Goal: Task Accomplishment & Management: Use online tool/utility

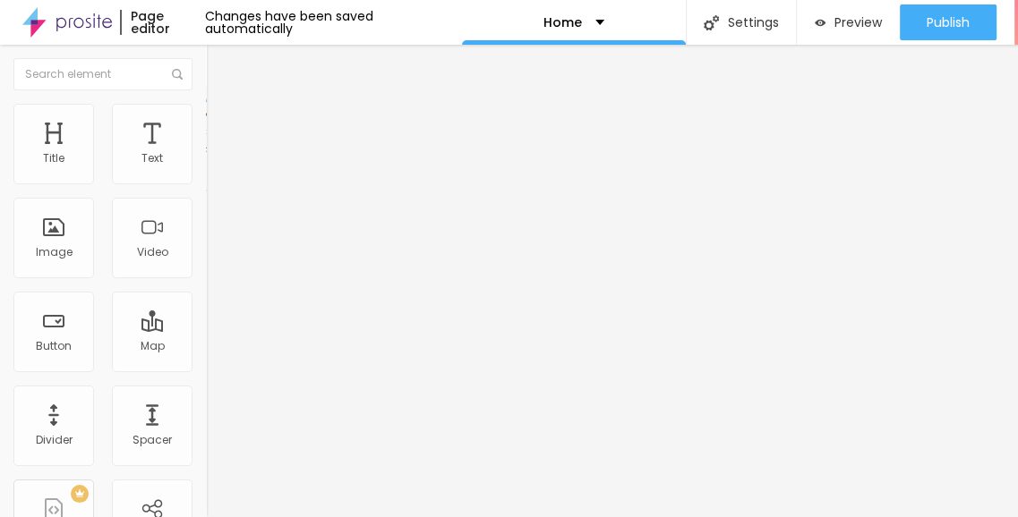
click at [206, 117] on li "Style" at bounding box center [309, 113] width 206 height 18
click at [222, 121] on span "Style" at bounding box center [235, 115] width 26 height 15
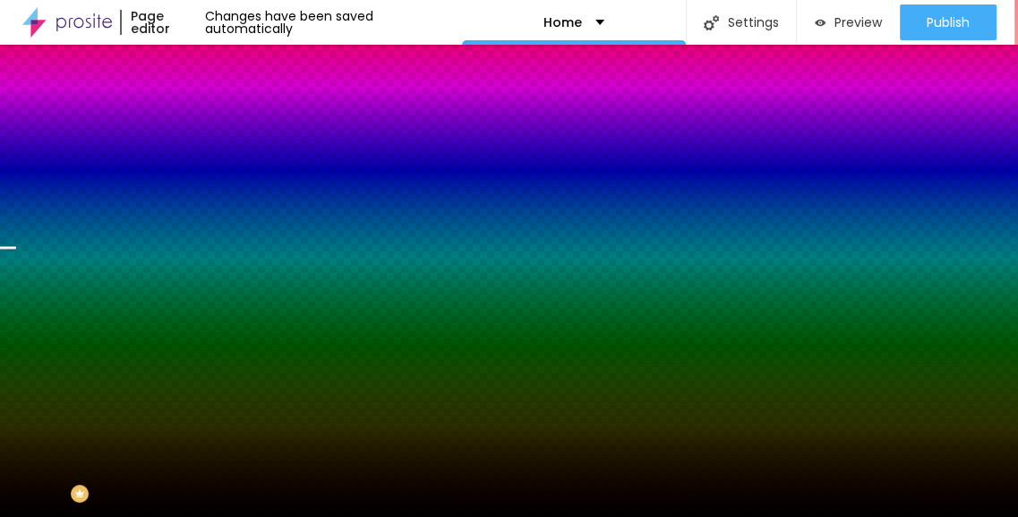
click at [206, 165] on span "Change image" at bounding box center [254, 156] width 96 height 15
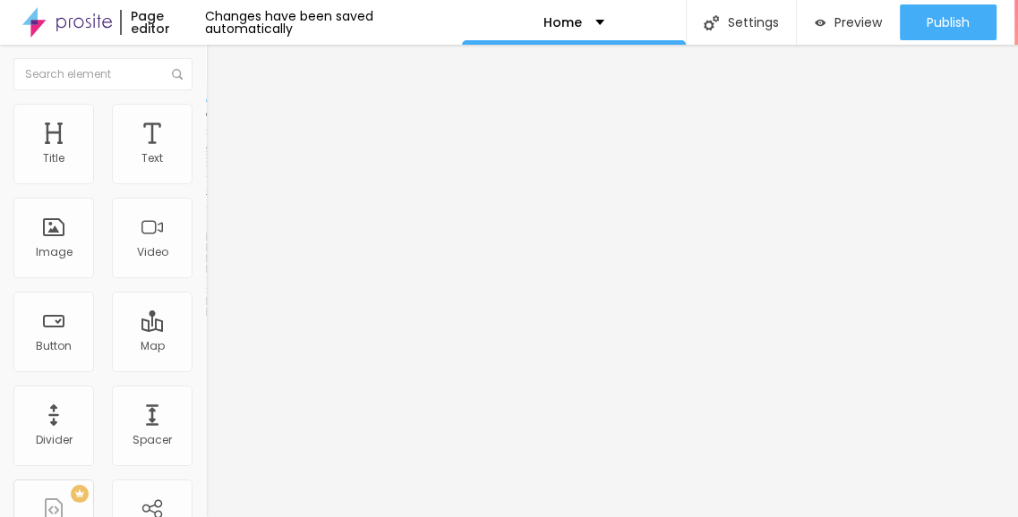
click at [222, 124] on span "Style" at bounding box center [235, 115] width 26 height 15
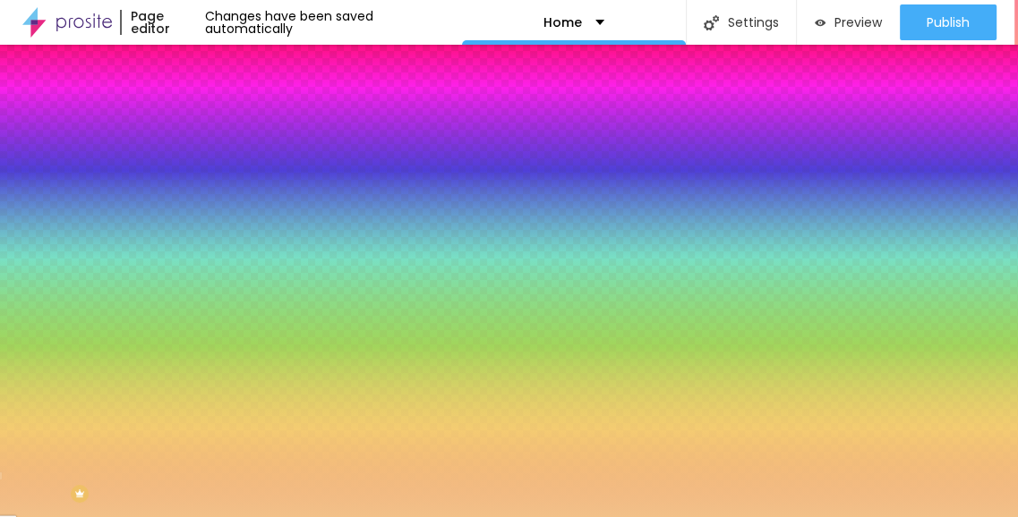
click at [206, 171] on div at bounding box center [309, 171] width 206 height 0
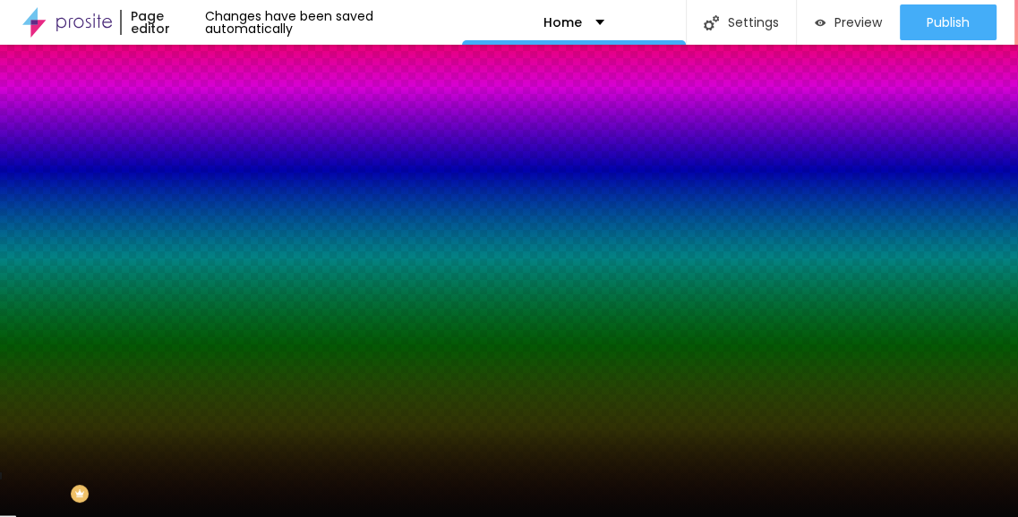
click at [32, 333] on div at bounding box center [509, 258] width 1018 height 517
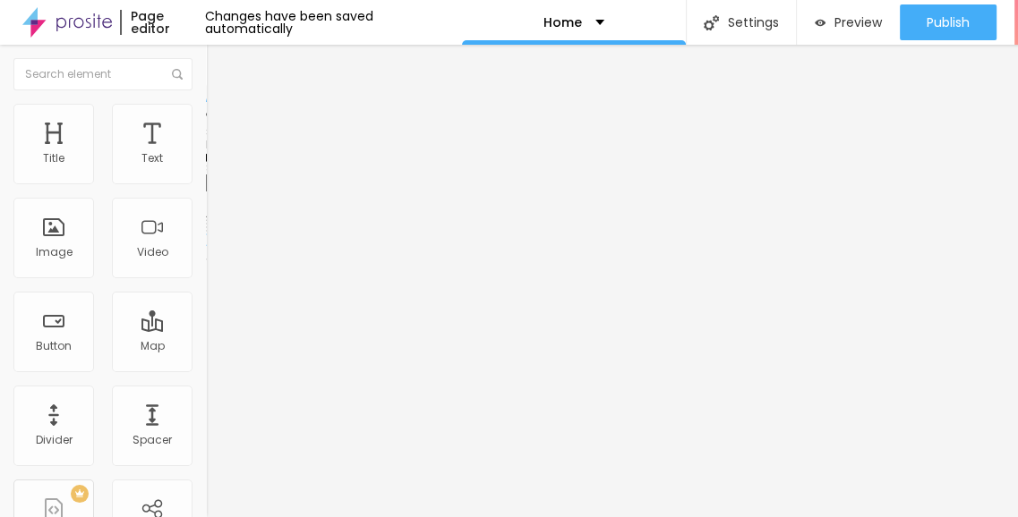
click at [222, 120] on span "Style" at bounding box center [235, 115] width 26 height 15
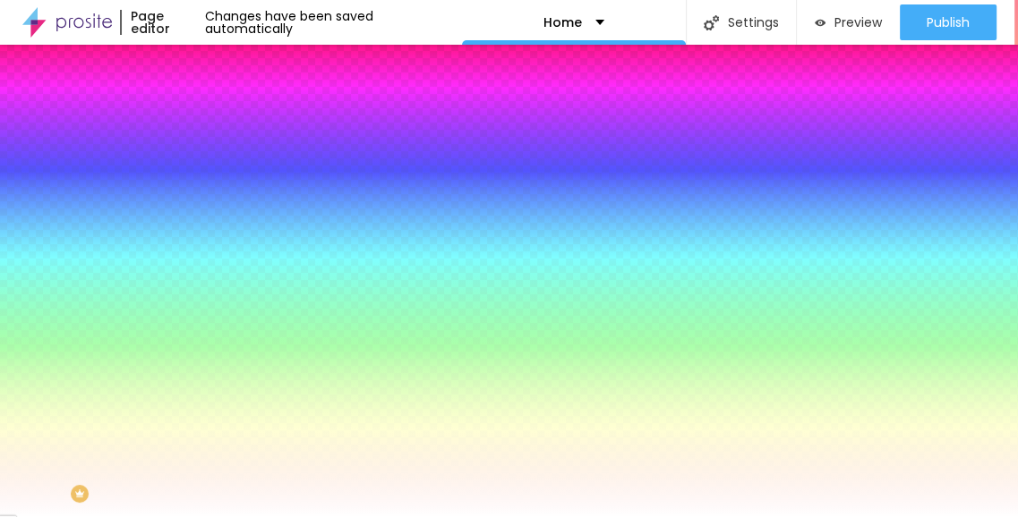
click at [206, 171] on div at bounding box center [309, 171] width 206 height 0
click at [32, 332] on div at bounding box center [509, 258] width 1018 height 517
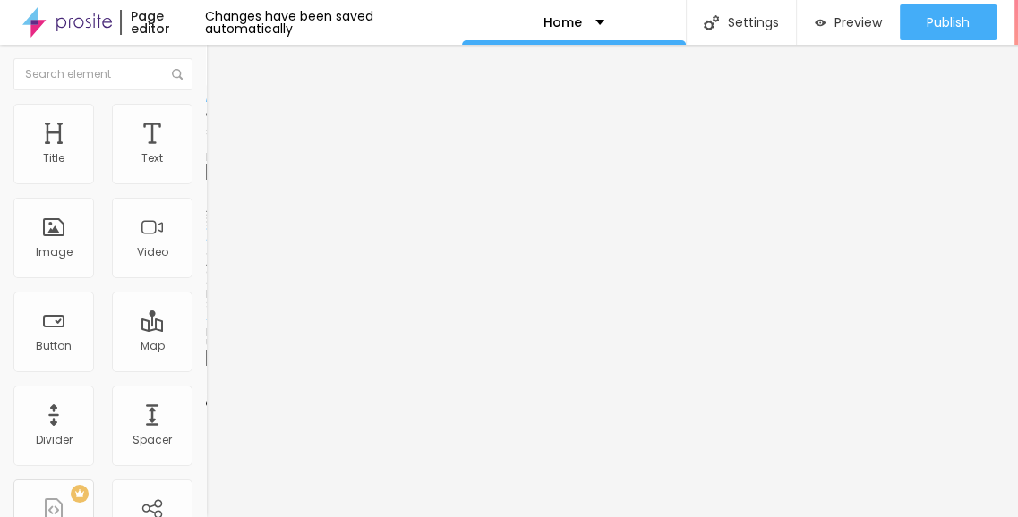
click at [206, 154] on span "Change image" at bounding box center [254, 146] width 96 height 15
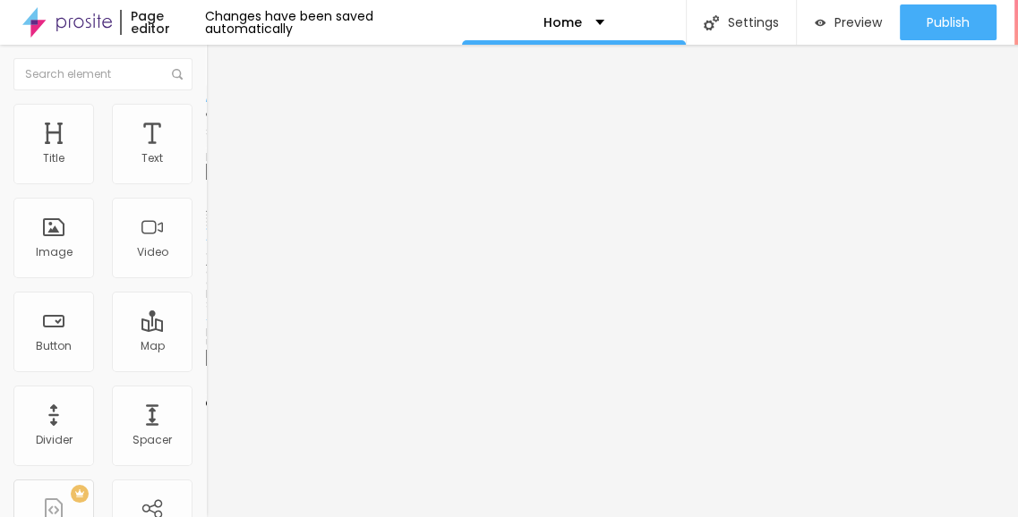
click at [206, 154] on span "Change image" at bounding box center [254, 146] width 96 height 15
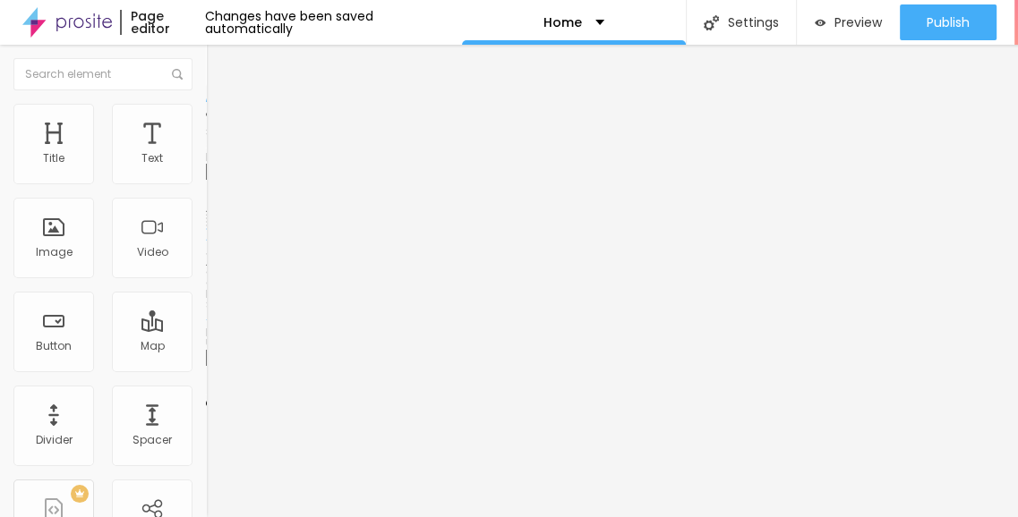
click at [206, 154] on span "Change image" at bounding box center [254, 146] width 96 height 15
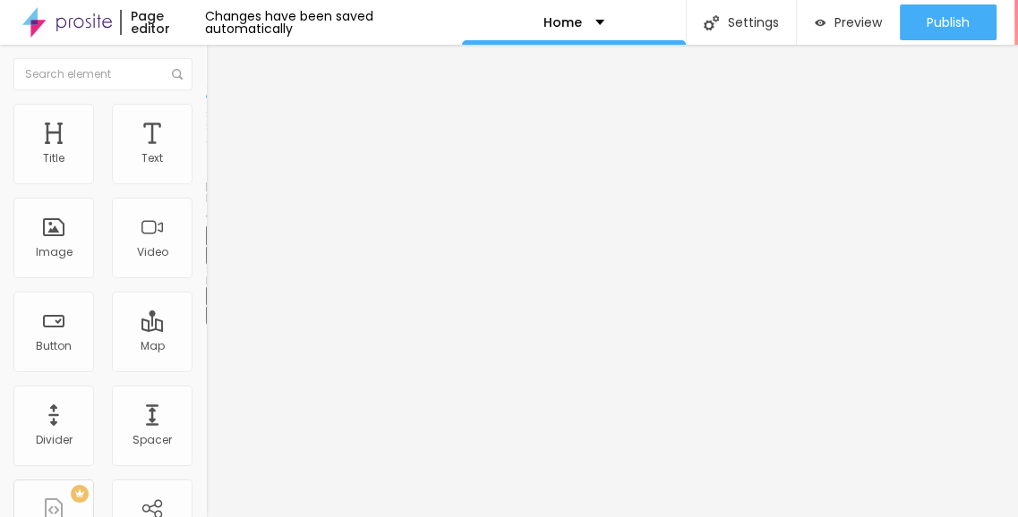
click at [206, 265] on button "button" at bounding box center [218, 255] width 25 height 19
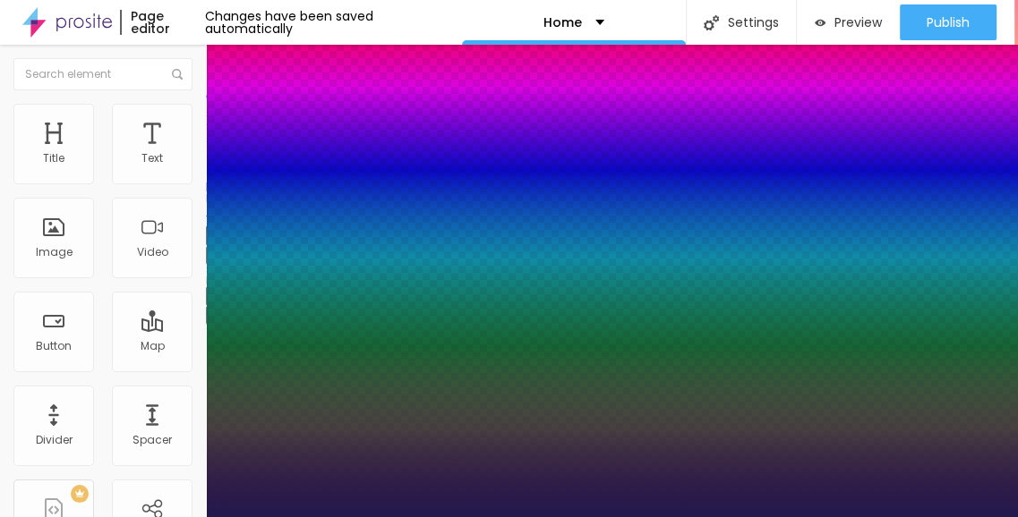
type input "1"
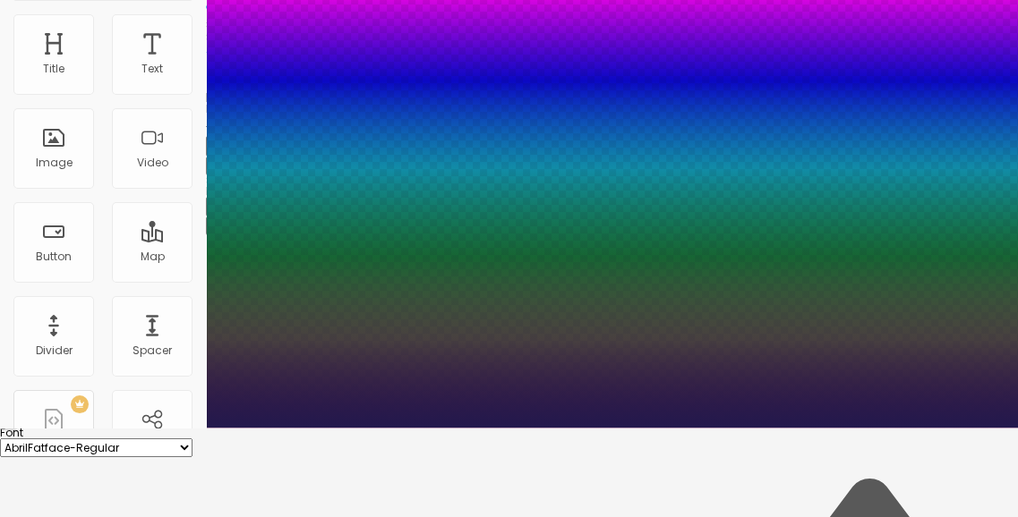
type input "17"
type input "1"
type input "25"
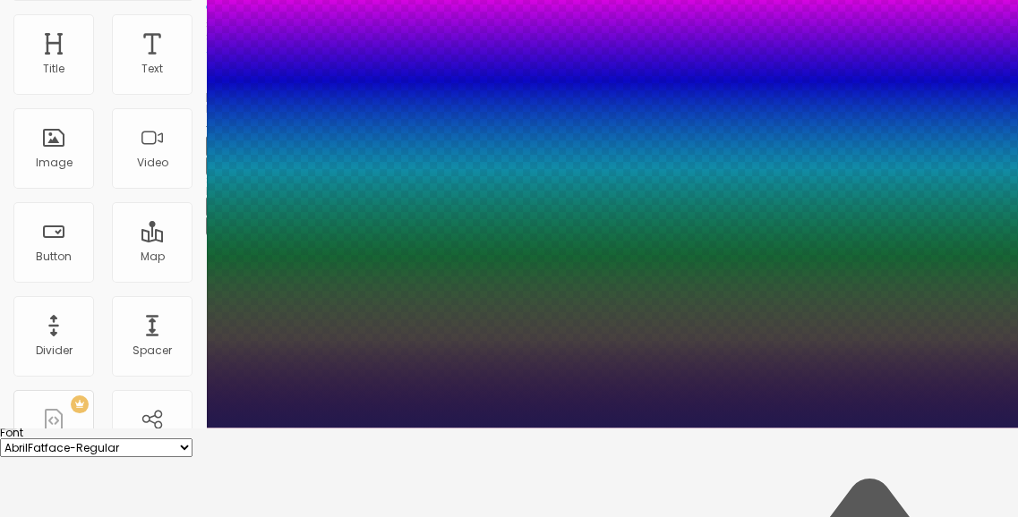
type input "1"
type input "30"
type input "1"
type input "33"
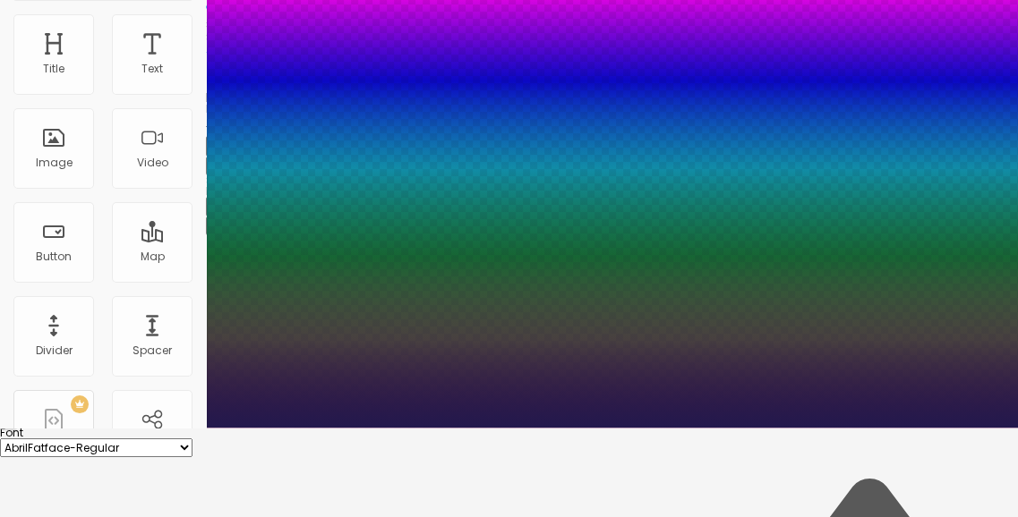
type input "33"
type input "1"
type input "34"
type input "1"
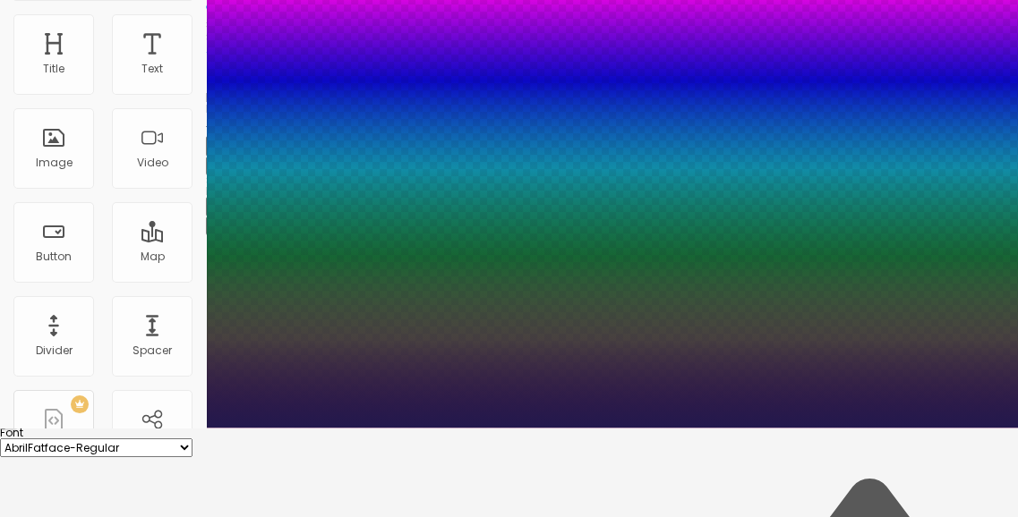
type input "33"
type input "1"
type input "31"
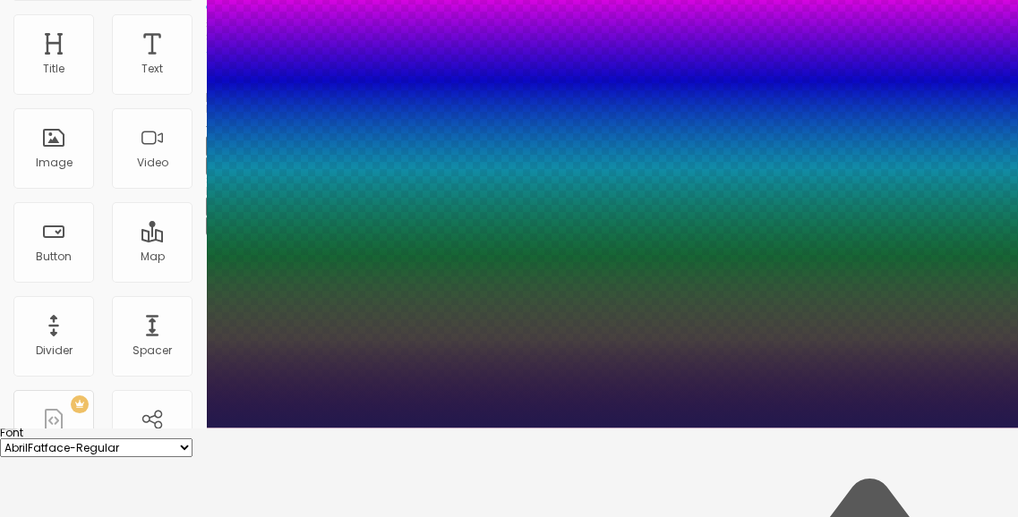
type input "1"
type input "27"
type input "1"
type input "26"
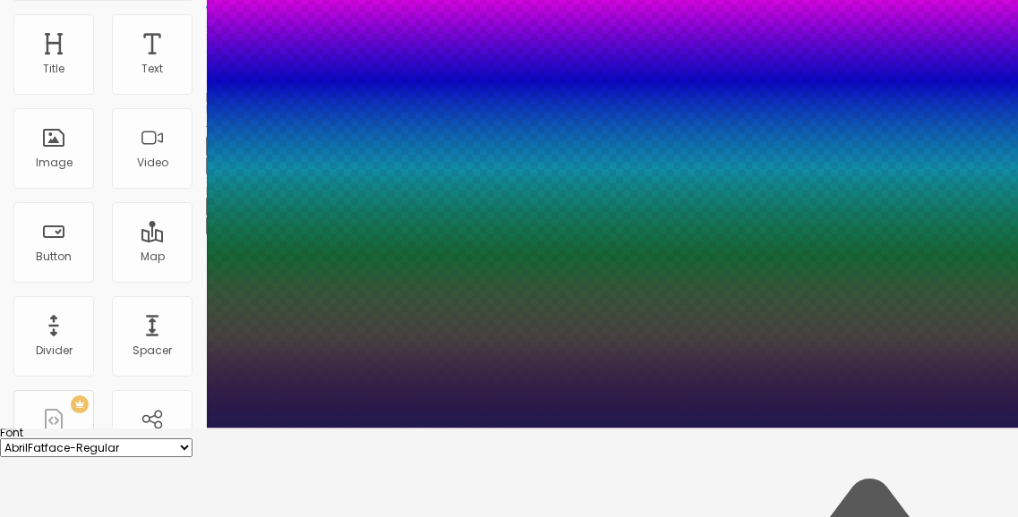
type input "26"
type input "1"
type input "25"
type input "1"
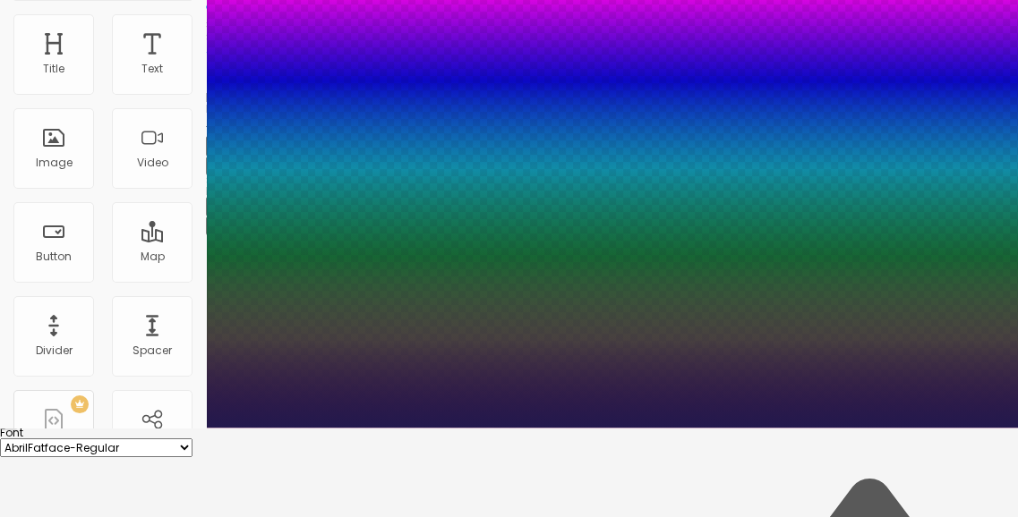
type input "24"
type input "1"
drag, startPoint x: 242, startPoint y: 416, endPoint x: 233, endPoint y: 461, distance: 45.6
type input "21"
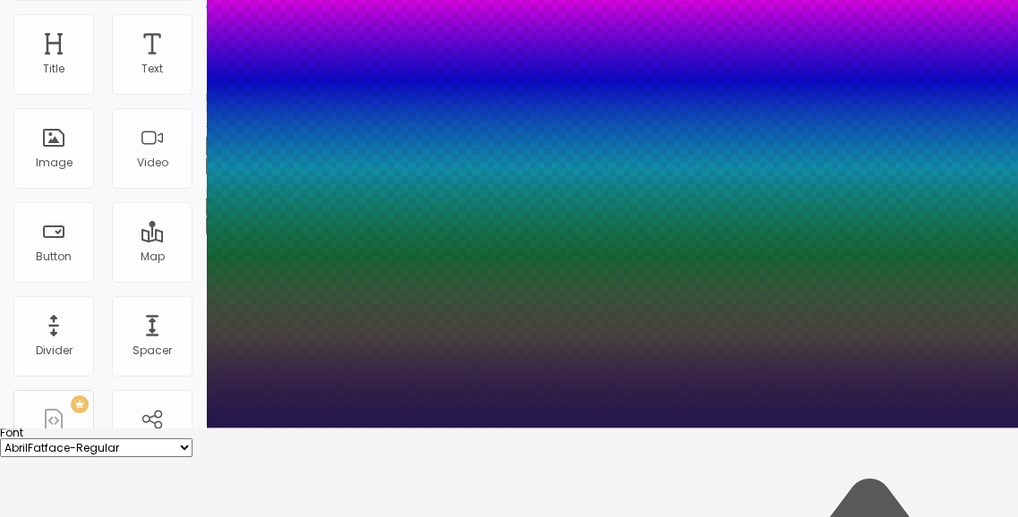
type input "21"
type input "1"
type input "0.1"
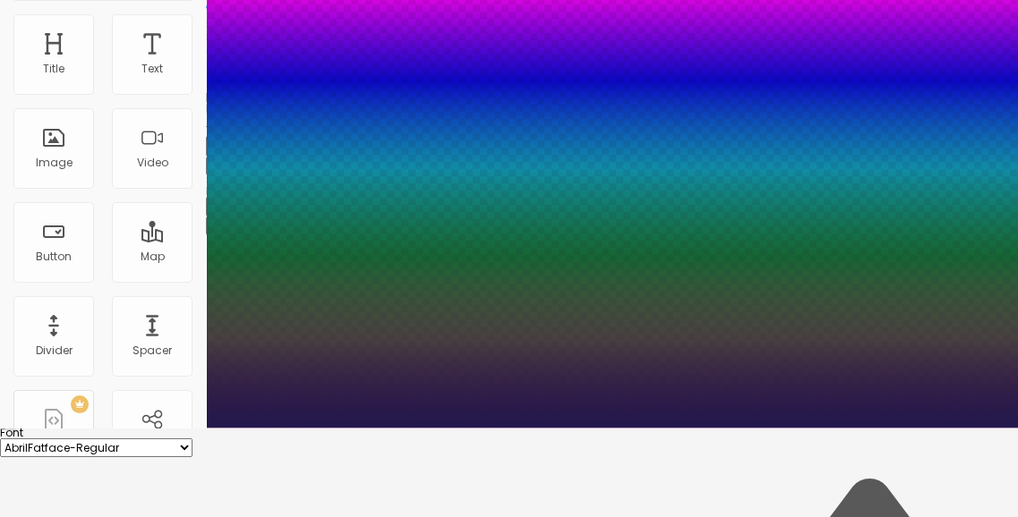
type input "1"
type input "0.7"
type input "1"
type input "0.9"
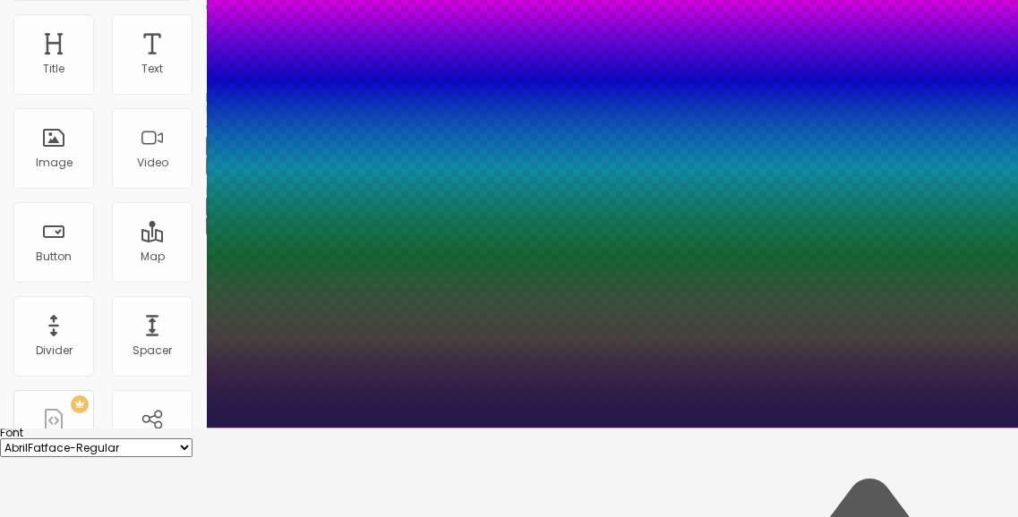
type input "0.9"
type input "1"
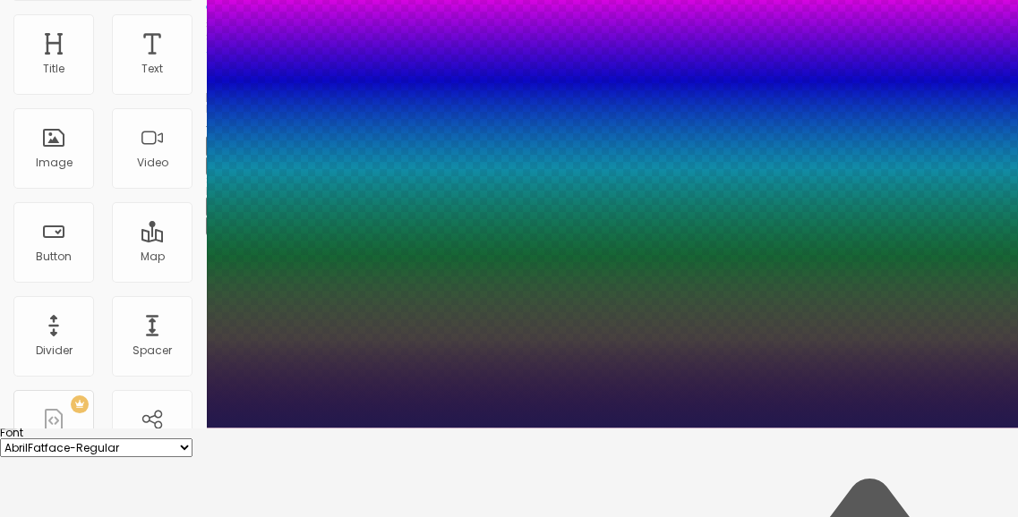
type input "1.2"
type input "1"
type input "1.3"
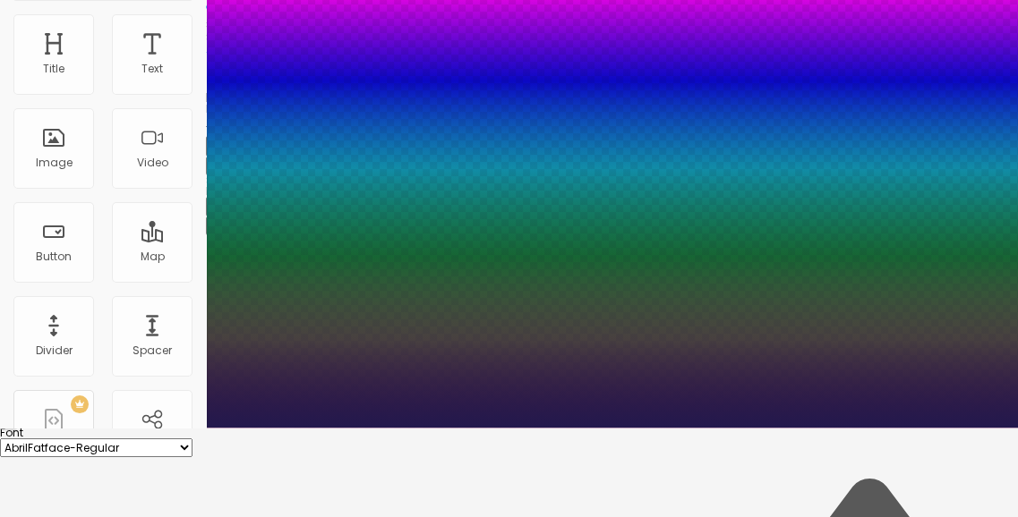
type input "1"
type input "1.4"
type input "1"
drag, startPoint x: 229, startPoint y: 455, endPoint x: 251, endPoint y: 463, distance: 22.9
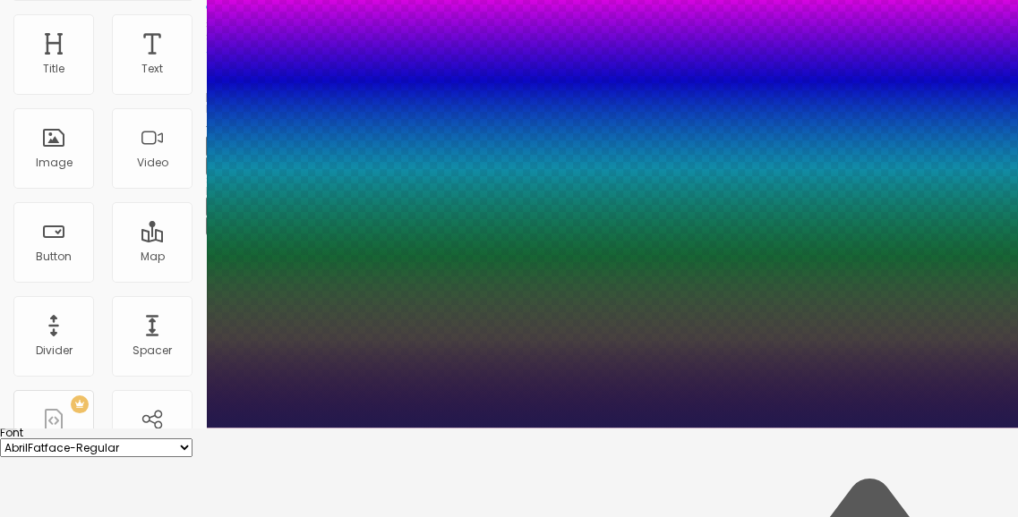
type input "1.5"
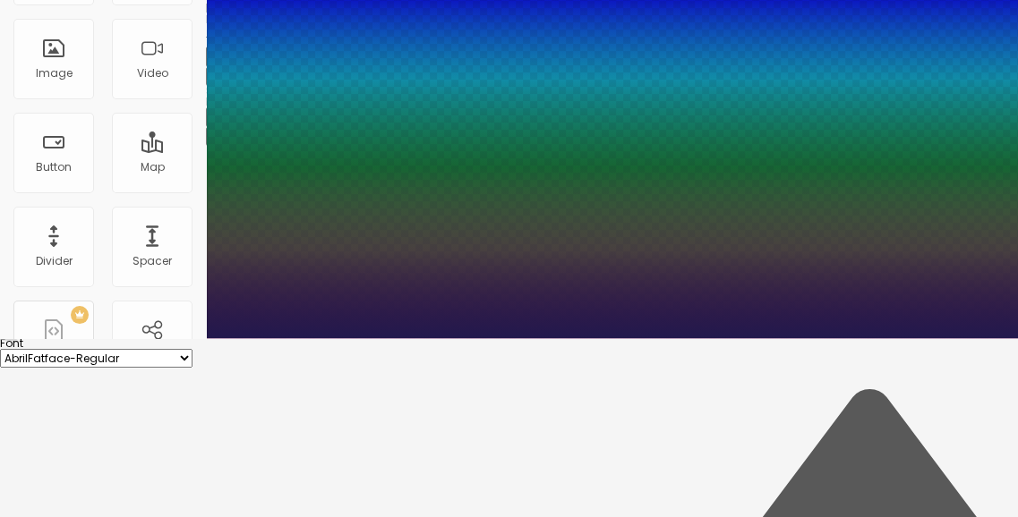
type input "1"
type input "1.2"
type input "1"
type input "1.1"
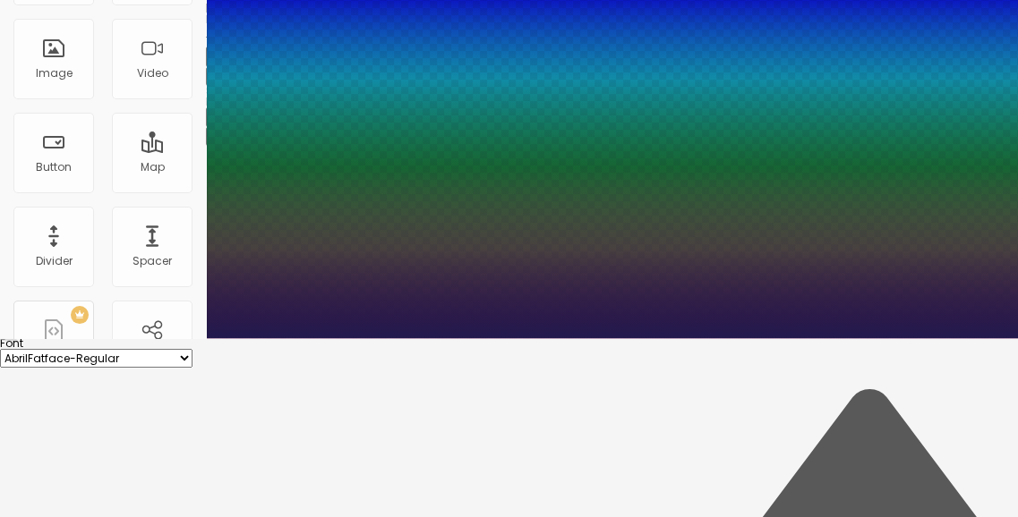
type input "1.1"
type input "1"
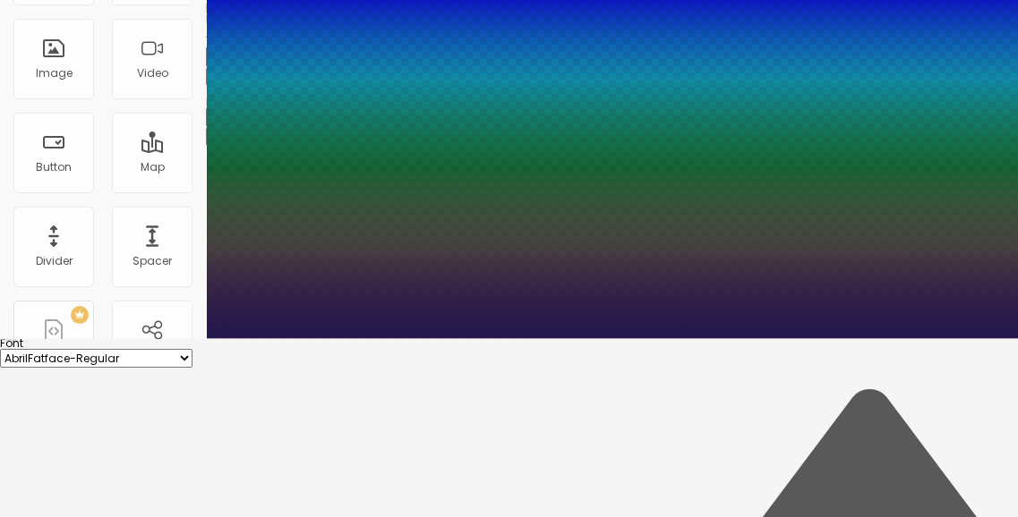
type input "0.9"
type input "1"
type input "0.8"
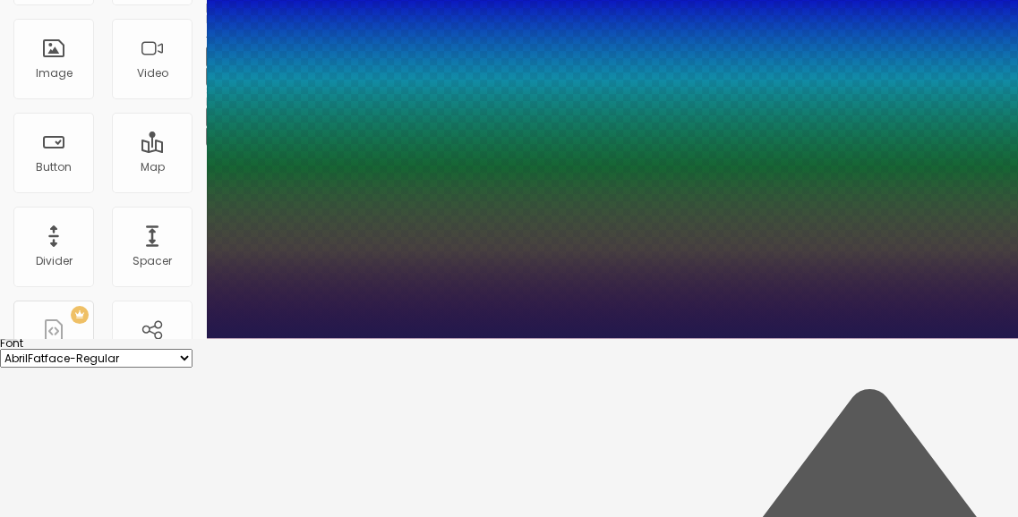
type input "1"
type input "0.7"
type input "1"
type input "0.6"
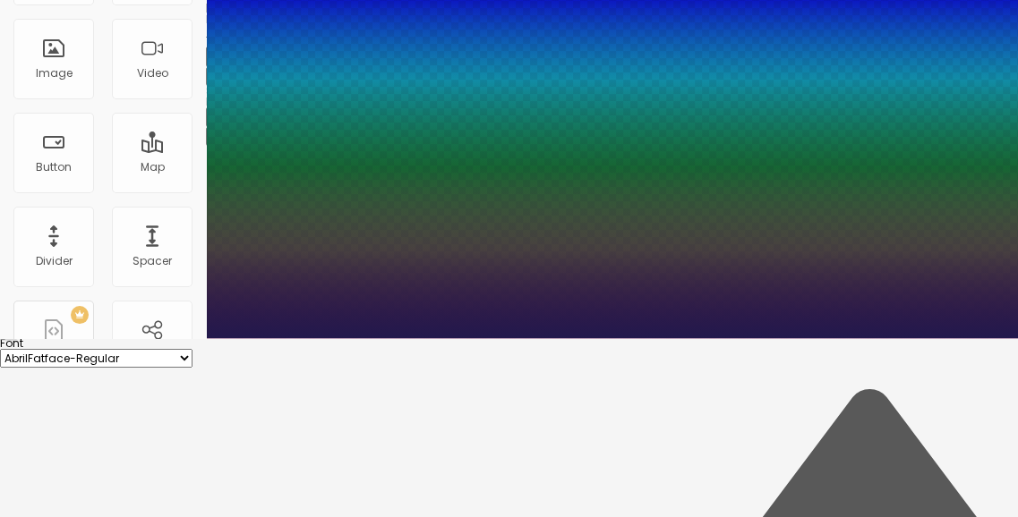
type input "0.6"
type input "1"
type input "0.5"
type input "1"
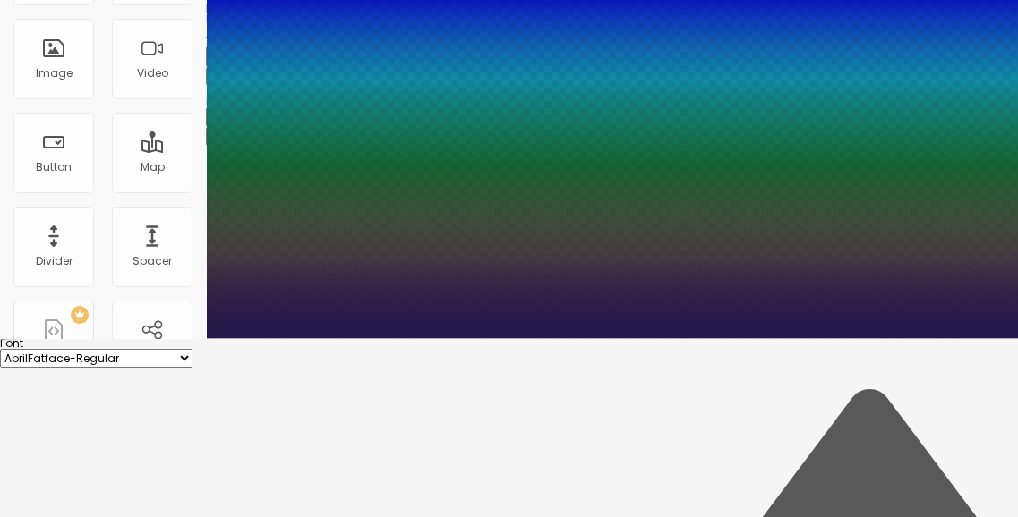
type input "0.6"
type input "1"
drag, startPoint x: 298, startPoint y: 446, endPoint x: 241, endPoint y: 447, distance: 57.3
type input "0.6"
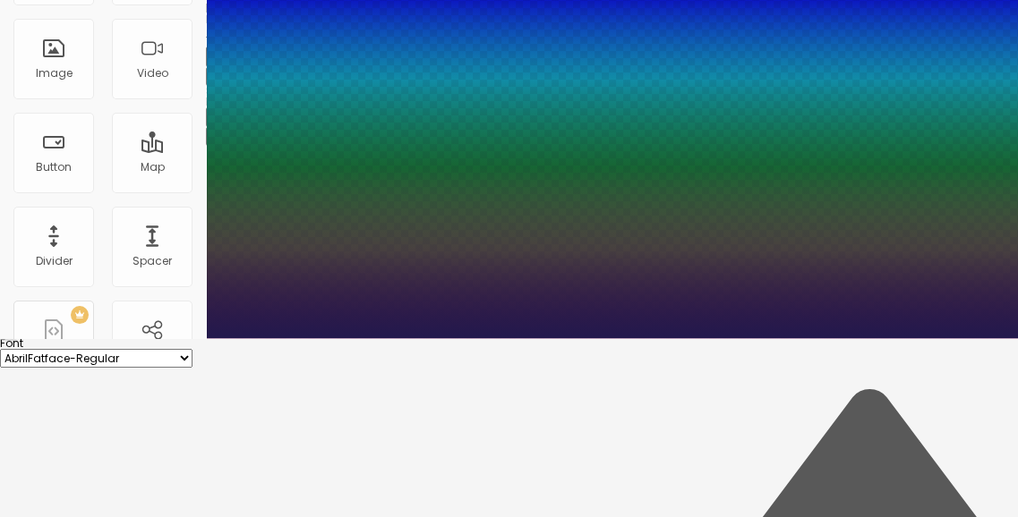
type input "24"
type input "1"
type input "25"
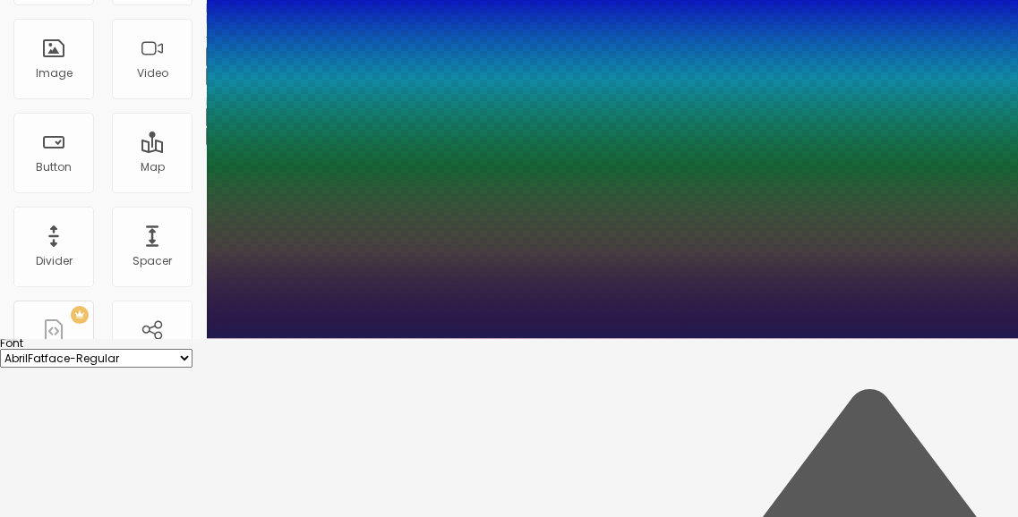
type input "25"
type input "1"
type input "24"
type input "1"
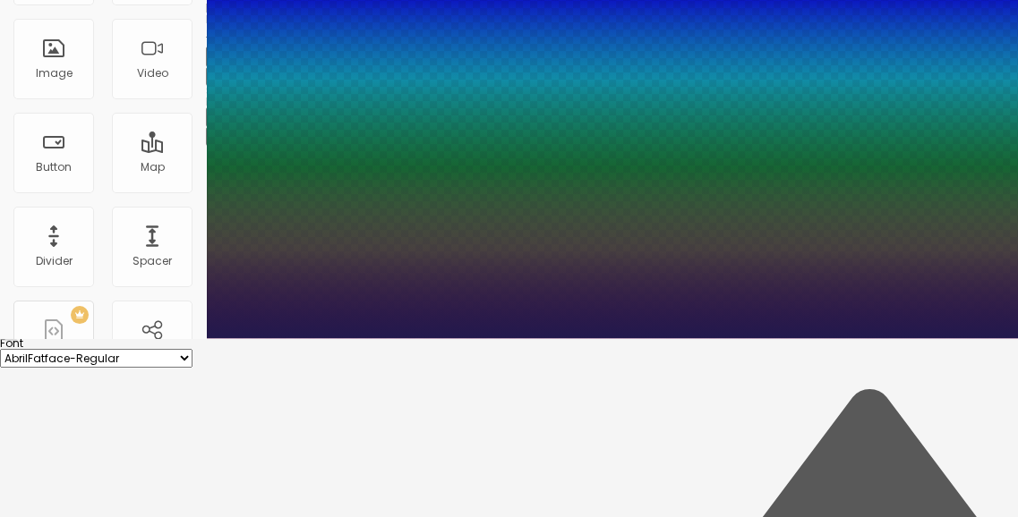
type input "24"
click at [473, 338] on div at bounding box center [509, 338] width 1018 height 0
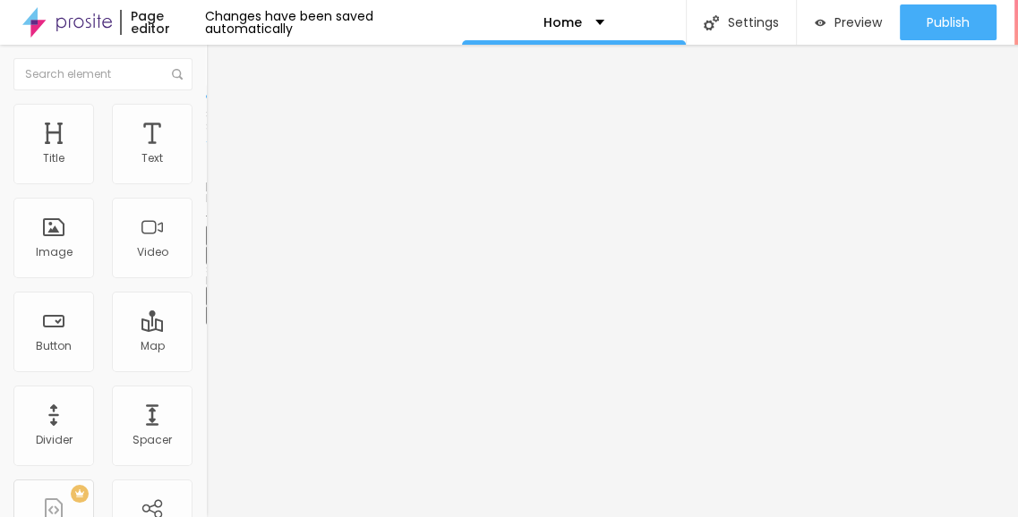
scroll to position [13, 0]
click at [206, 104] on li "Style" at bounding box center [309, 113] width 206 height 18
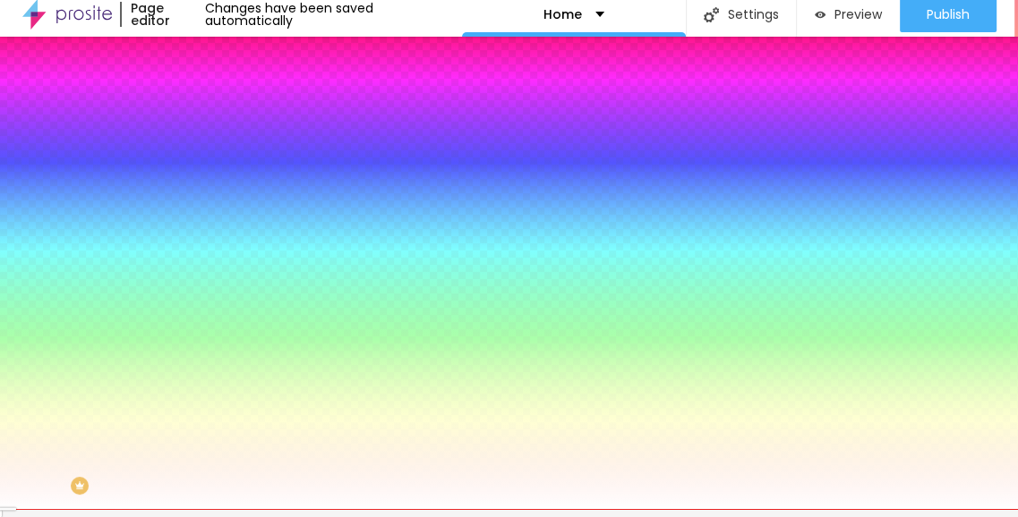
drag, startPoint x: 159, startPoint y: 115, endPoint x: 136, endPoint y: 141, distance: 34.9
click at [222, 118] on span "Advanced" at bounding box center [251, 125] width 58 height 15
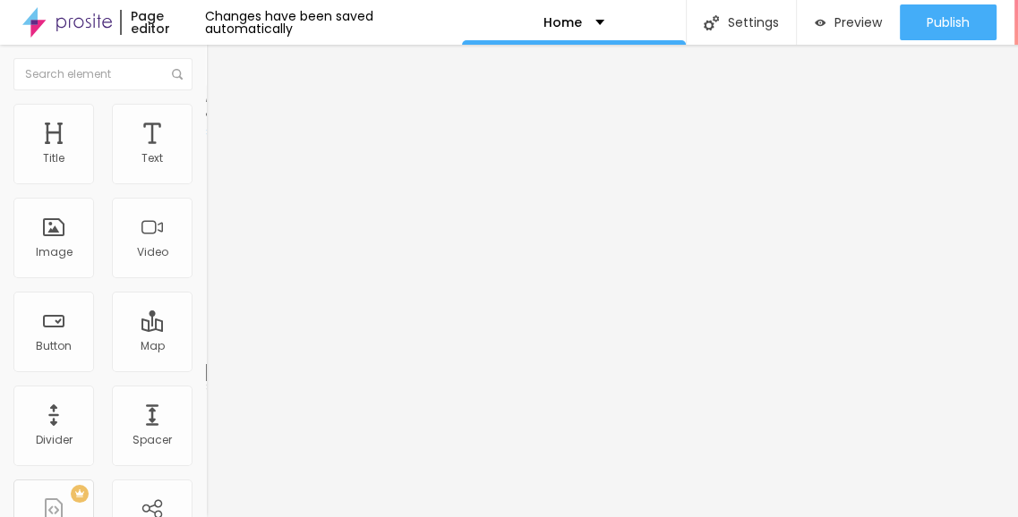
type input "52"
type input "0"
drag, startPoint x: 46, startPoint y: 192, endPoint x: 6, endPoint y: 192, distance: 39.4
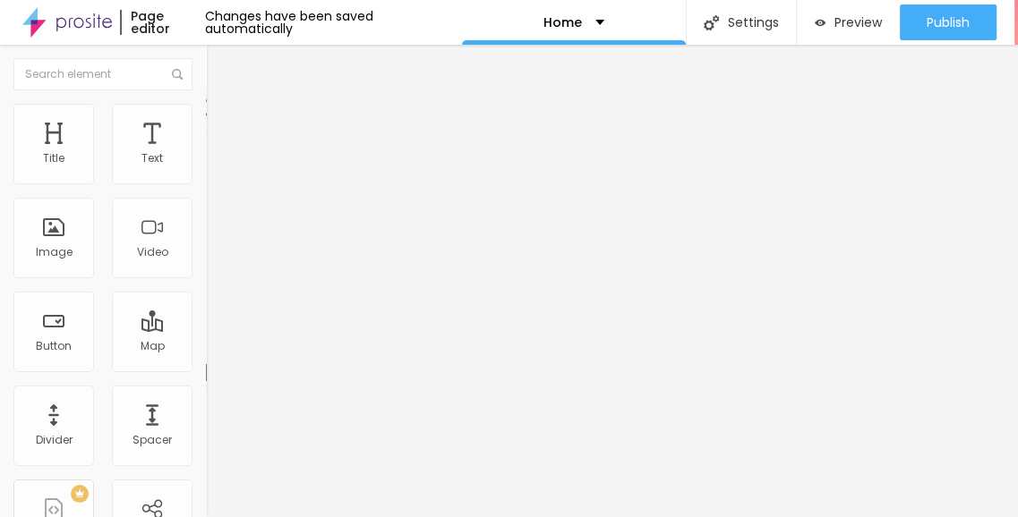
type input "0"
drag, startPoint x: 154, startPoint y: 112, endPoint x: 144, endPoint y: 123, distance: 14.6
click at [222, 126] on span "Advanced" at bounding box center [251, 133] width 58 height 15
type input "67"
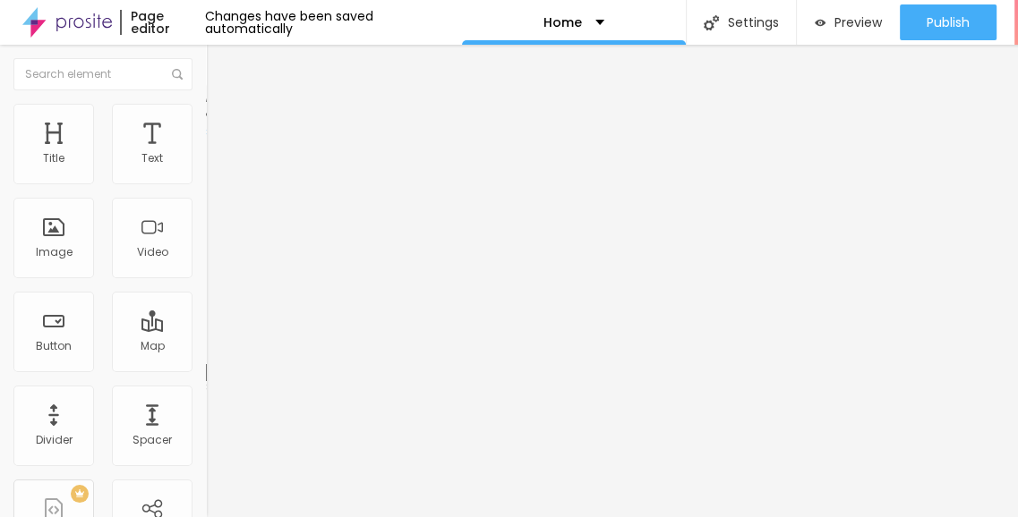
type input "67"
type input "0"
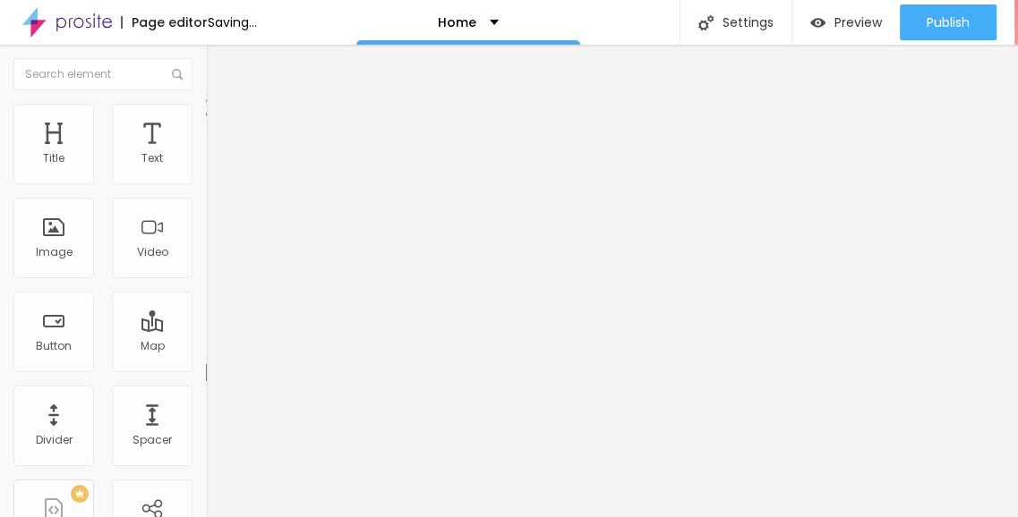
drag, startPoint x: 47, startPoint y: 194, endPoint x: 98, endPoint y: 196, distance: 51.0
type input "0"
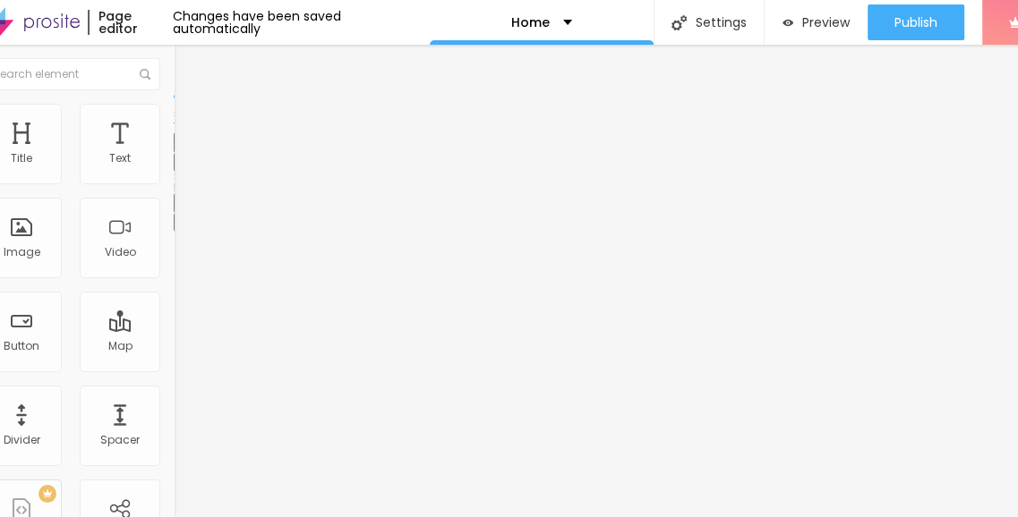
scroll to position [13, 30]
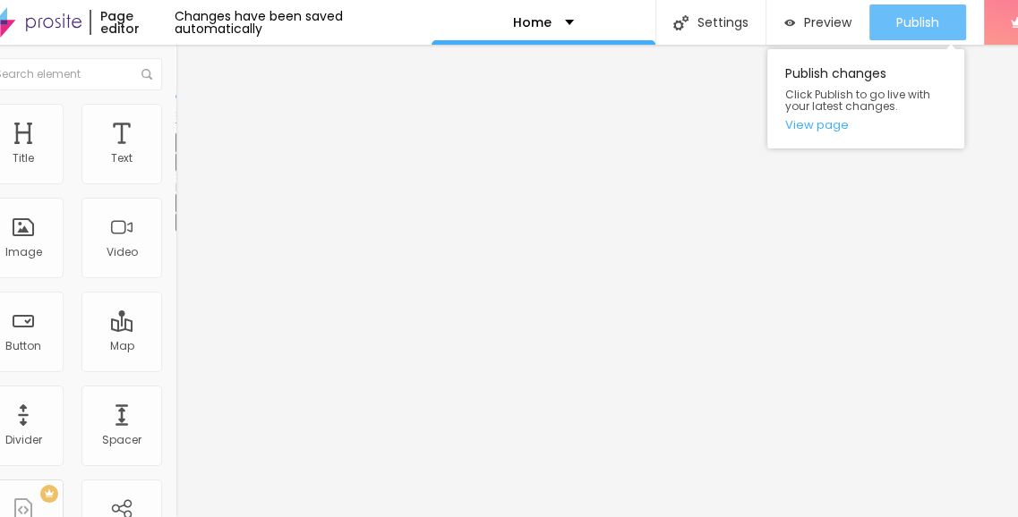
click at [888, 11] on button "Publish" at bounding box center [917, 22] width 97 height 36
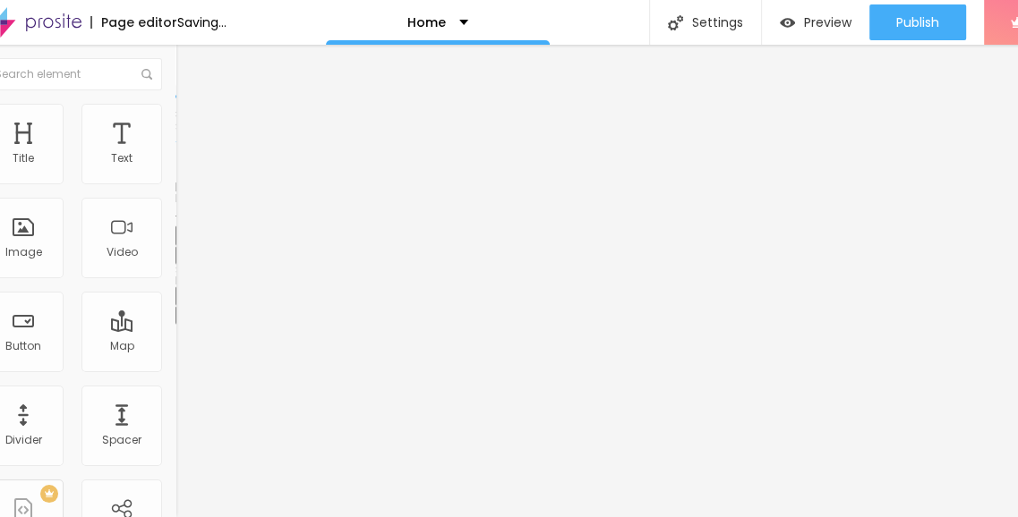
scroll to position [13, 0]
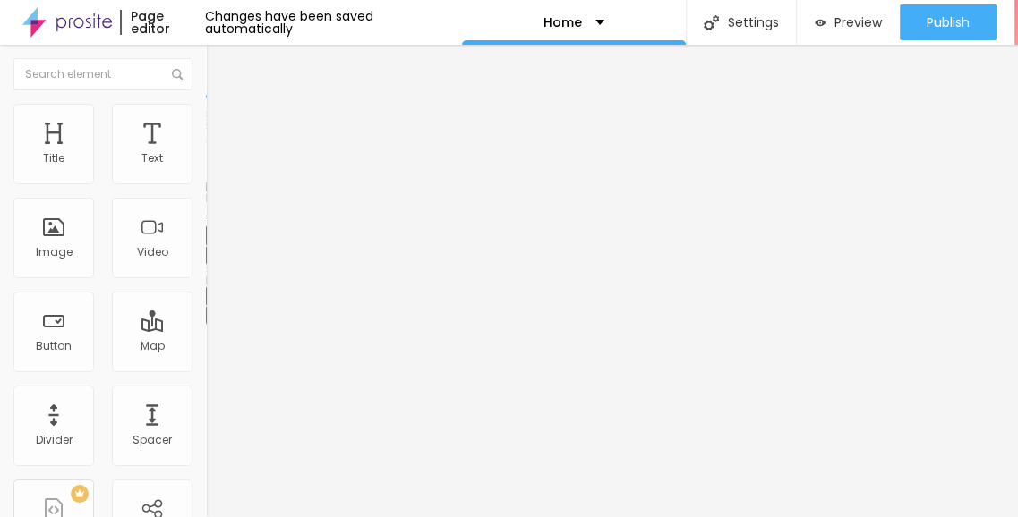
click at [215, 258] on icon "button" at bounding box center [218, 254] width 7 height 7
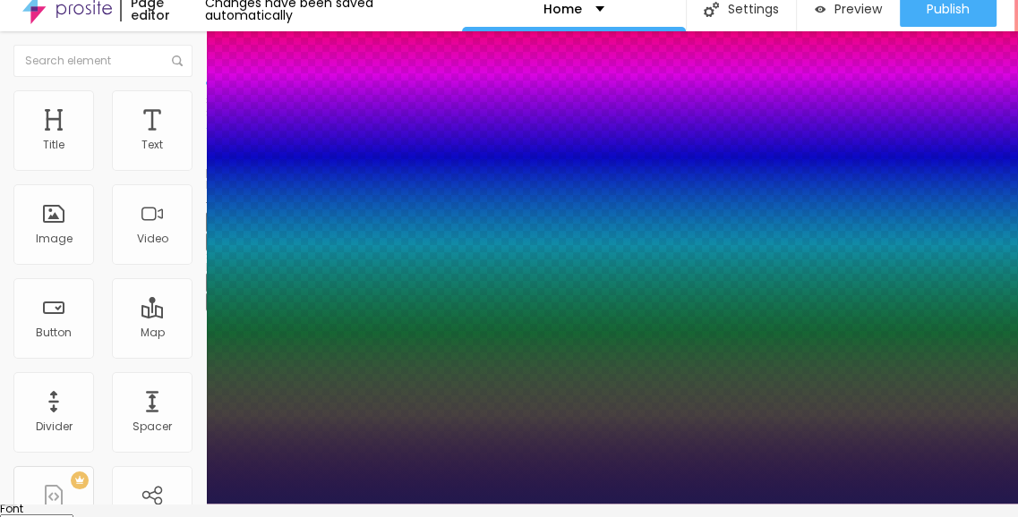
type input "1"
type input "13"
type input "1"
type input "21"
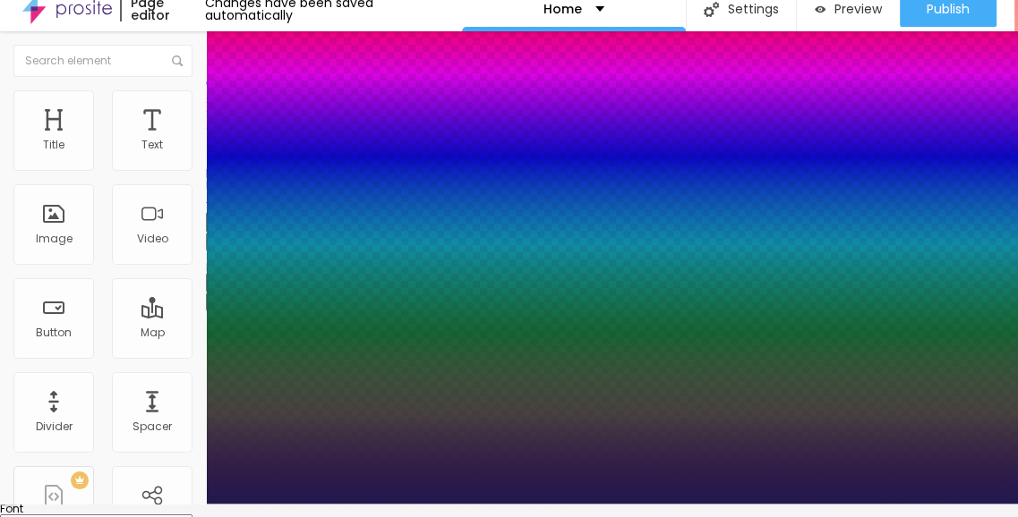
type input "21"
type input "1"
type input "22"
type input "1"
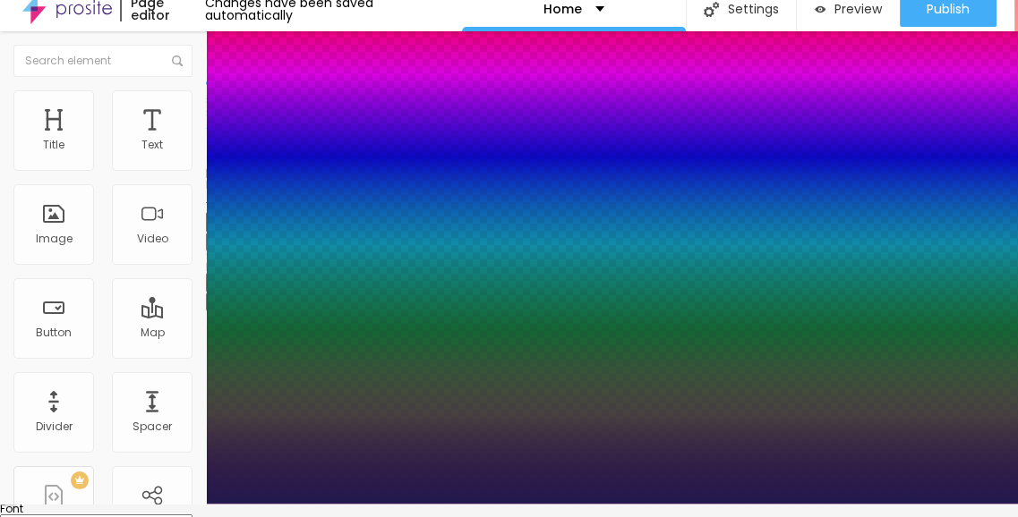
type input "30"
type input "1"
type input "34"
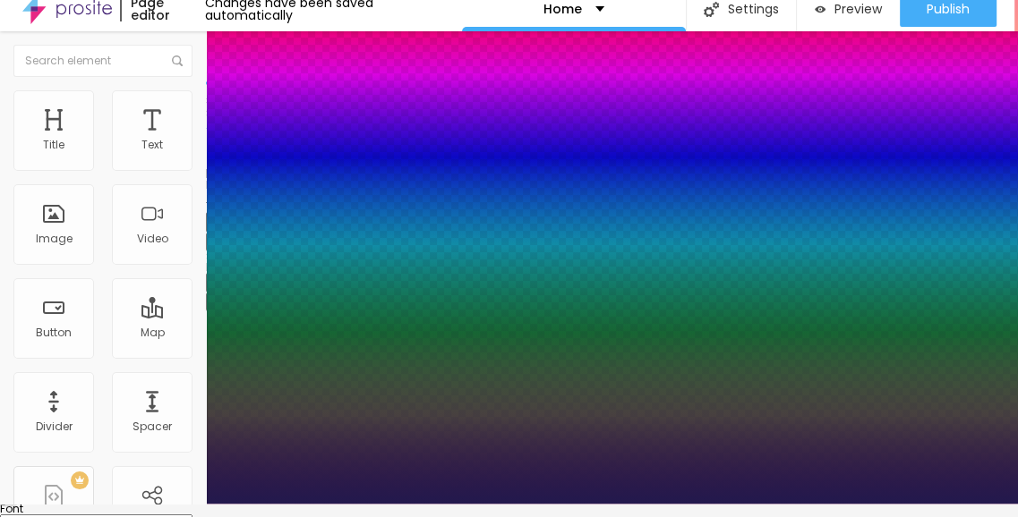
type input "1"
type input "31"
type input "1"
type input "30"
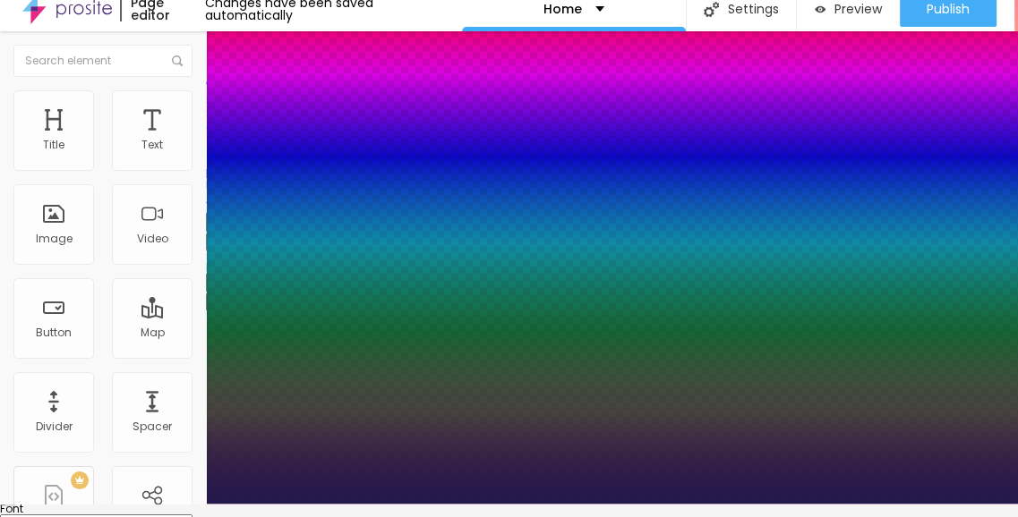
type input "30"
type input "1"
type input "29"
type input "1"
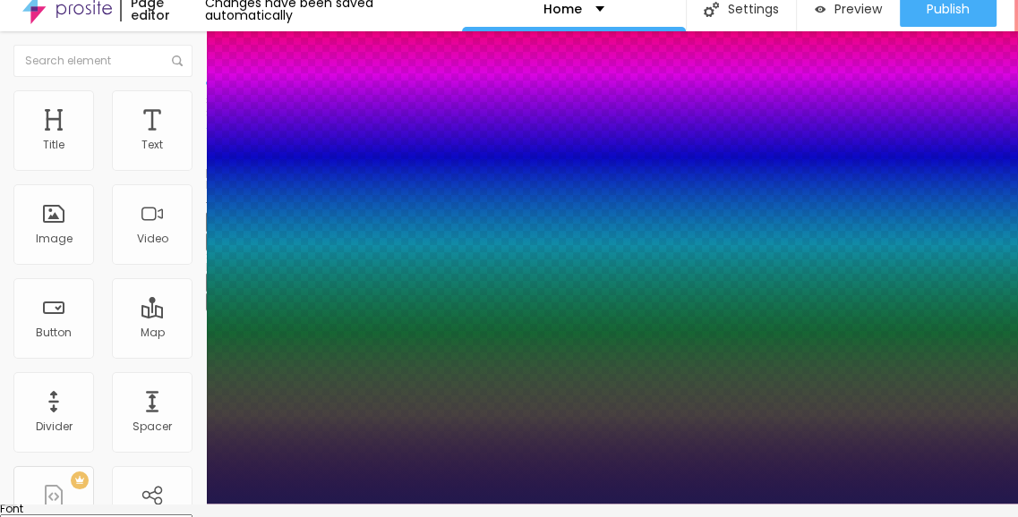
type input "31"
type input "1"
drag, startPoint x: 237, startPoint y: 485, endPoint x: 263, endPoint y: 495, distance: 27.8
type input "31"
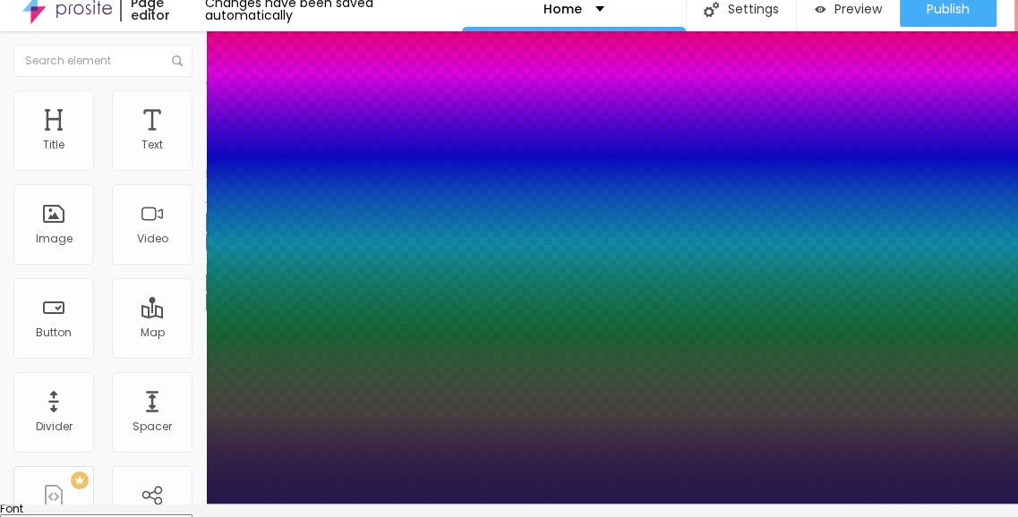
type input "1"
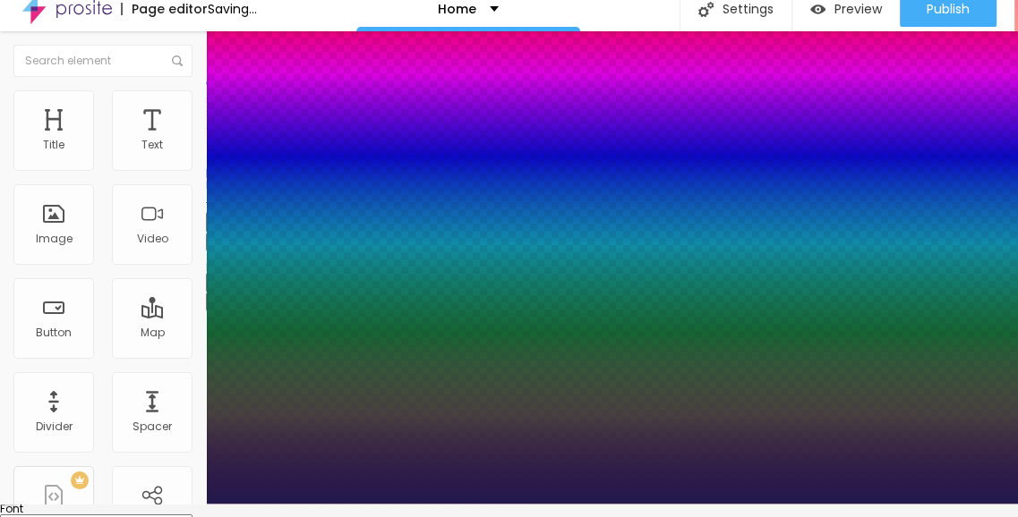
click at [404, 504] on div at bounding box center [509, 504] width 1018 height 0
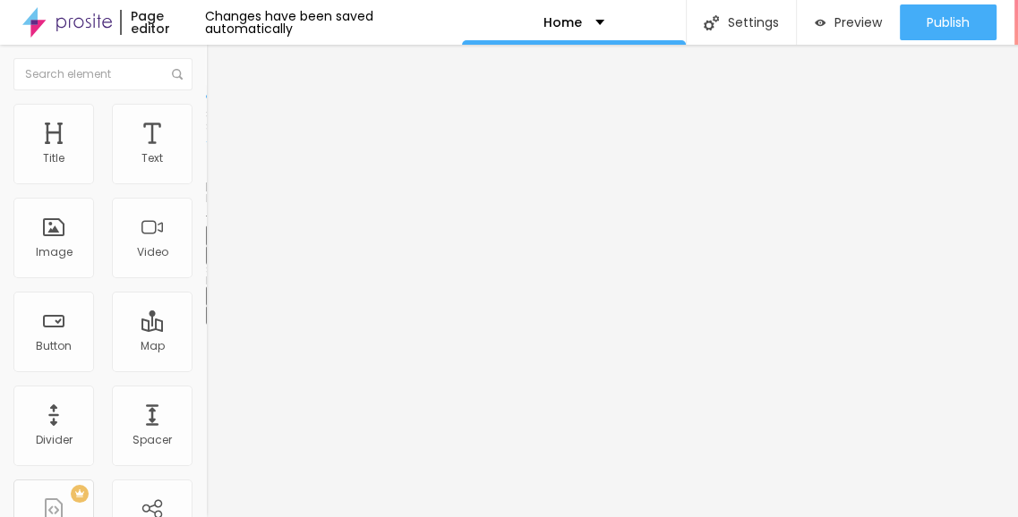
click at [219, 58] on img "button" at bounding box center [226, 65] width 14 height 14
click at [206, 152] on div "Add image" at bounding box center [309, 146] width 206 height 13
click at [206, 154] on span "Add image" at bounding box center [242, 146] width 73 height 15
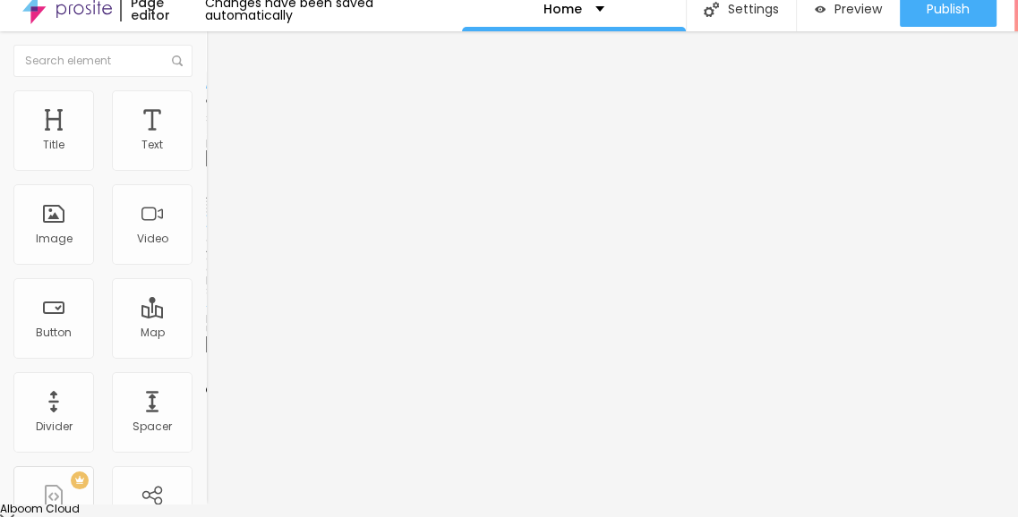
scroll to position [0, 0]
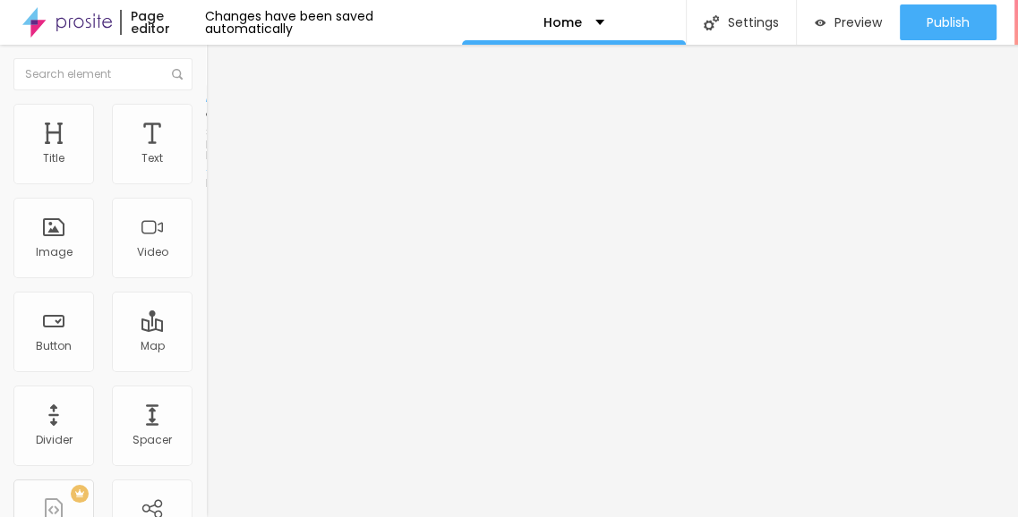
drag, startPoint x: 175, startPoint y: 117, endPoint x: 117, endPoint y: 154, distance: 68.8
click at [206, 126] on li "Advanced" at bounding box center [309, 131] width 206 height 18
type input "0"
drag, startPoint x: 44, startPoint y: 209, endPoint x: 4, endPoint y: 209, distance: 40.3
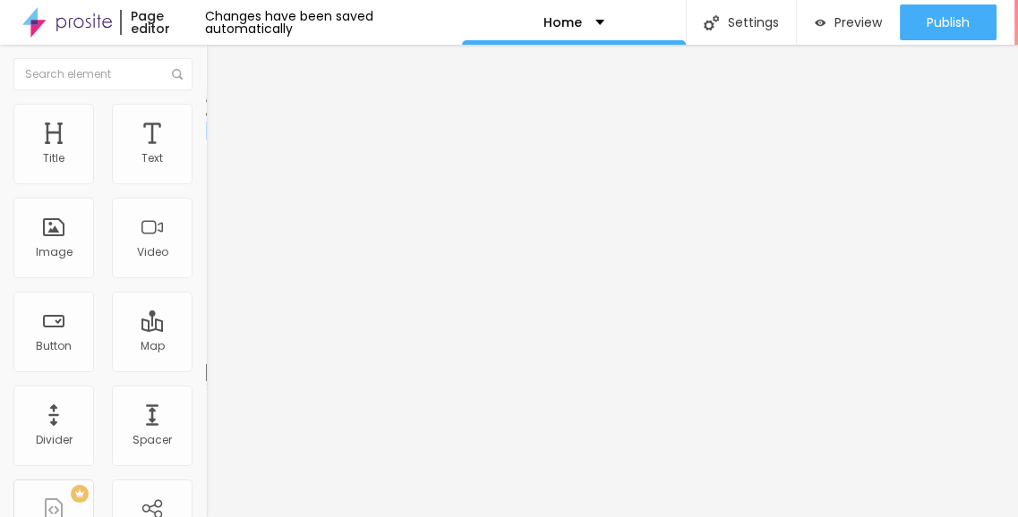
type input "0"
type input "15"
type input "10"
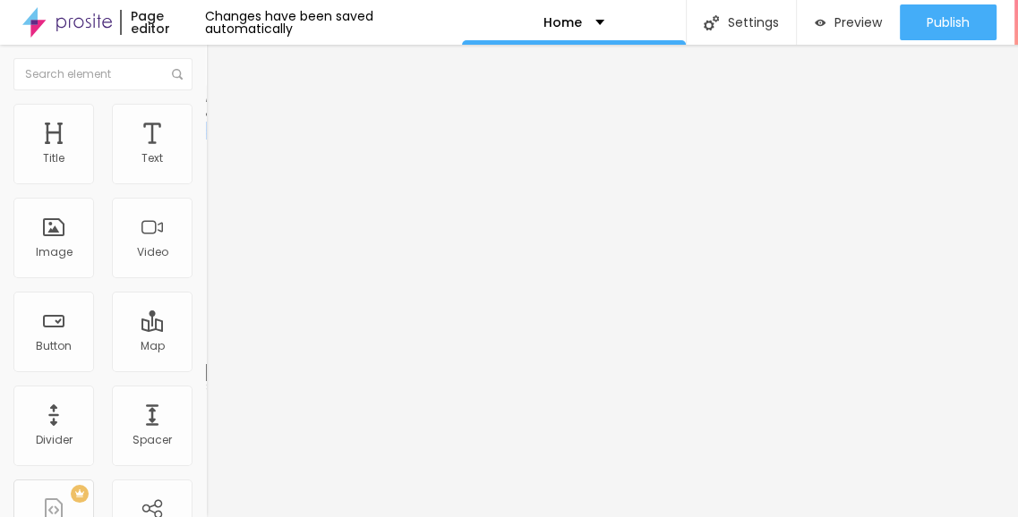
type input "10"
type input "5"
type input "0"
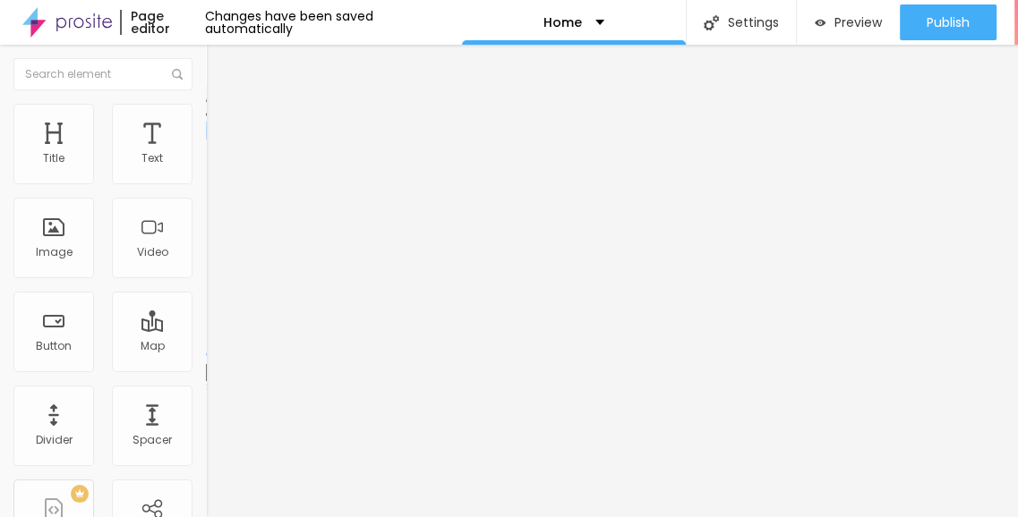
type input "10"
type input "25"
type input "30"
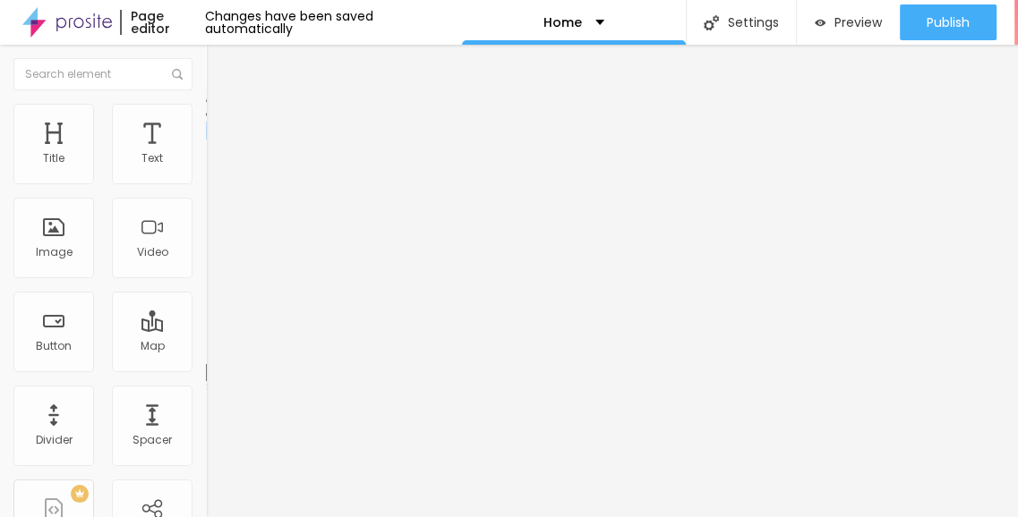
type input "30"
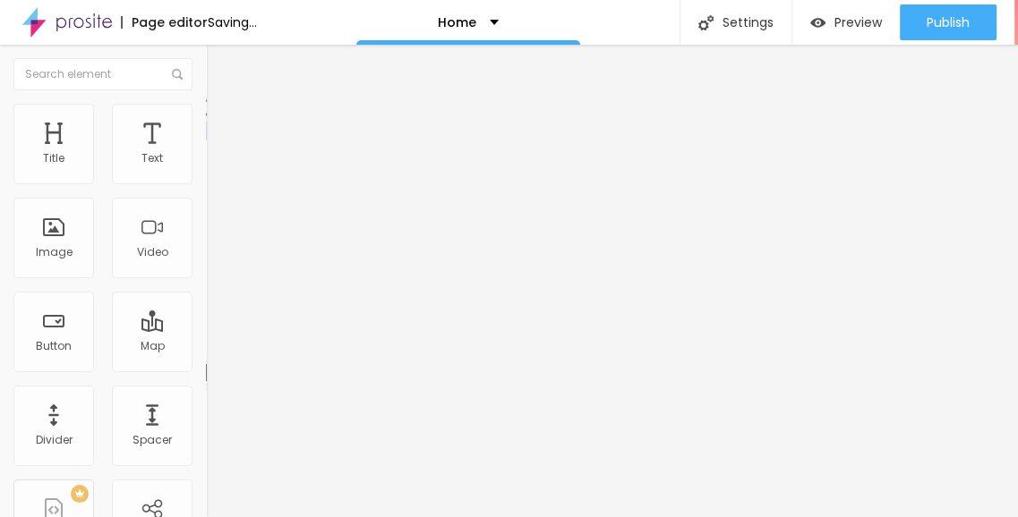
type input "25"
type input "20"
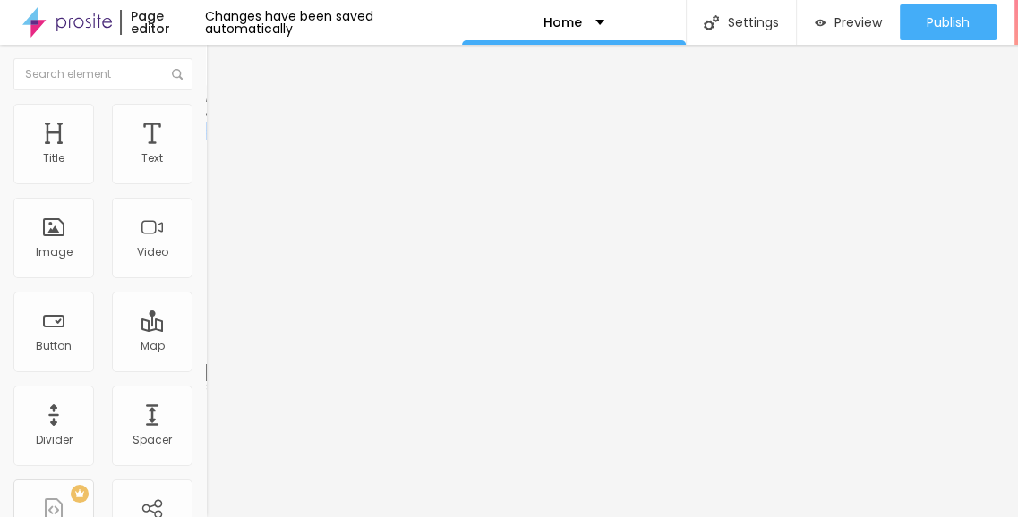
drag, startPoint x: 104, startPoint y: 174, endPoint x: 106, endPoint y: 187, distance: 13.5
click at [206, 347] on input "range" at bounding box center [263, 354] width 115 height 14
click at [206, 122] on li "Advanced" at bounding box center [309, 131] width 206 height 18
type input "0"
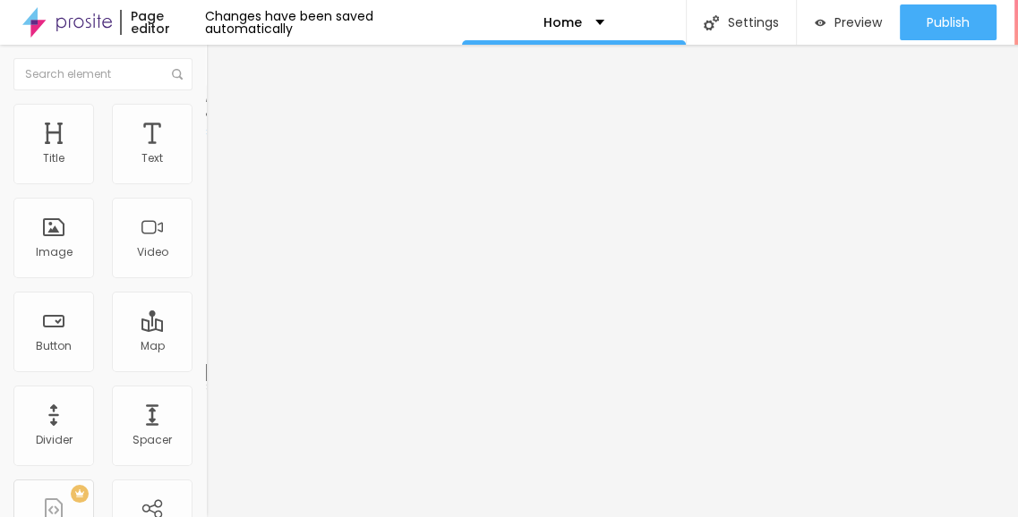
drag, startPoint x: 39, startPoint y: 209, endPoint x: 64, endPoint y: 216, distance: 25.8
type input "0"
type input "15"
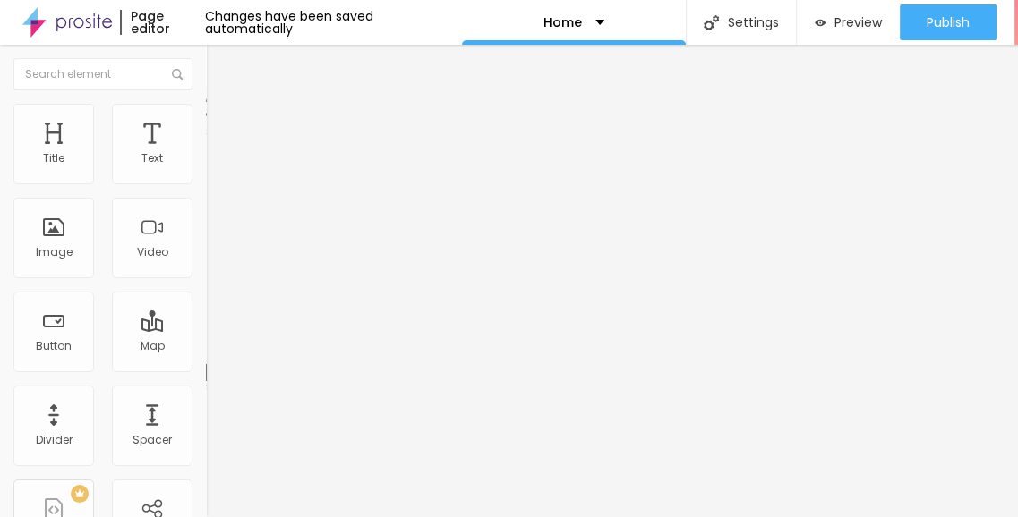
type input "10"
type input "5"
type input "25"
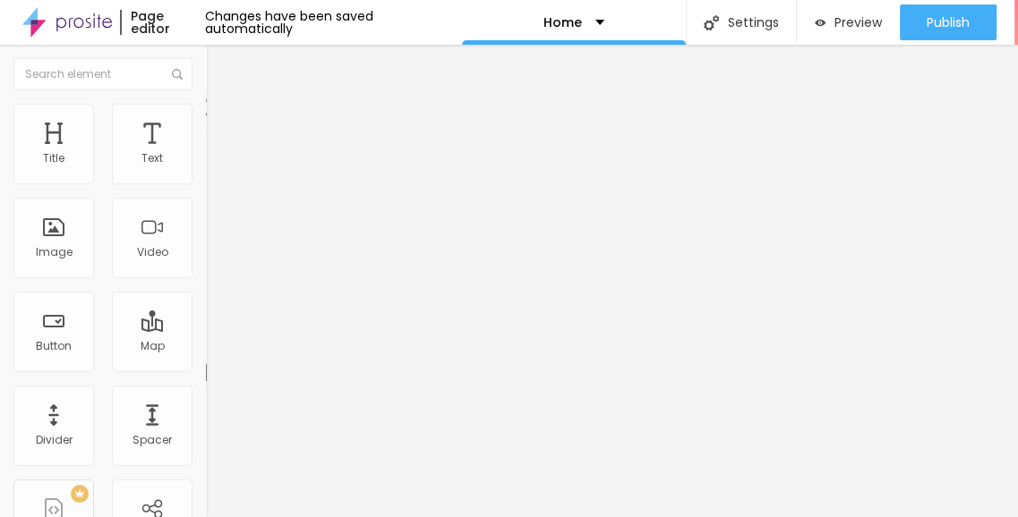
type input "25"
drag, startPoint x: 101, startPoint y: 175, endPoint x: 122, endPoint y: 181, distance: 21.3
type input "25"
click at [206, 347] on input "range" at bounding box center [263, 354] width 115 height 14
click at [302, 150] on img at bounding box center [307, 145] width 11 height 11
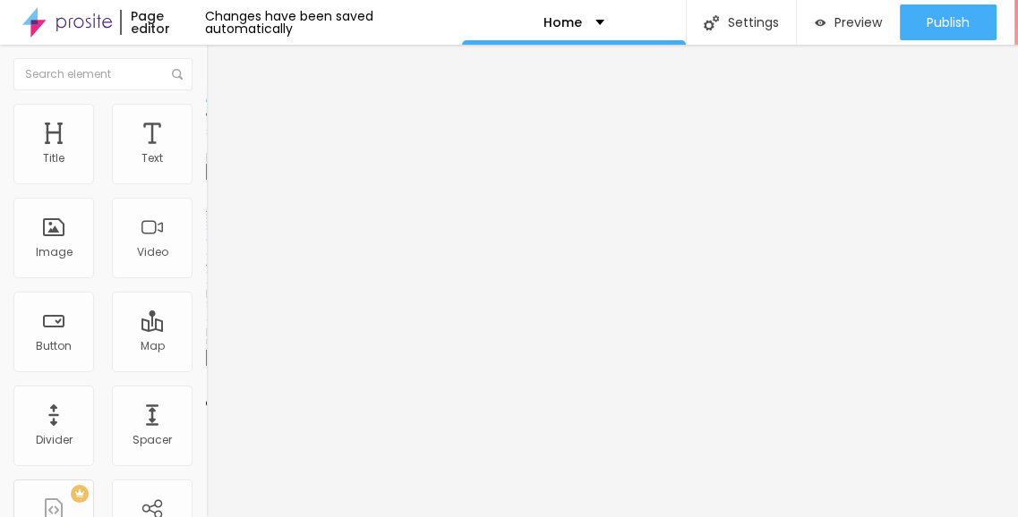
click at [206, 54] on button "Edit Image" at bounding box center [309, 65] width 206 height 41
click at [206, 66] on button "Edit Image" at bounding box center [309, 65] width 206 height 41
click at [206, 168] on input "text" at bounding box center [313, 159] width 215 height 18
paste input "https://www.youtube.com/watch?v=nCwwijcT_oY"
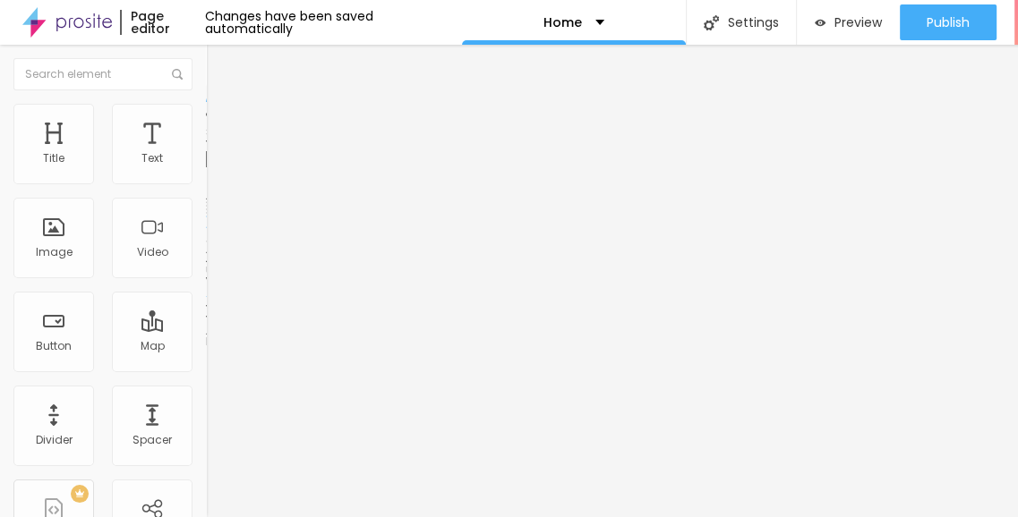
type input "https://www.youtube.com/watch?v=nCwwijcT_oY"
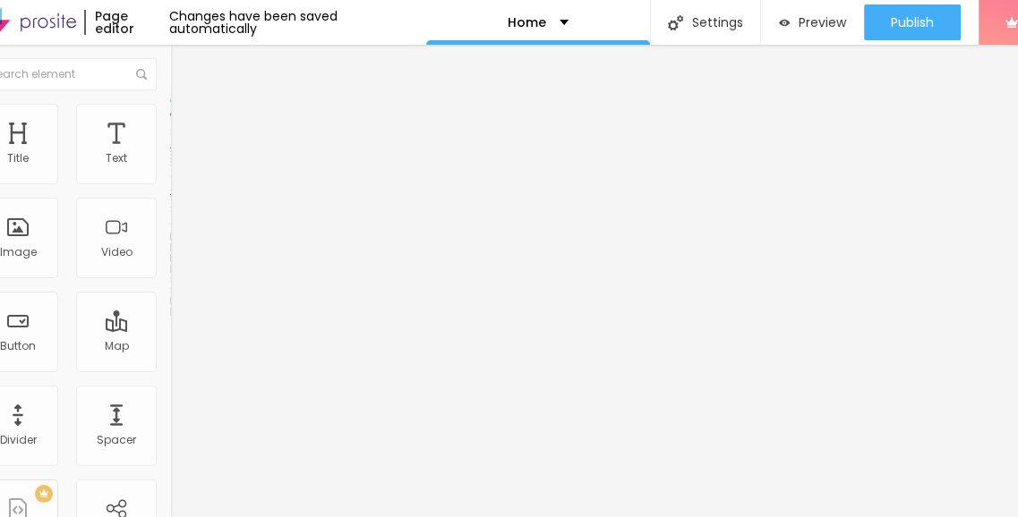
scroll to position [0, 0]
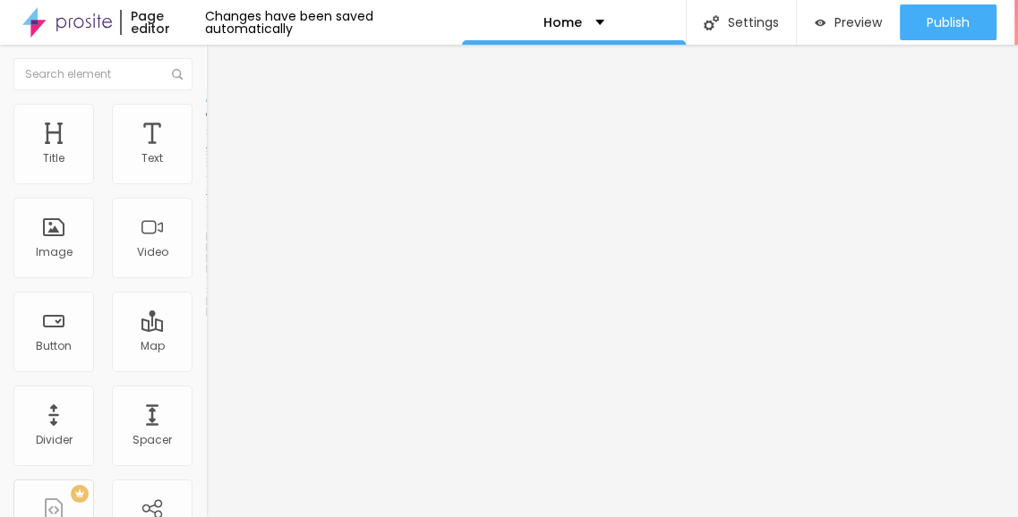
click at [206, 116] on li "Style" at bounding box center [309, 113] width 206 height 18
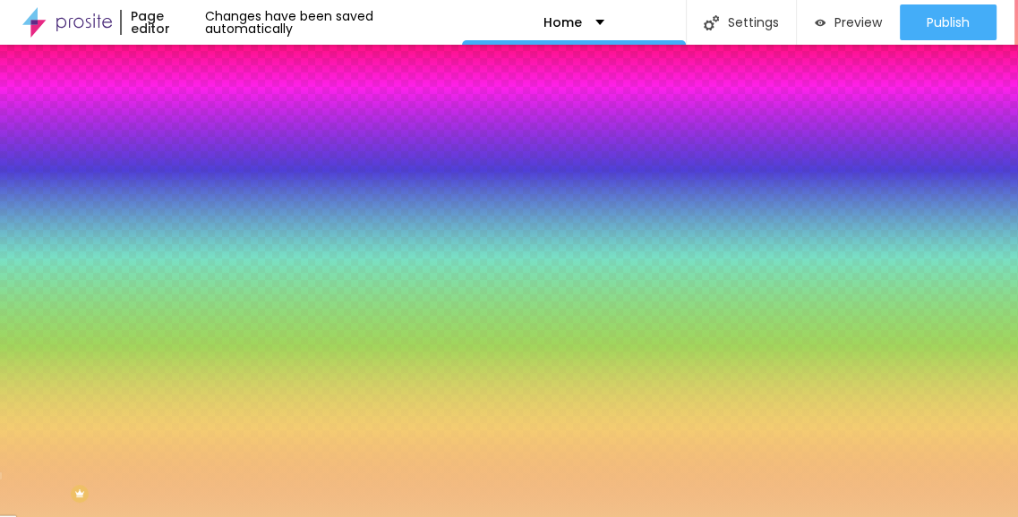
click at [206, 171] on div at bounding box center [309, 171] width 206 height 0
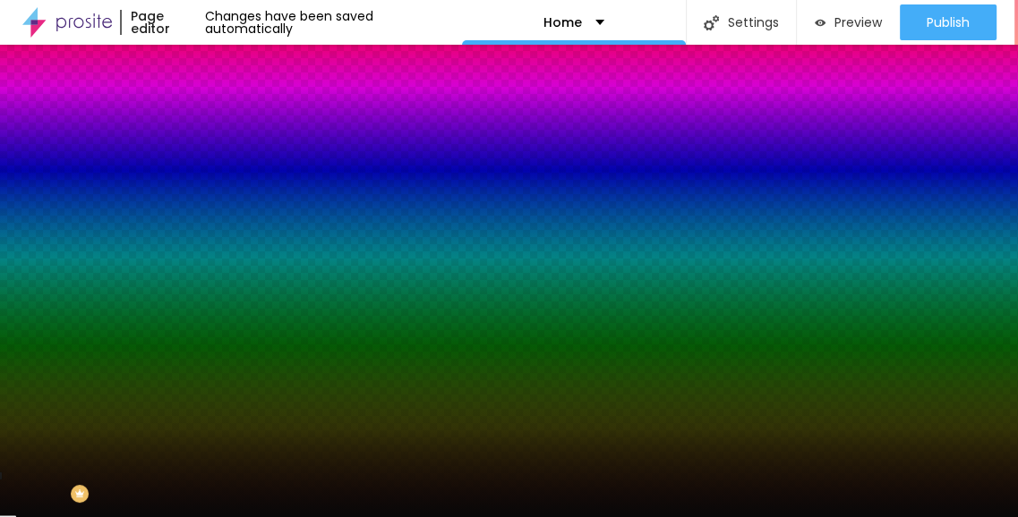
click at [30, 332] on div at bounding box center [509, 258] width 1018 height 517
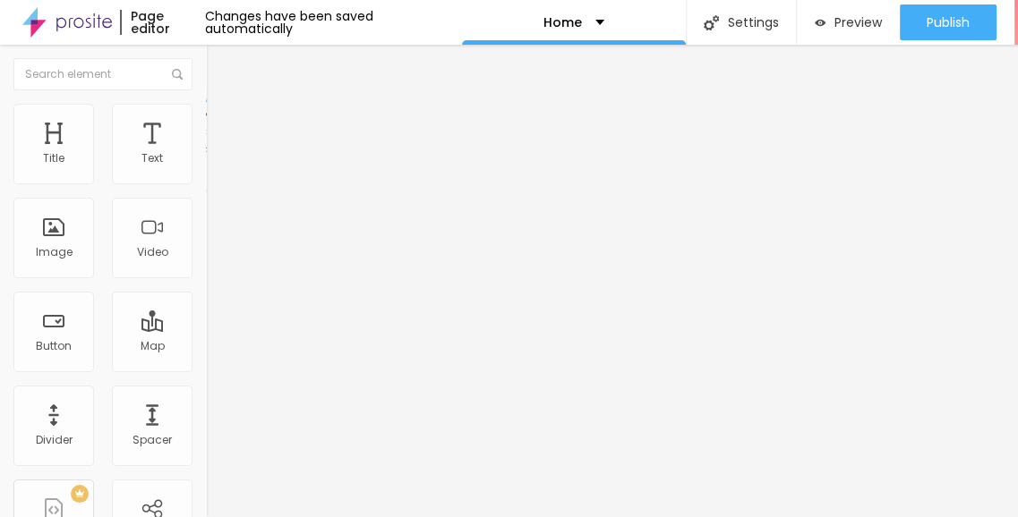
click at [206, 119] on ul "Content Style Advanced" at bounding box center [309, 113] width 206 height 54
click at [206, 122] on li "Advanced" at bounding box center [309, 131] width 206 height 18
type input "15"
type input "10"
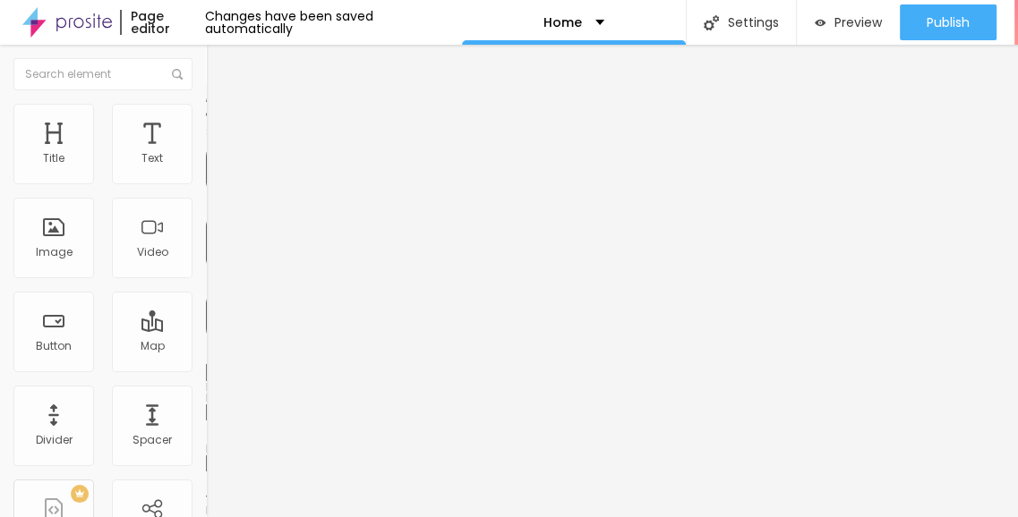
type input "10"
type input "5"
type input "0"
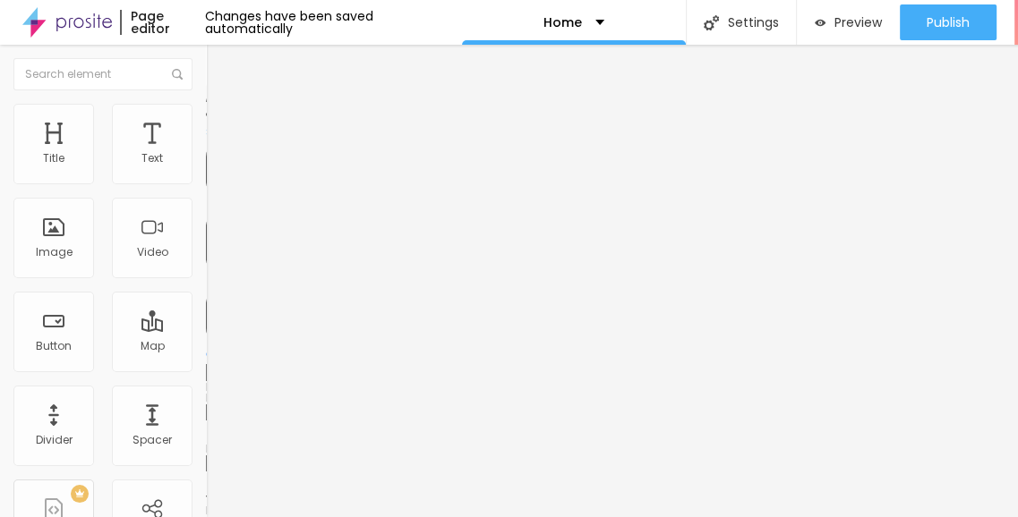
drag, startPoint x: 64, startPoint y: 180, endPoint x: 21, endPoint y: 178, distance: 43.0
type input "0"
click at [206, 347] on input "range" at bounding box center [263, 354] width 115 height 14
click at [140, 65] on input "text" at bounding box center [102, 74] width 179 height 32
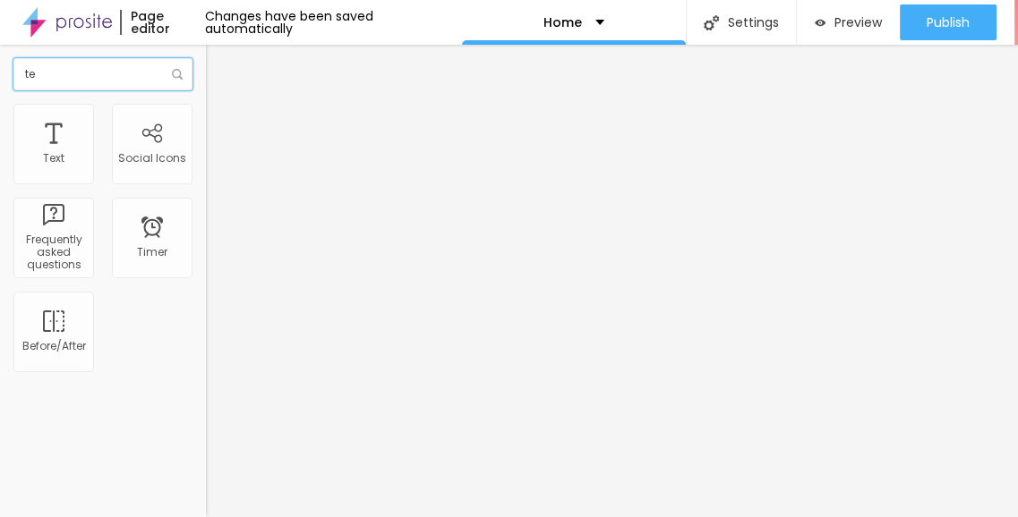
type input "t"
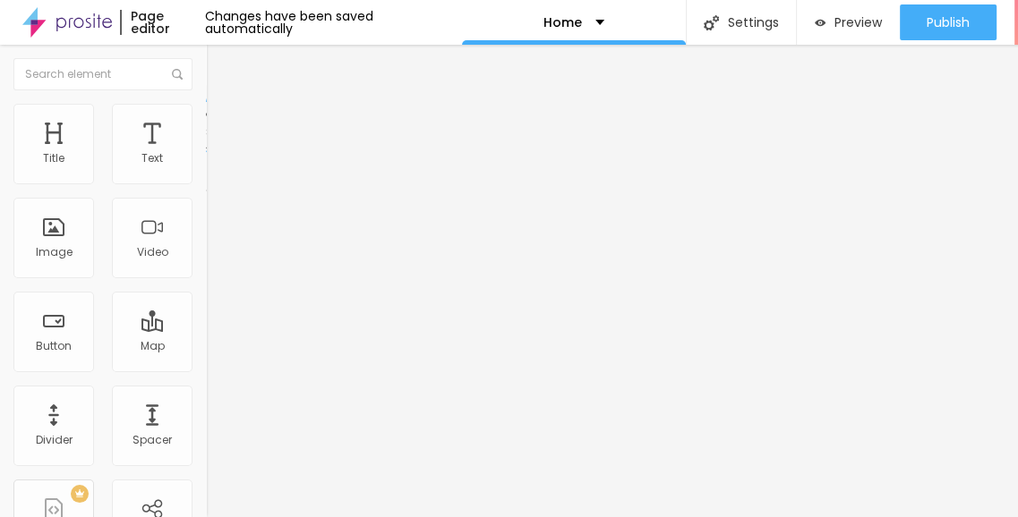
click at [219, 58] on img "button" at bounding box center [226, 65] width 14 height 14
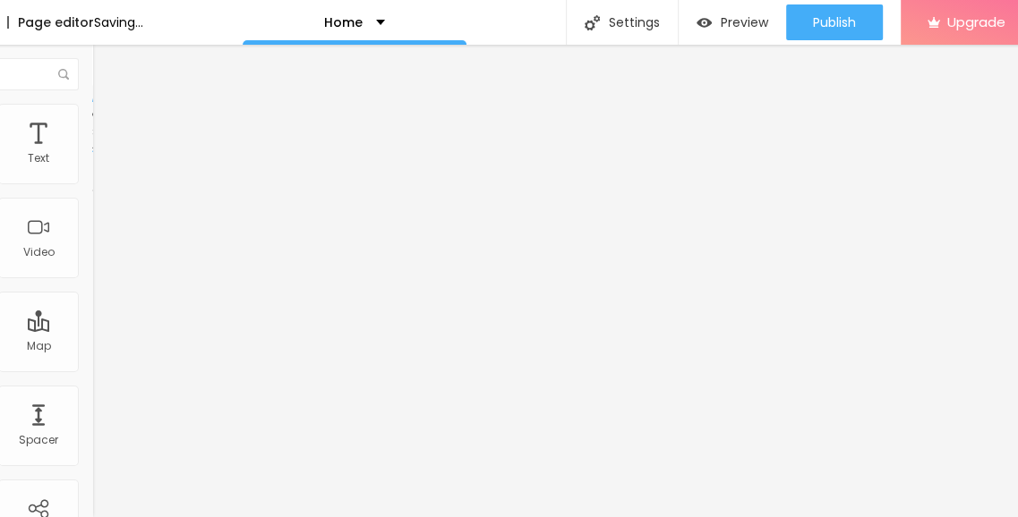
scroll to position [13, 0]
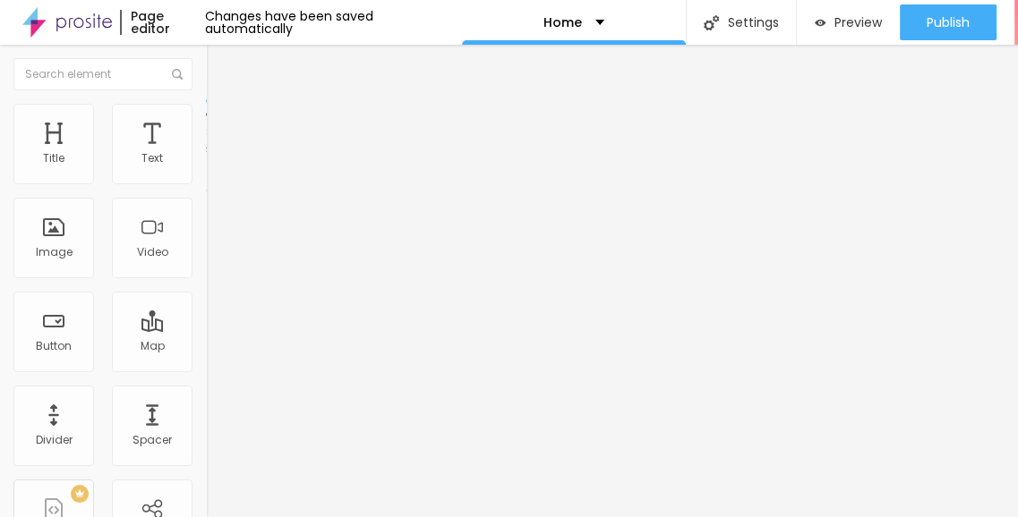
click at [219, 58] on img "button" at bounding box center [226, 65] width 14 height 14
click at [206, 154] on span "Add image" at bounding box center [242, 146] width 73 height 15
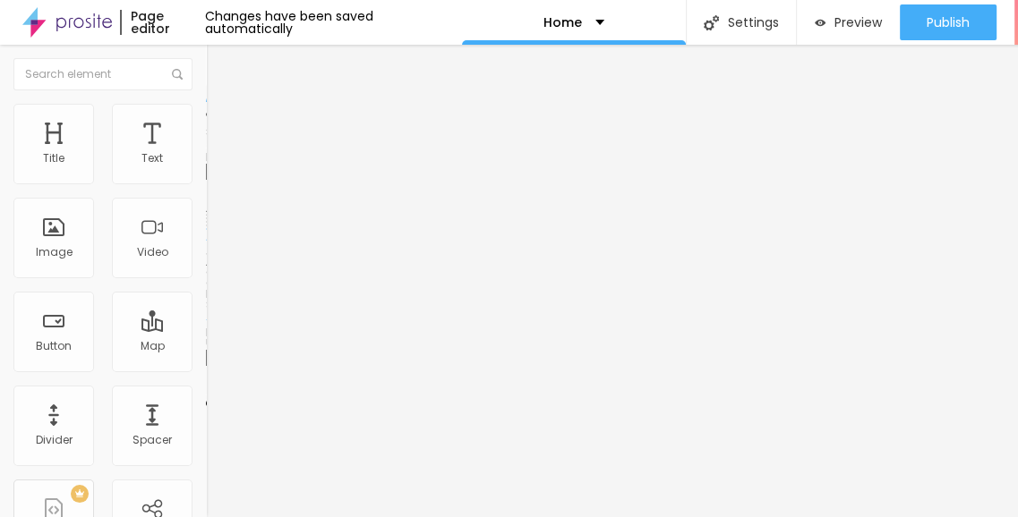
click at [206, 181] on input "text" at bounding box center [313, 172] width 215 height 18
paste input "Godrej Palm Retreat Resale Rent"
type input "Godrej Palm Retreat Resale Rent"
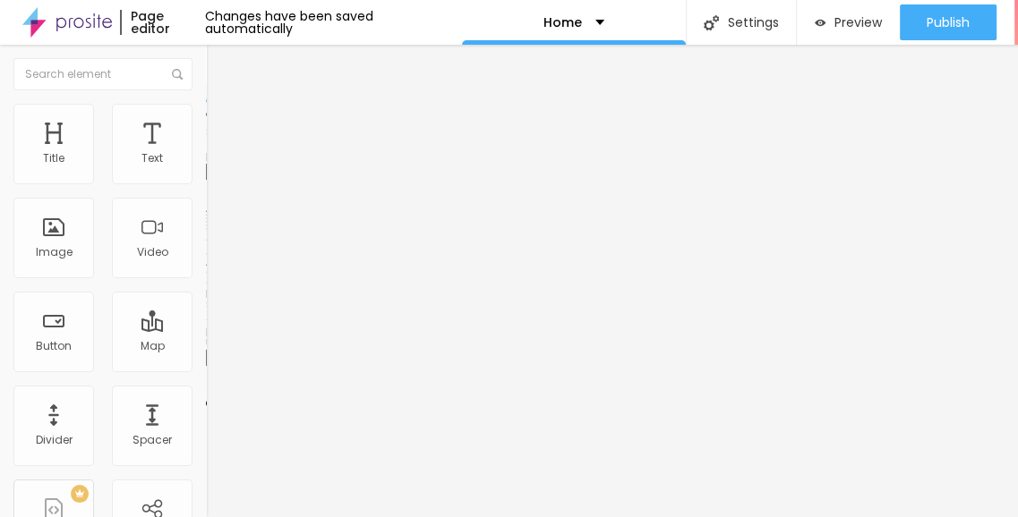
click at [206, 163] on div "Image description (Alt)" at bounding box center [309, 157] width 206 height 11
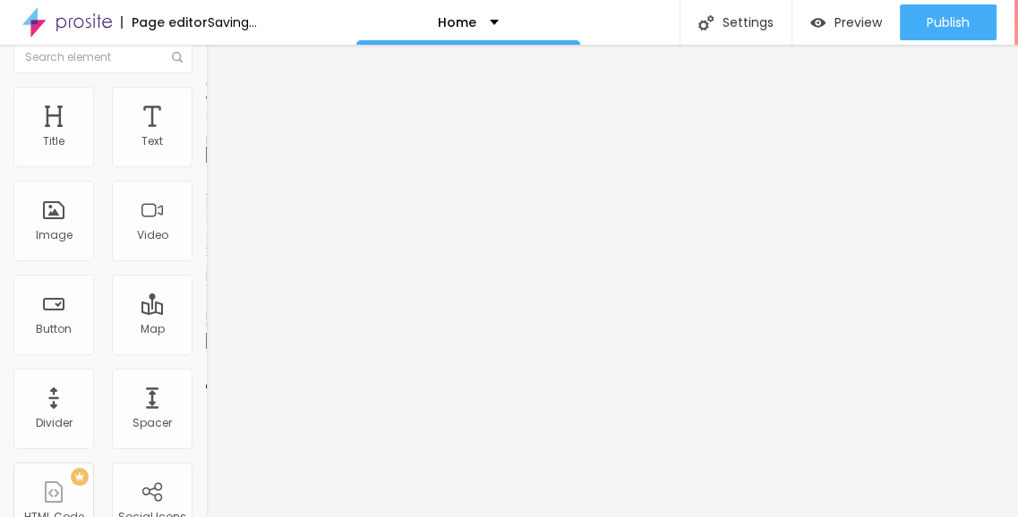
scroll to position [21, 0]
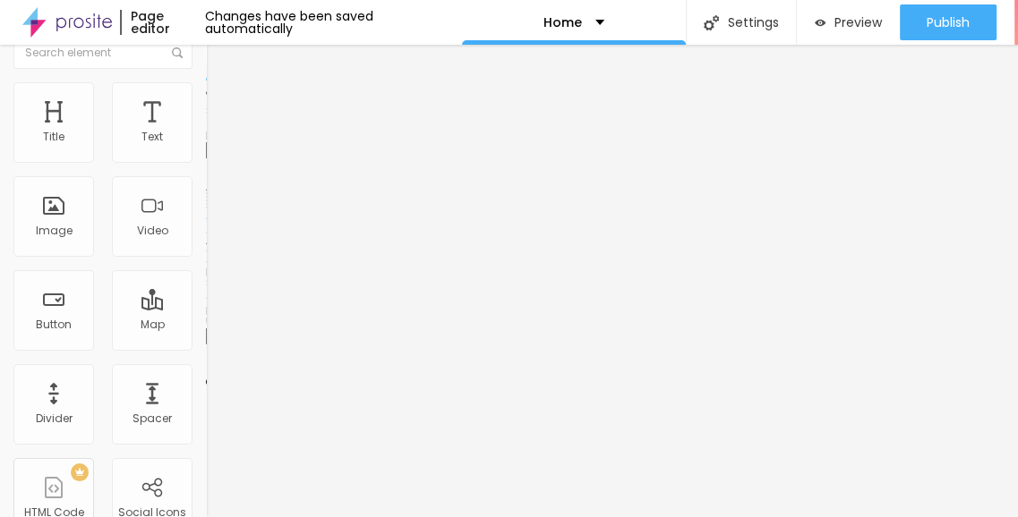
drag, startPoint x: 44, startPoint y: 463, endPoint x: 0, endPoint y: 466, distance: 44.0
click at [206, 388] on div "Change image Image description (Alt) Godrej Palm Retreat Resale Rent Align Aspe…" at bounding box center [309, 252] width 206 height 269
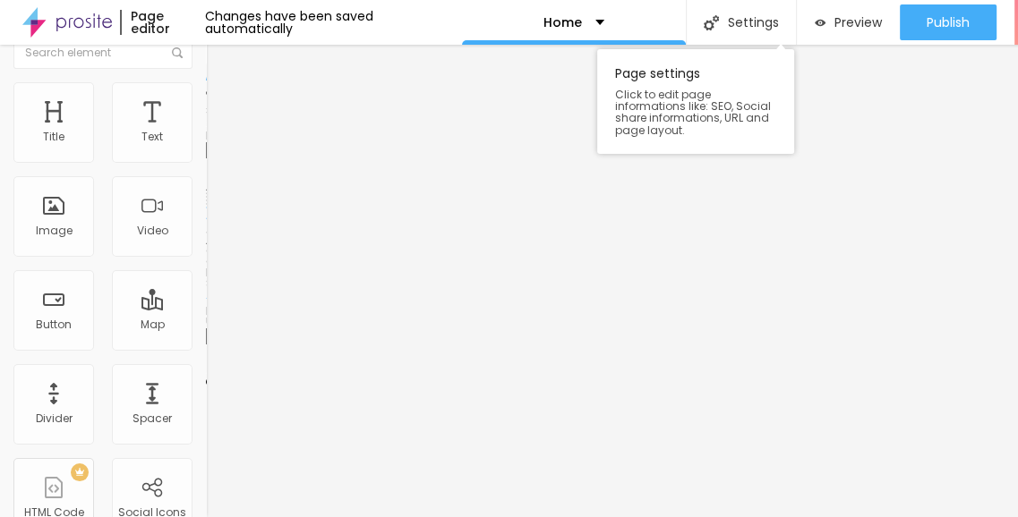
paste input "luxuryresidences.co.in/label/godrej-palm-retreat-resale-rent/"
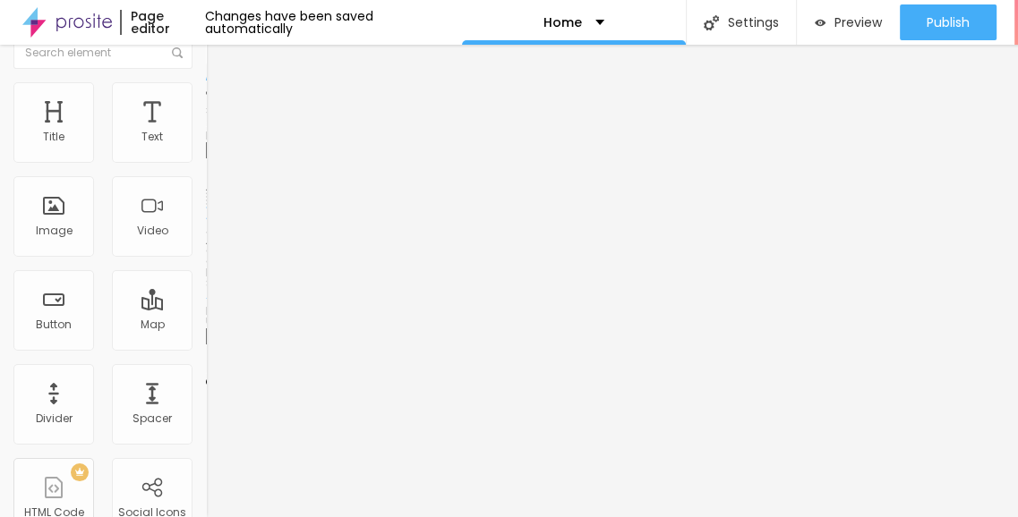
type input "https://luxuryresidences.co.in/label/godrej-palm-retreat-resale-rent/"
click at [206, 317] on div "Link" at bounding box center [309, 311] width 206 height 11
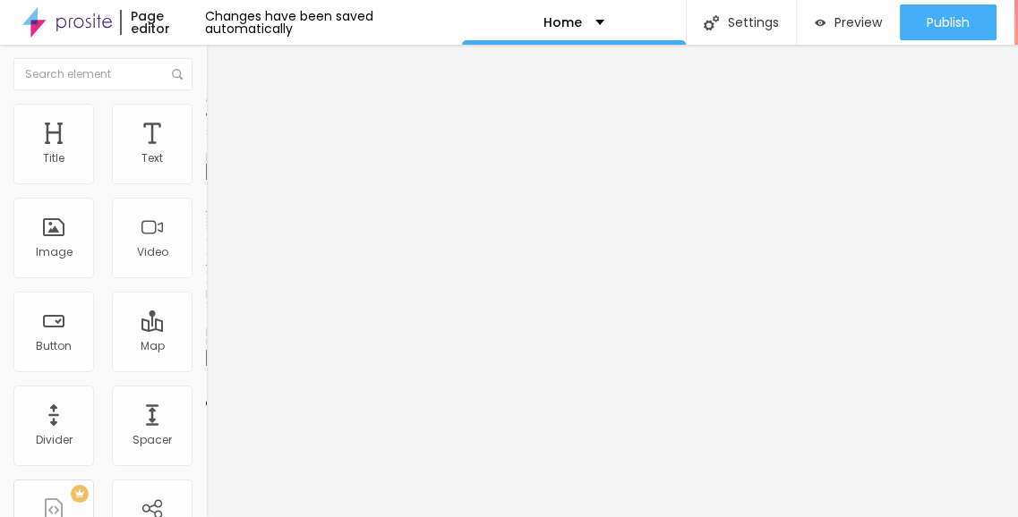
click at [219, 66] on img "button" at bounding box center [226, 65] width 14 height 14
click at [220, 252] on icon "button" at bounding box center [222, 251] width 4 height 4
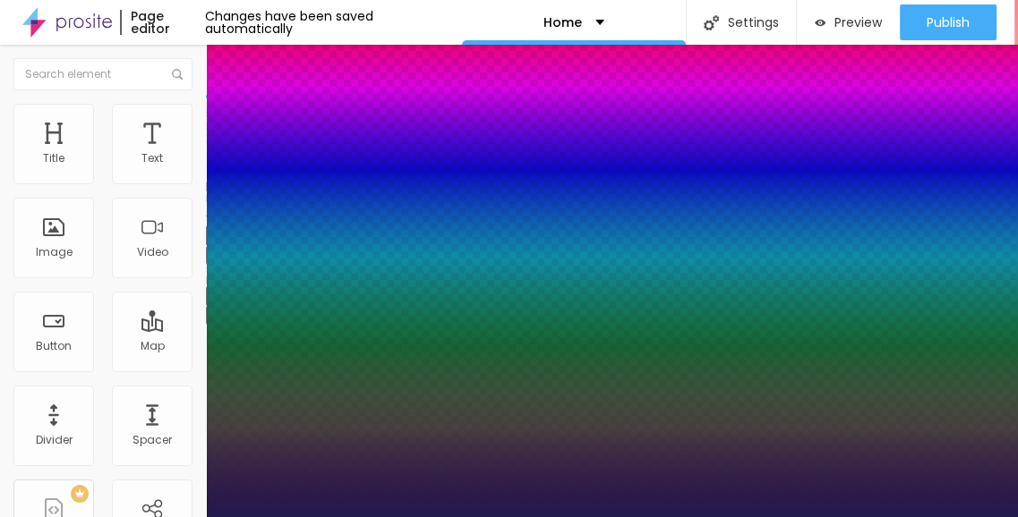
type input "1"
type input "20"
type input "1"
type input "30"
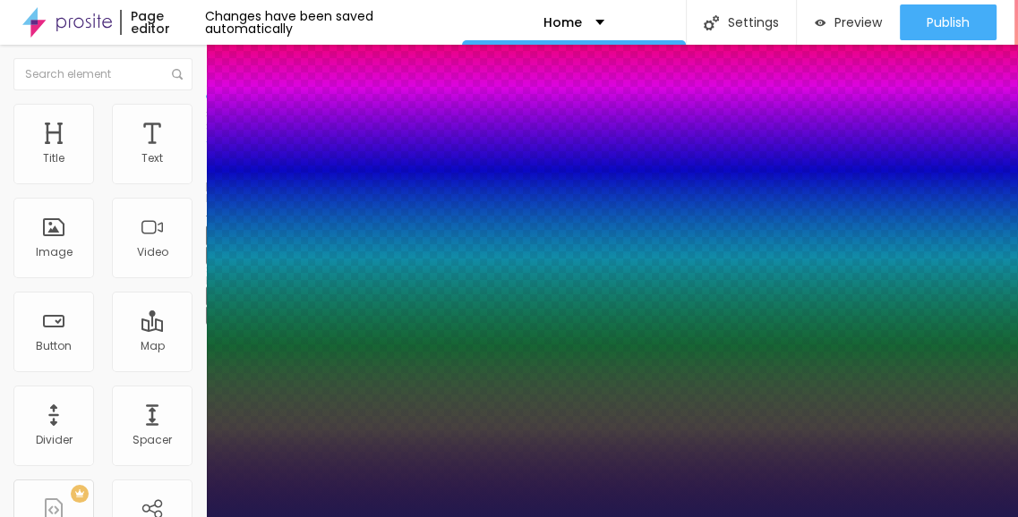
type input "30"
type input "1"
type input "34"
type input "1"
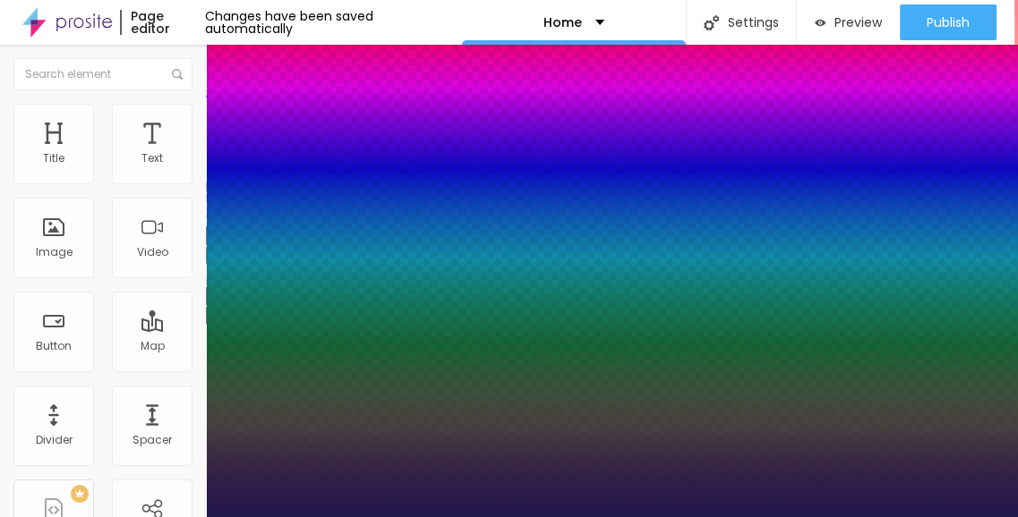
type input "29"
type input "1"
type input "27"
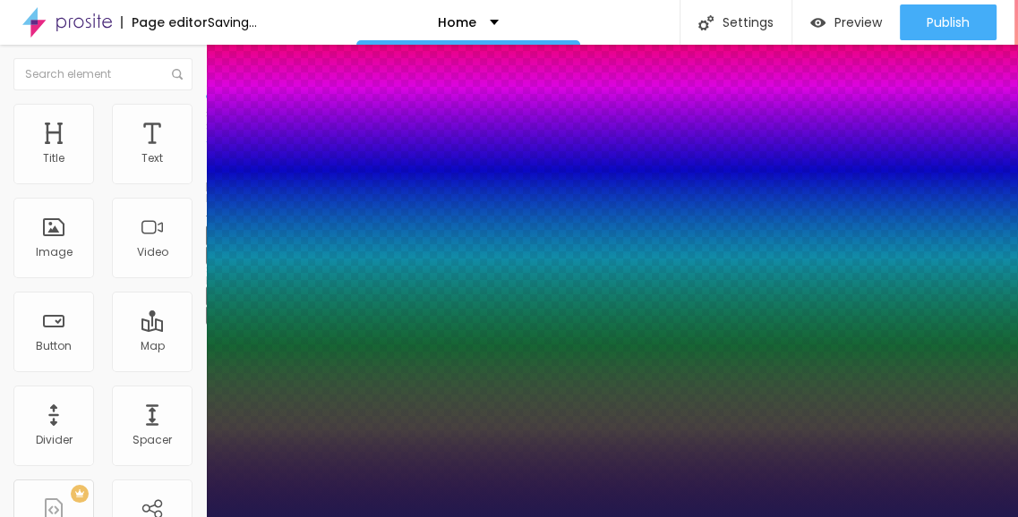
drag, startPoint x: 243, startPoint y: 500, endPoint x: 265, endPoint y: 492, distance: 23.8
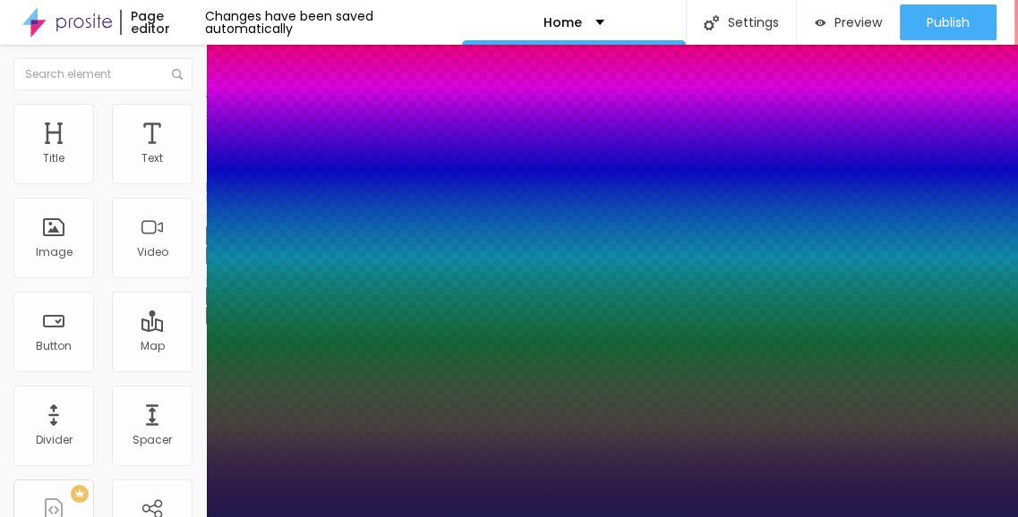
click at [692, 516] on div at bounding box center [509, 517] width 1018 height 0
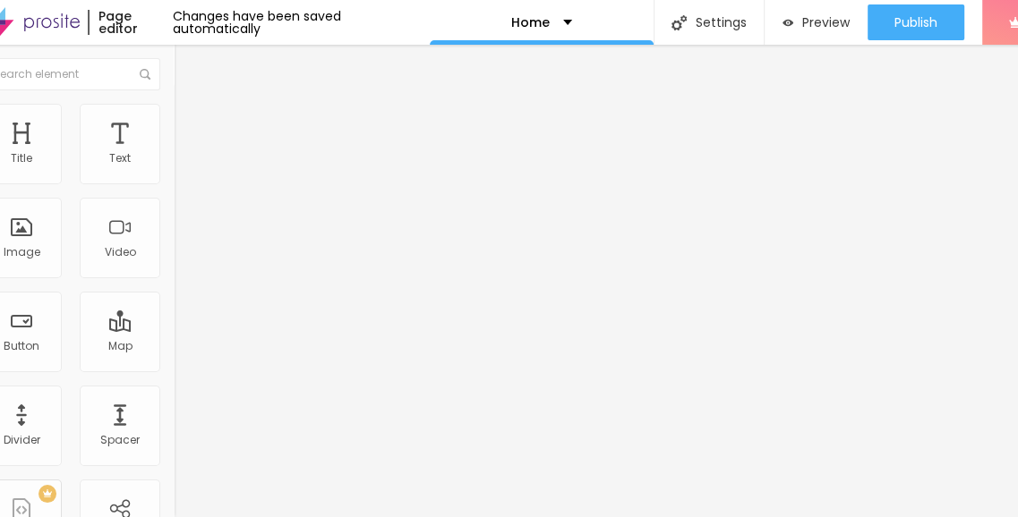
scroll to position [0, 29]
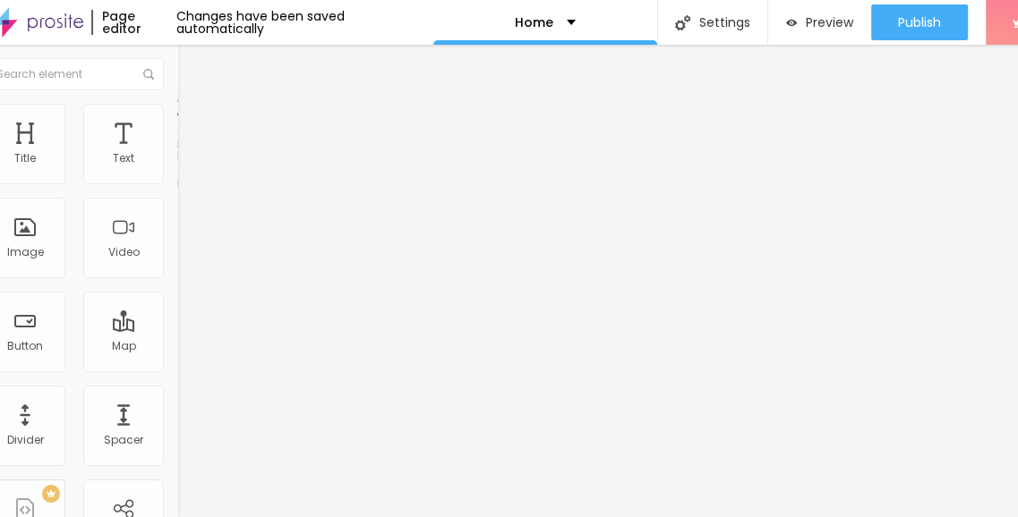
click at [193, 126] on span "Advanced" at bounding box center [222, 133] width 58 height 15
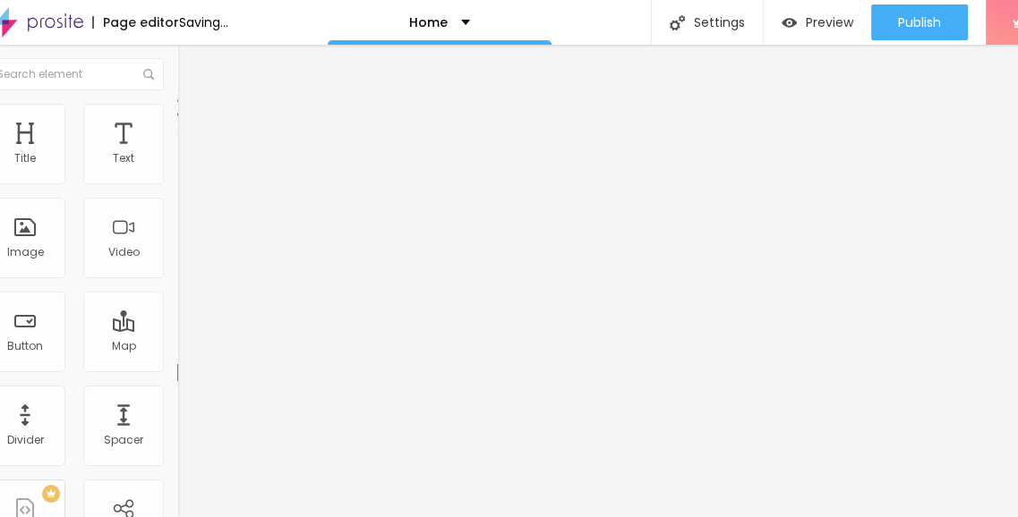
drag, startPoint x: 14, startPoint y: 211, endPoint x: 0, endPoint y: 208, distance: 14.8
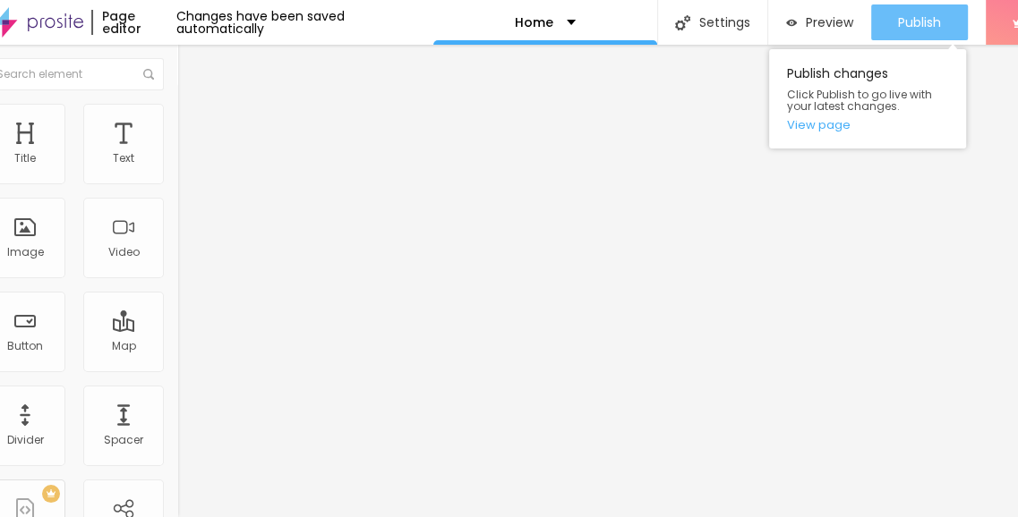
click at [920, 19] on span "Publish" at bounding box center [919, 22] width 43 height 14
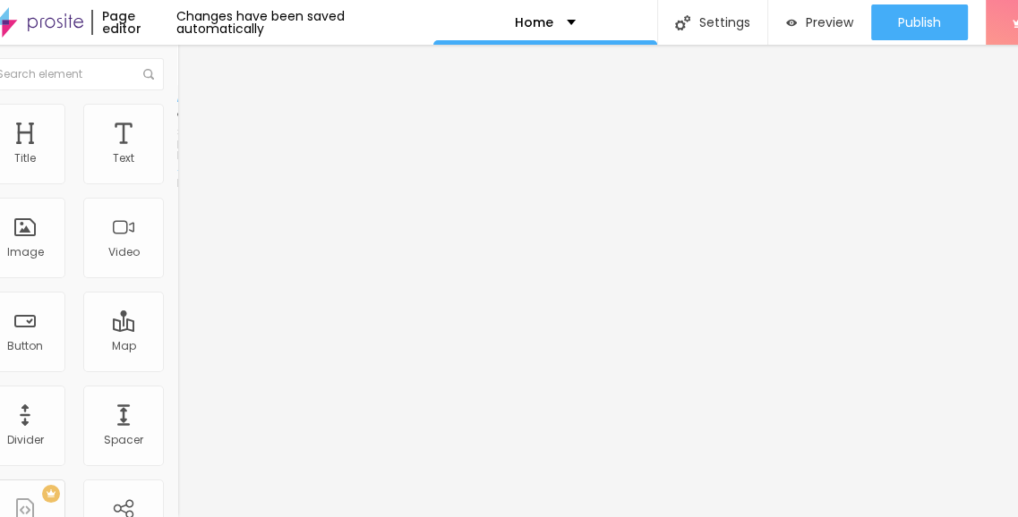
click at [193, 126] on span "Advanced" at bounding box center [222, 133] width 58 height 15
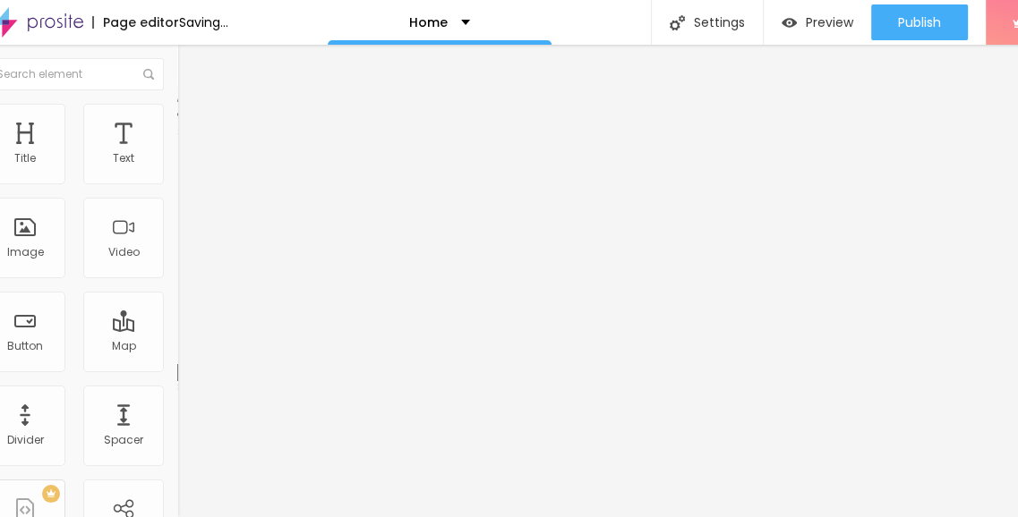
drag, startPoint x: 55, startPoint y: 201, endPoint x: 0, endPoint y: 178, distance: 60.2
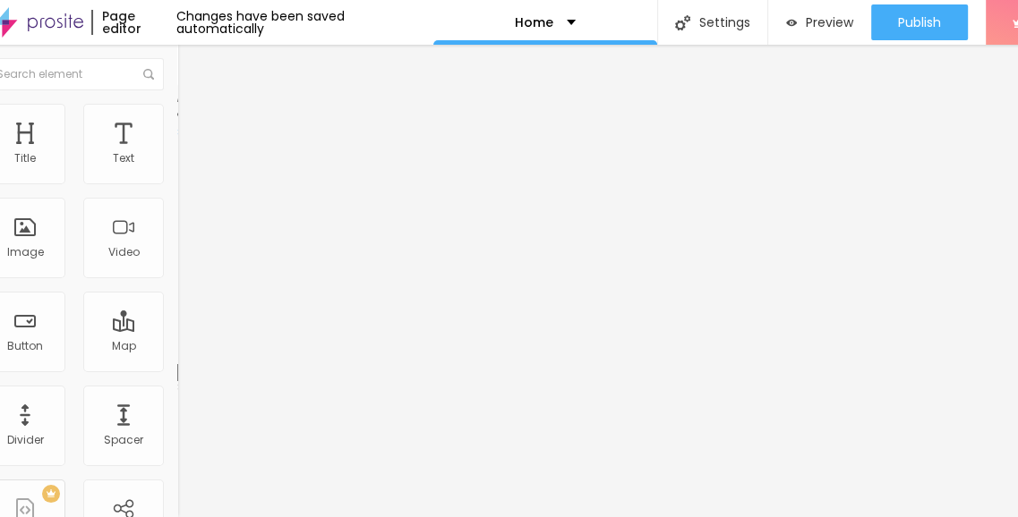
scroll to position [13, 0]
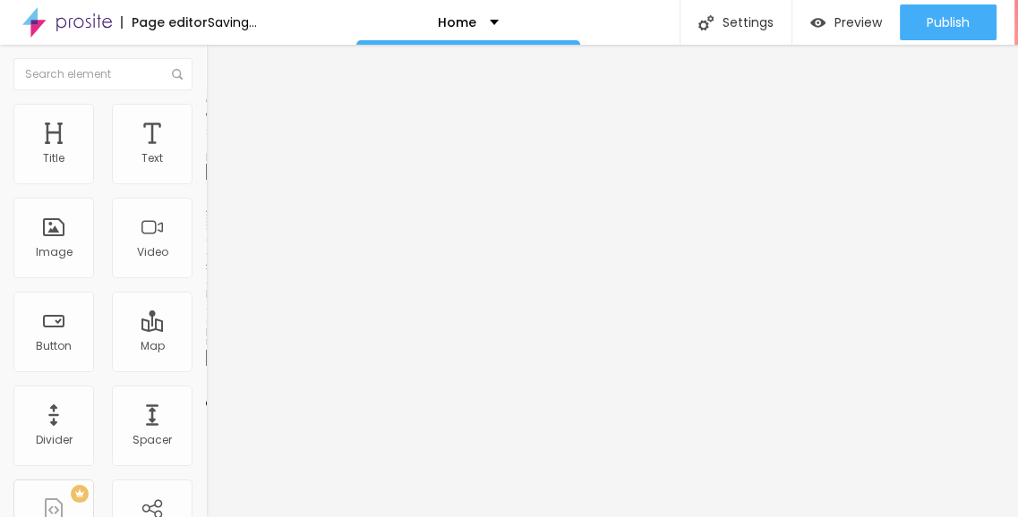
click at [206, 154] on span "Change image" at bounding box center [254, 146] width 96 height 15
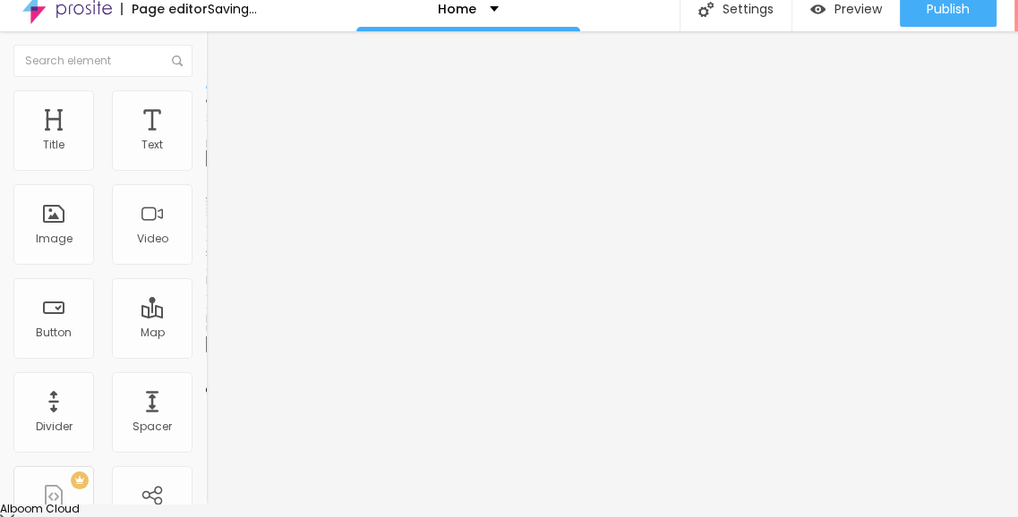
scroll to position [0, 0]
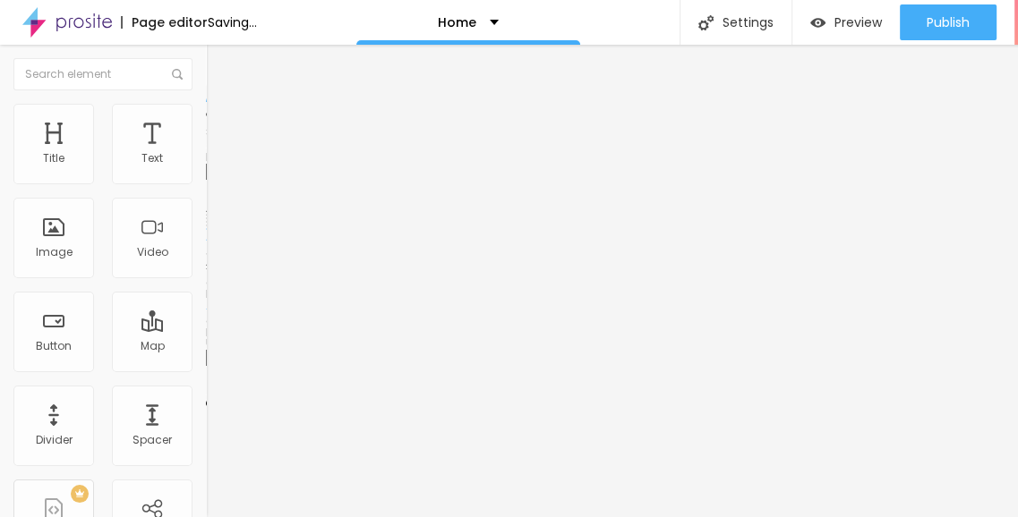
click at [206, 154] on span "Change image" at bounding box center [254, 146] width 96 height 15
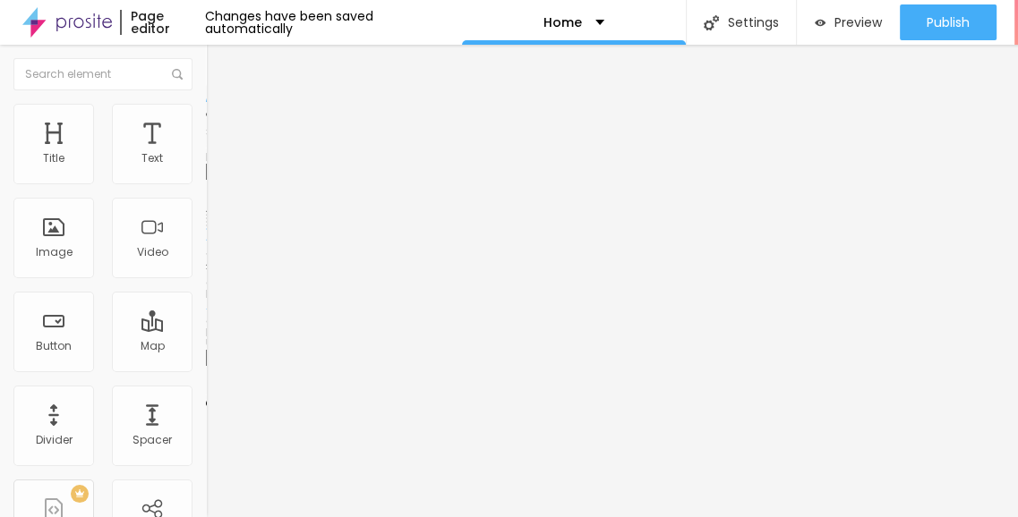
click at [206, 150] on img at bounding box center [211, 145] width 11 height 11
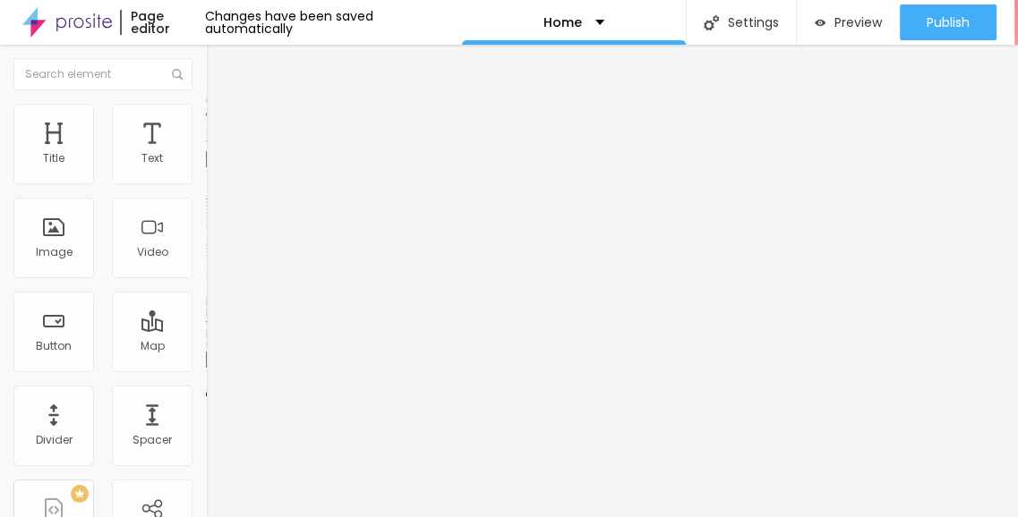
click at [206, 369] on input "https://" at bounding box center [313, 360] width 215 height 18
paste input "luxuryresidences.co.in/label/godrej-palm-retreat-resale-rent/"
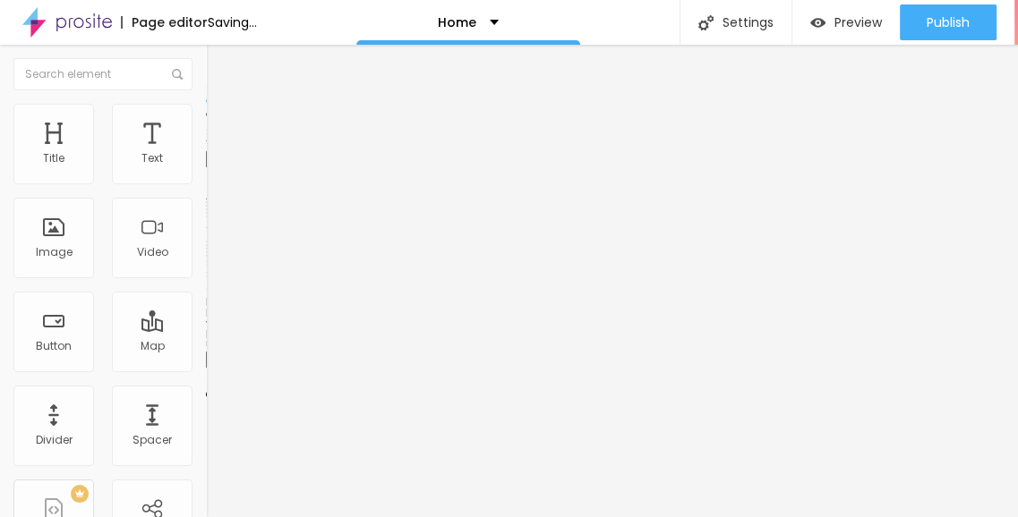
click at [206, 391] on div at bounding box center [309, 391] width 206 height 0
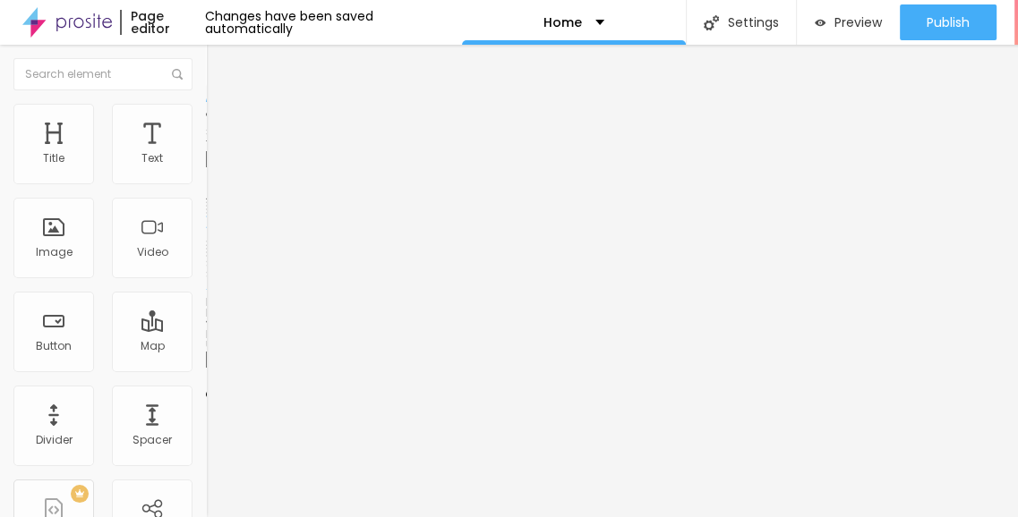
click at [206, 369] on input "https://" at bounding box center [313, 360] width 215 height 18
paste input "www.godrejpropertiesnoida.com/godrej-palm-retreat-sec-150-noida/"
click at [206, 396] on div "Open in new tab" at bounding box center [309, 395] width 206 height 9
click at [206, 369] on input "https://" at bounding box center [313, 360] width 215 height 18
paste input "luxuryresidences.co.in/luxury-apartments-in-noida-expressway/"
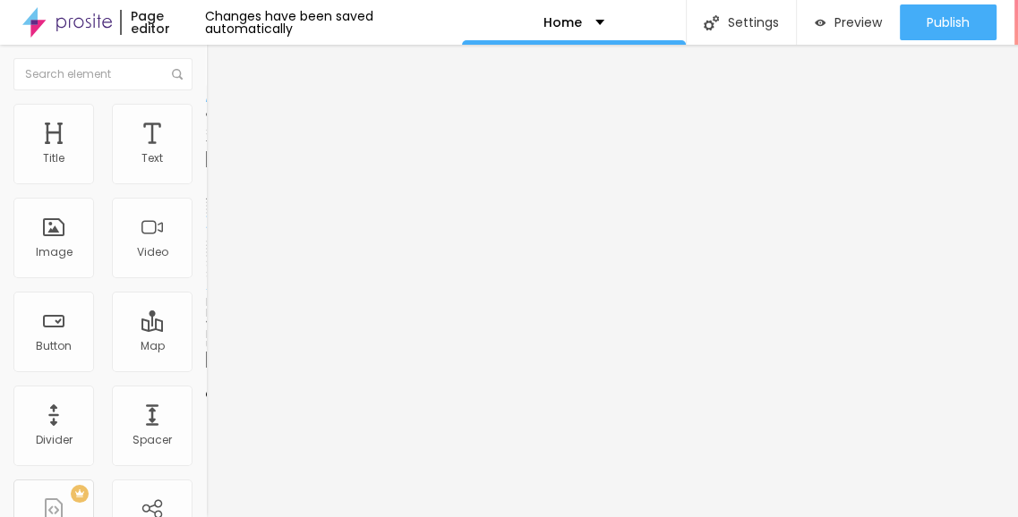
click at [206, 391] on div at bounding box center [309, 391] width 206 height 0
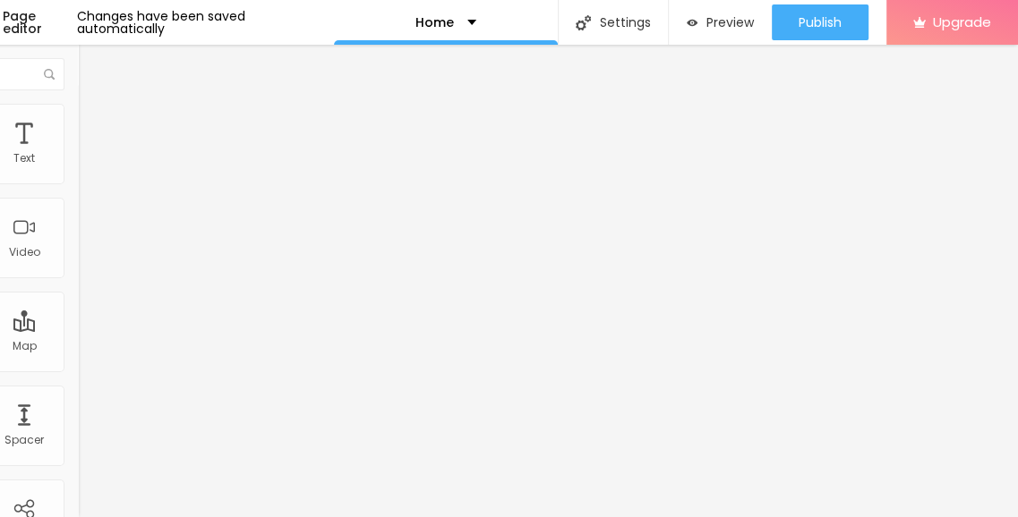
scroll to position [13, 128]
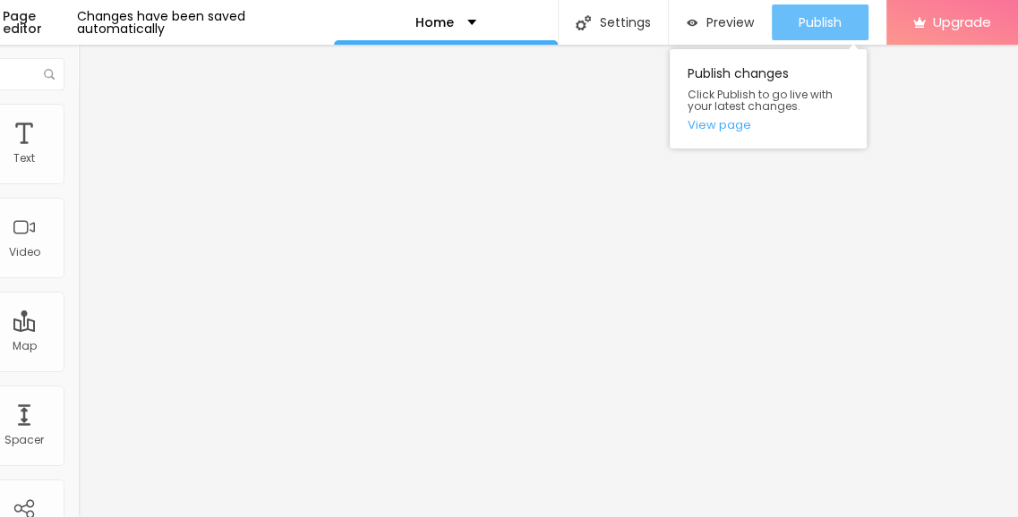
click at [809, 15] on span "Publish" at bounding box center [819, 22] width 43 height 14
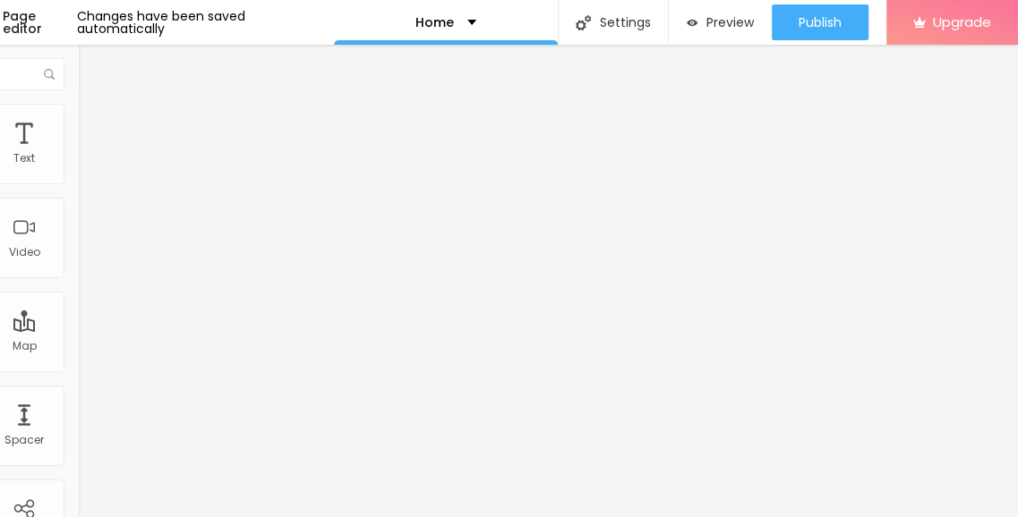
scroll to position [0, 0]
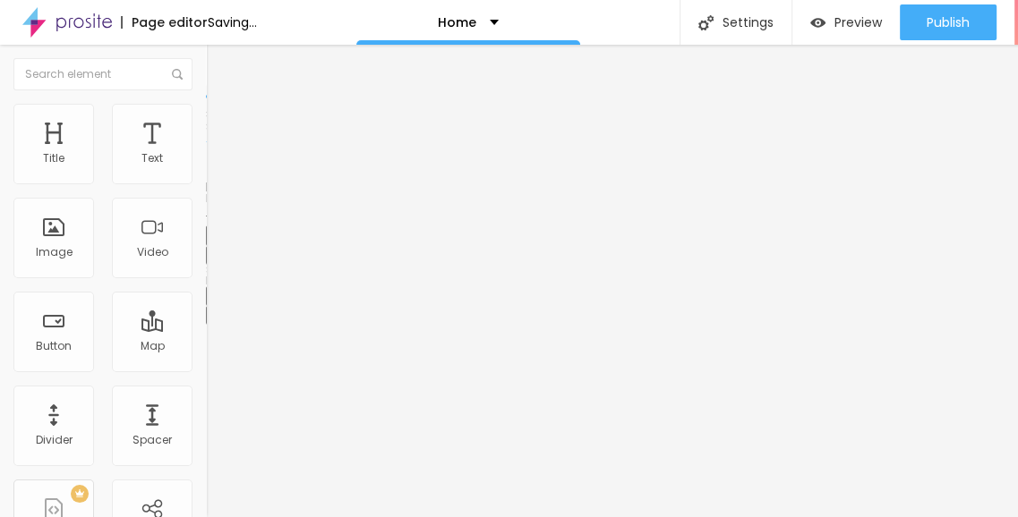
click at [213, 260] on icon "button" at bounding box center [218, 254] width 11 height 11
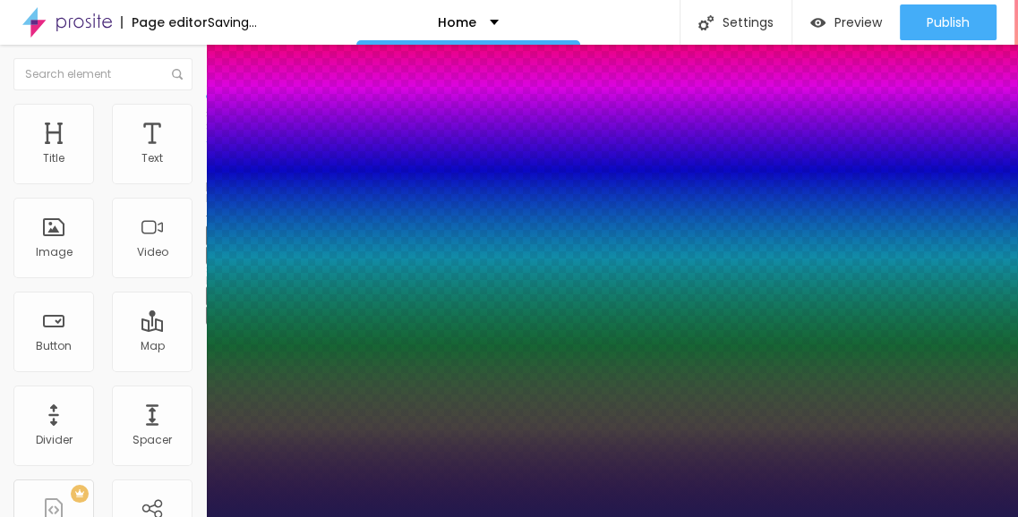
drag, startPoint x: 242, startPoint y: 504, endPoint x: 263, endPoint y: 503, distance: 21.5
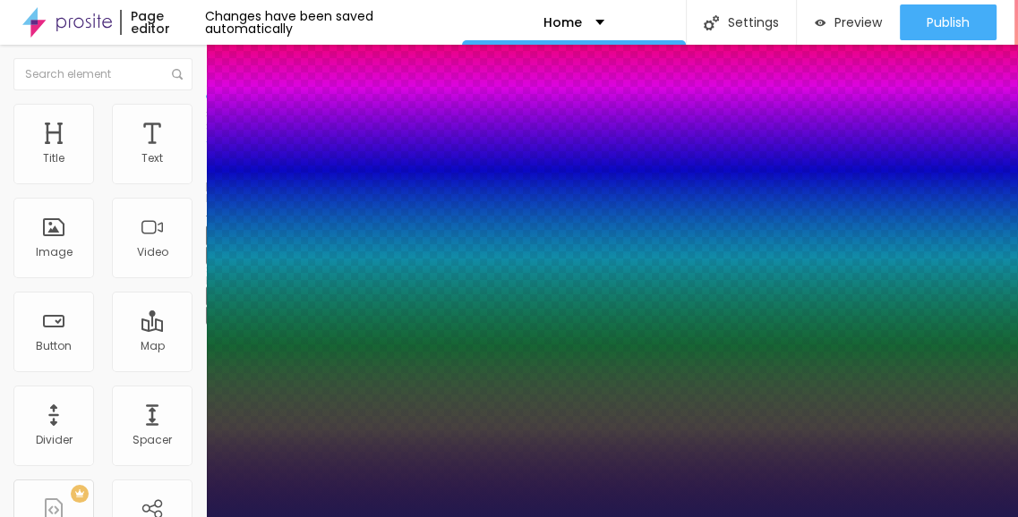
click at [408, 516] on div at bounding box center [509, 517] width 1018 height 0
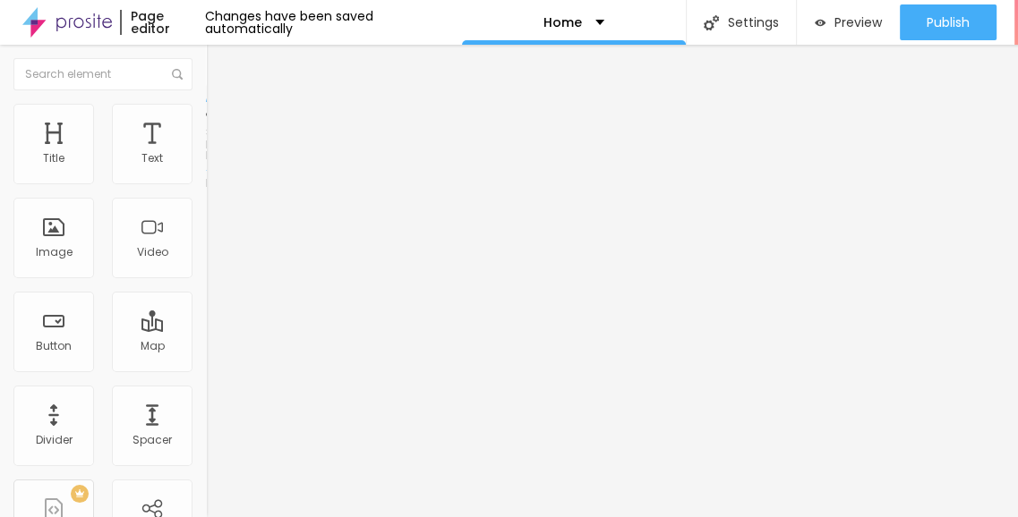
click at [222, 124] on span "Style" at bounding box center [235, 115] width 26 height 15
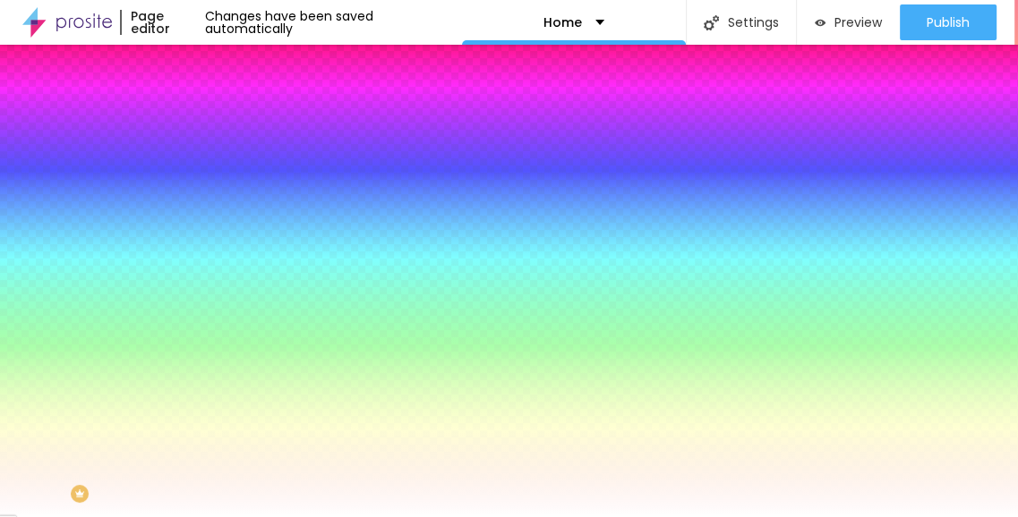
click at [222, 130] on span "Advanced" at bounding box center [251, 133] width 58 height 15
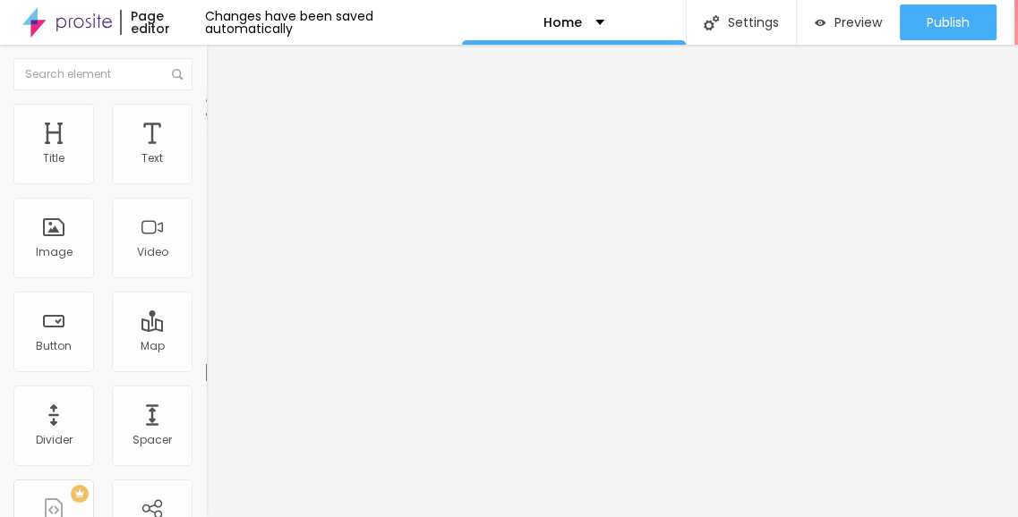
drag, startPoint x: 46, startPoint y: 210, endPoint x: 6, endPoint y: 216, distance: 39.7
click at [206, 168] on input "Alboom Brasil" at bounding box center [313, 159] width 215 height 18
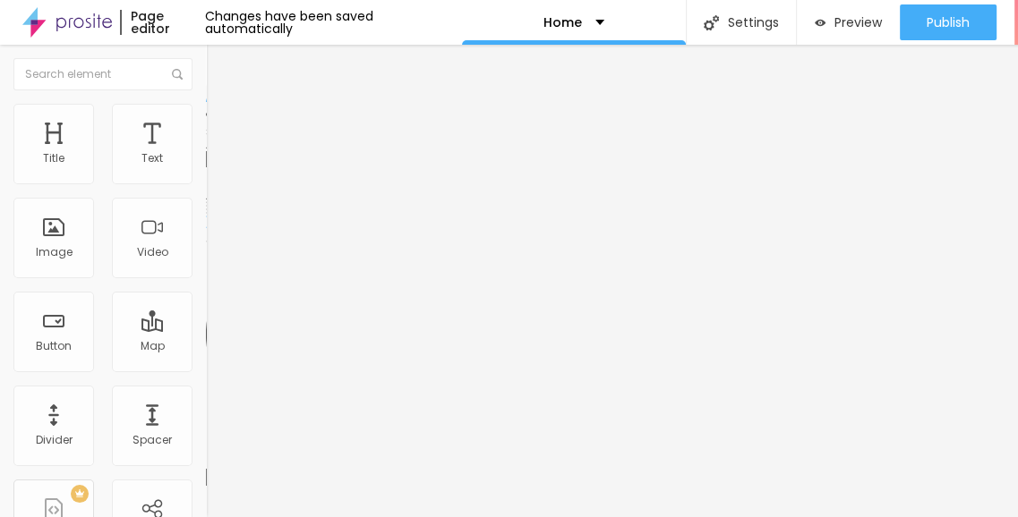
click at [206, 379] on div "Edit Map Content Style Advanced Address Noida Sector 150 Align 15 Zoom" at bounding box center [309, 281] width 206 height 473
click at [219, 62] on img "button" at bounding box center [226, 65] width 14 height 14
click at [206, 116] on li "Style" at bounding box center [309, 113] width 206 height 18
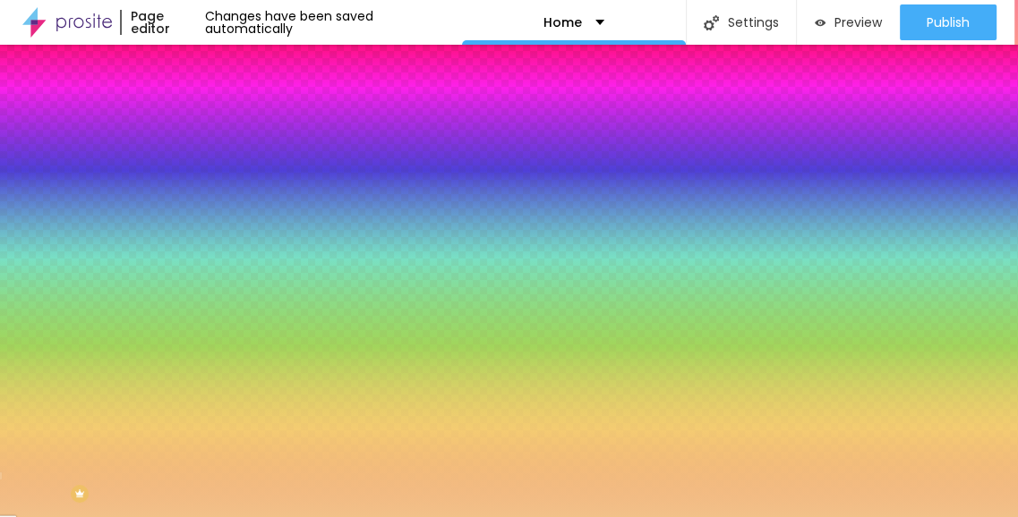
click at [206, 171] on div at bounding box center [309, 171] width 206 height 0
click at [30, 333] on div at bounding box center [509, 258] width 1018 height 517
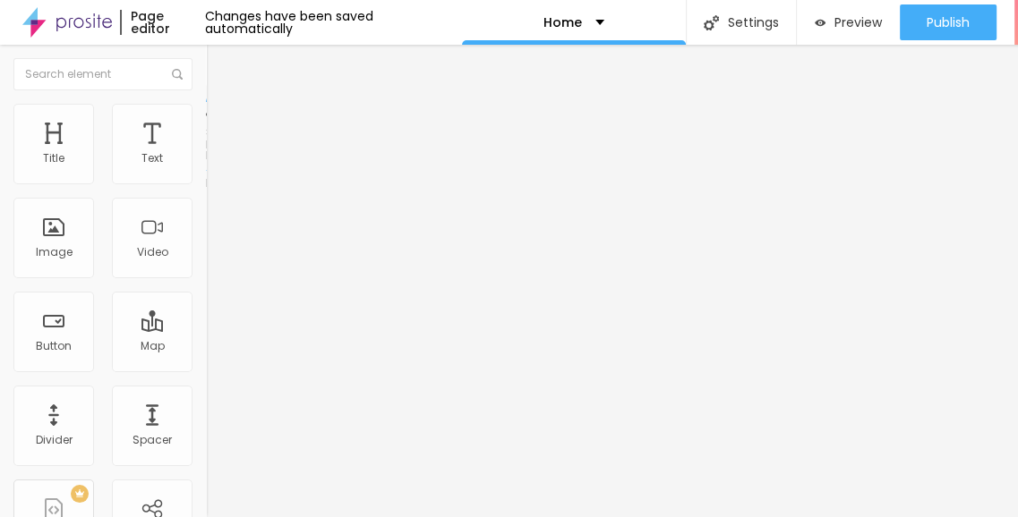
click at [222, 124] on span "Style" at bounding box center [235, 115] width 26 height 15
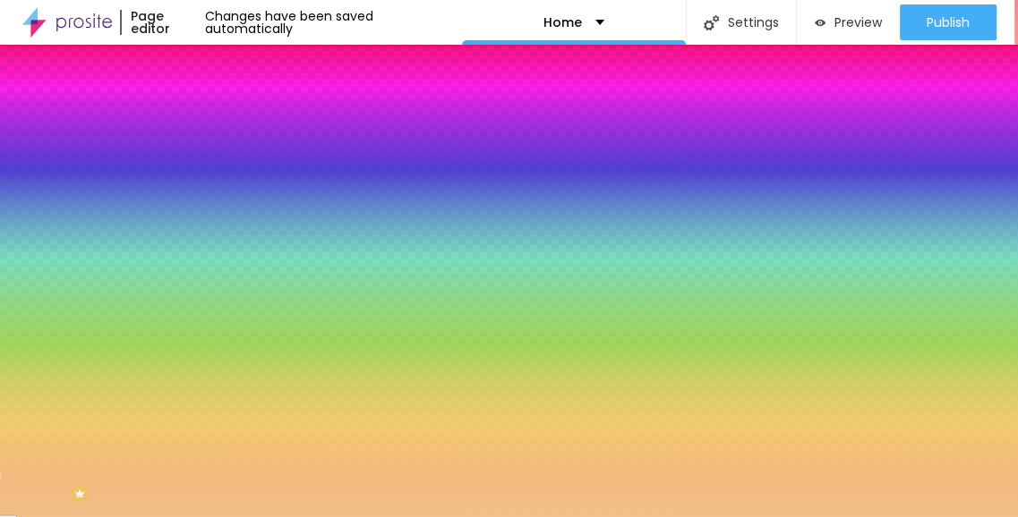
click at [206, 243] on div at bounding box center [309, 243] width 206 height 0
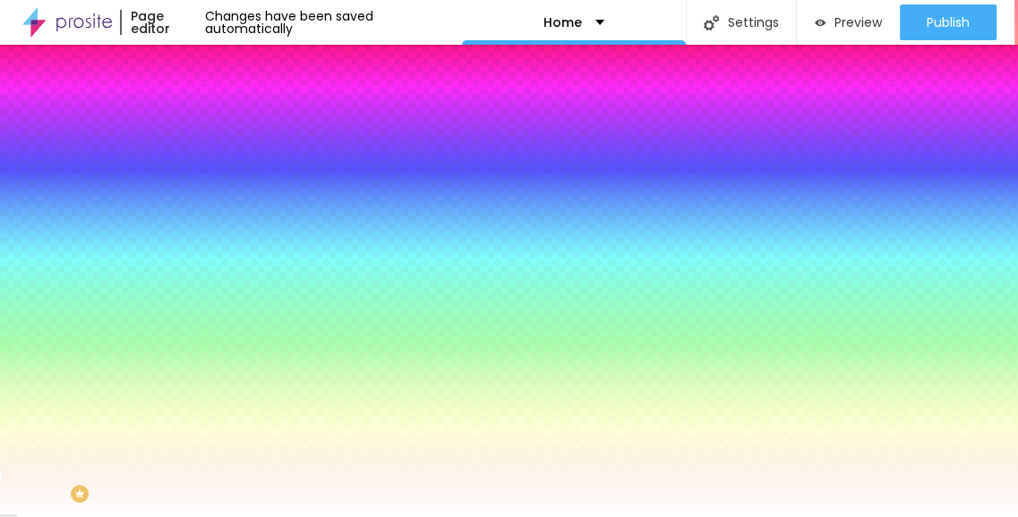
click at [28, 346] on div at bounding box center [509, 258] width 1018 height 517
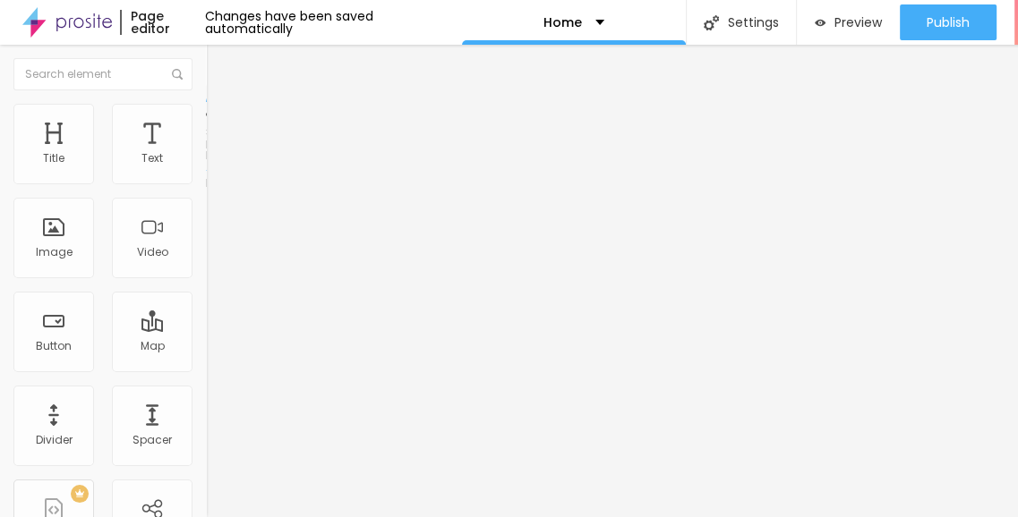
click at [206, 122] on img at bounding box center [214, 130] width 16 height 16
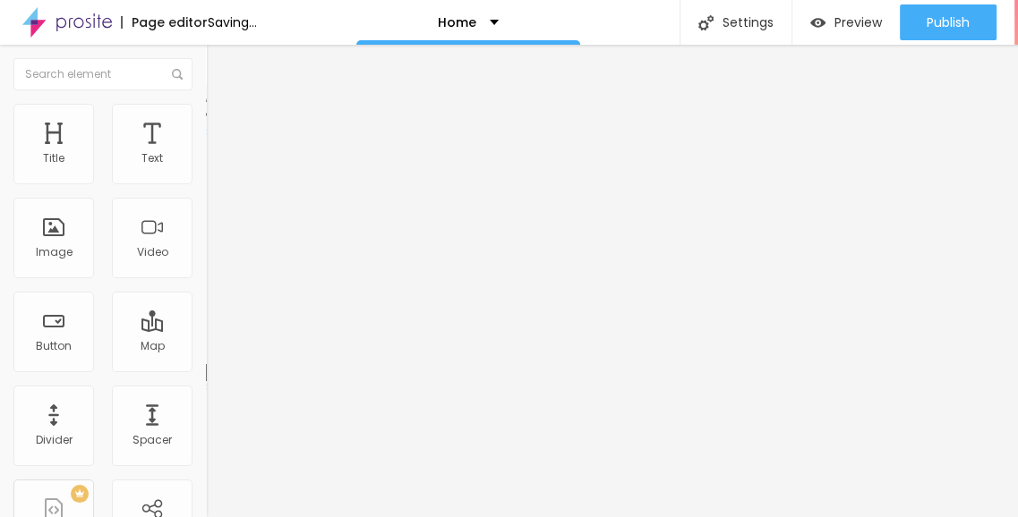
drag, startPoint x: 42, startPoint y: 212, endPoint x: 0, endPoint y: 215, distance: 42.1
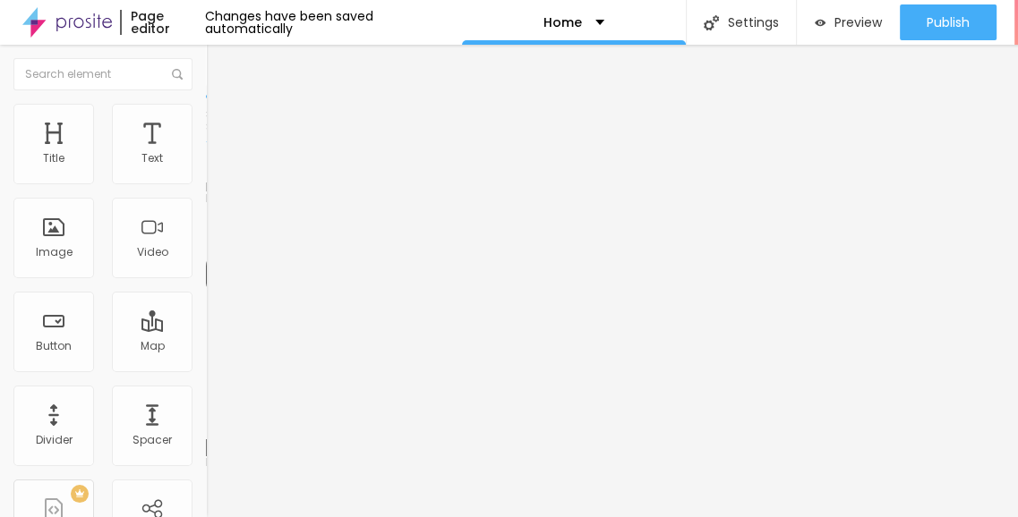
click at [206, 119] on li "Advanced" at bounding box center [309, 113] width 206 height 18
click at [206, 117] on ul "Style Advanced" at bounding box center [309, 104] width 206 height 36
click at [206, 102] on img at bounding box center [214, 94] width 16 height 16
drag, startPoint x: 98, startPoint y: 447, endPoint x: 57, endPoint y: 447, distance: 41.2
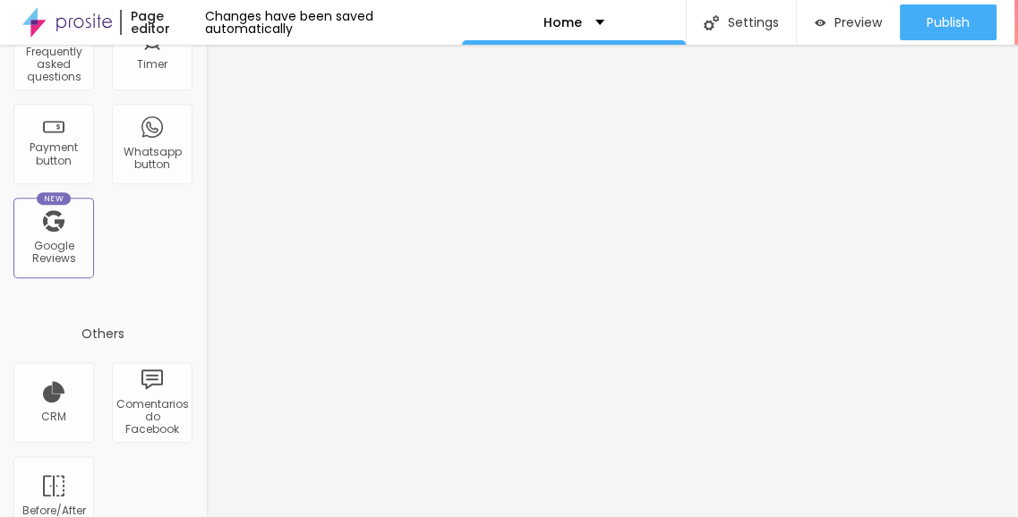
scroll to position [676, 0]
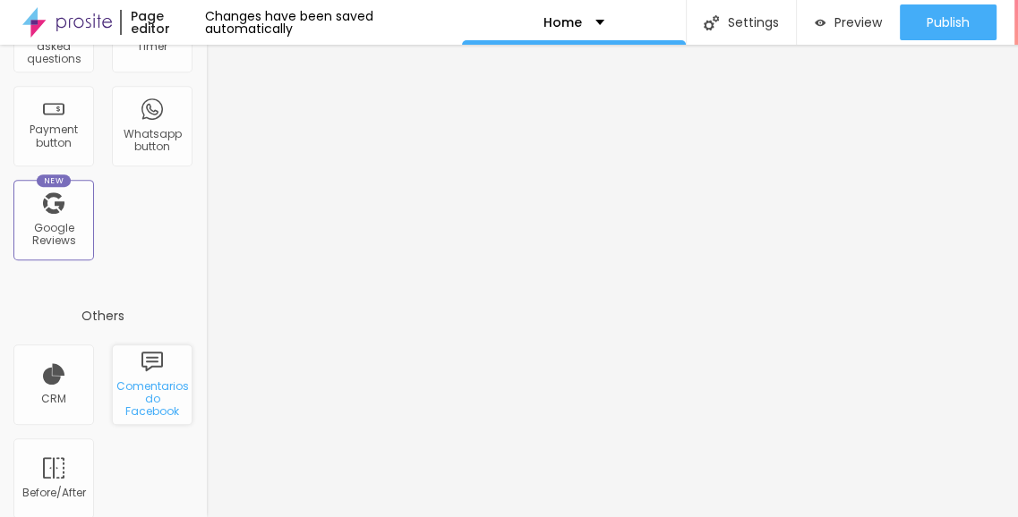
click at [124, 392] on div "Comentarios do Facebook" at bounding box center [151, 399] width 71 height 38
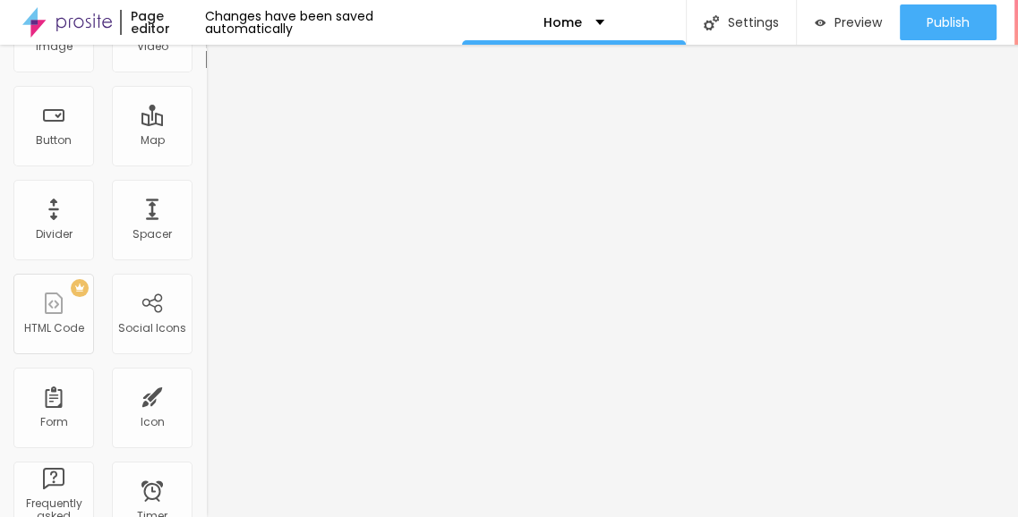
scroll to position [0, 0]
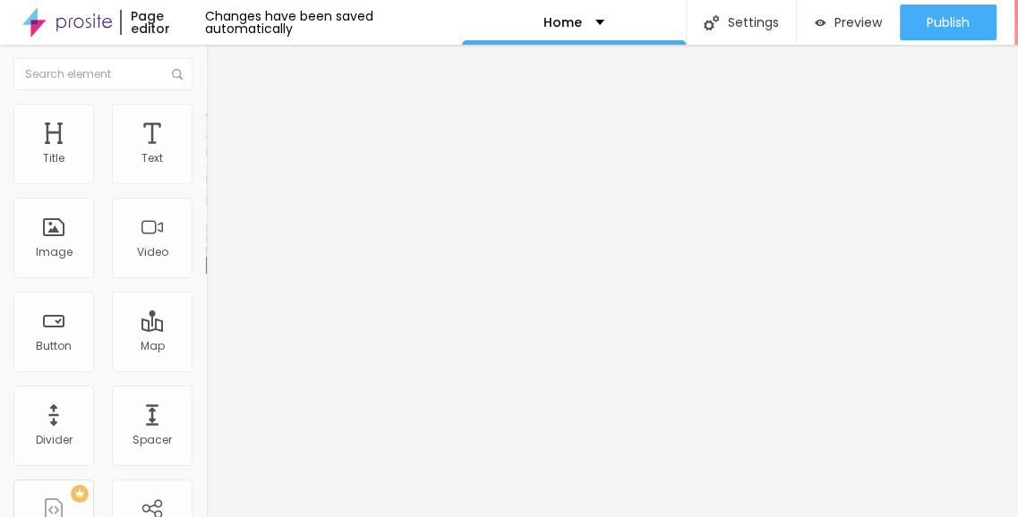
click at [219, 69] on div "Edit Comentarios do Facebook" at bounding box center [308, 72] width 179 height 29
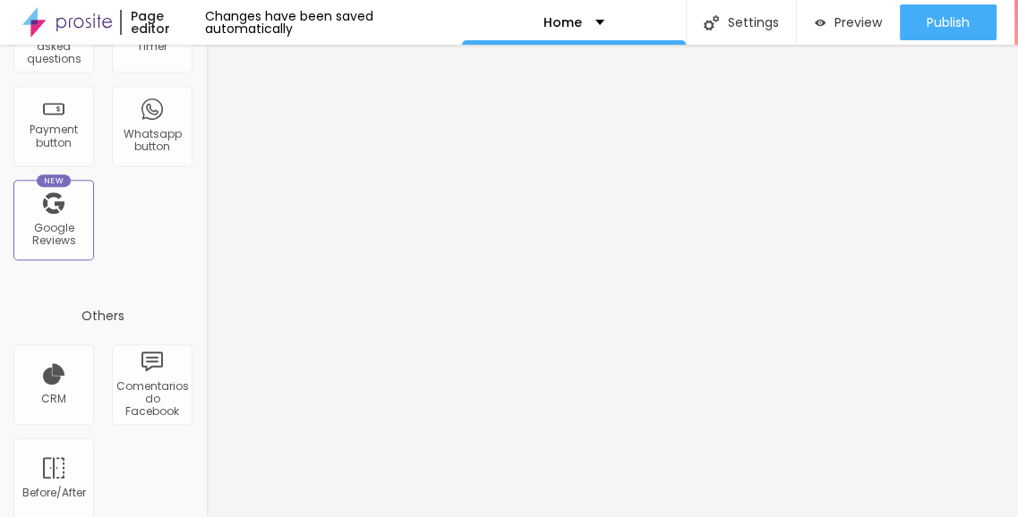
scroll to position [497, 0]
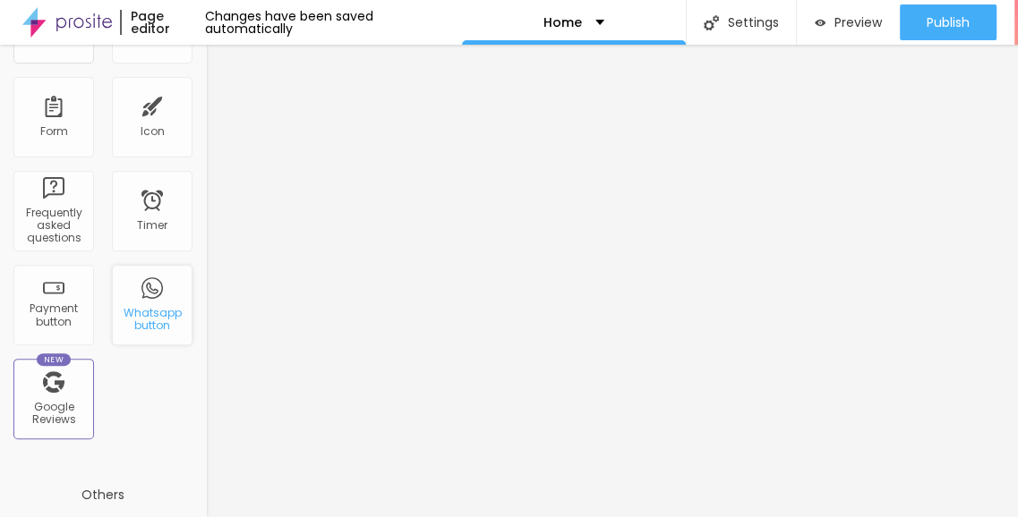
click at [139, 311] on div "Whatsapp button" at bounding box center [151, 320] width 71 height 26
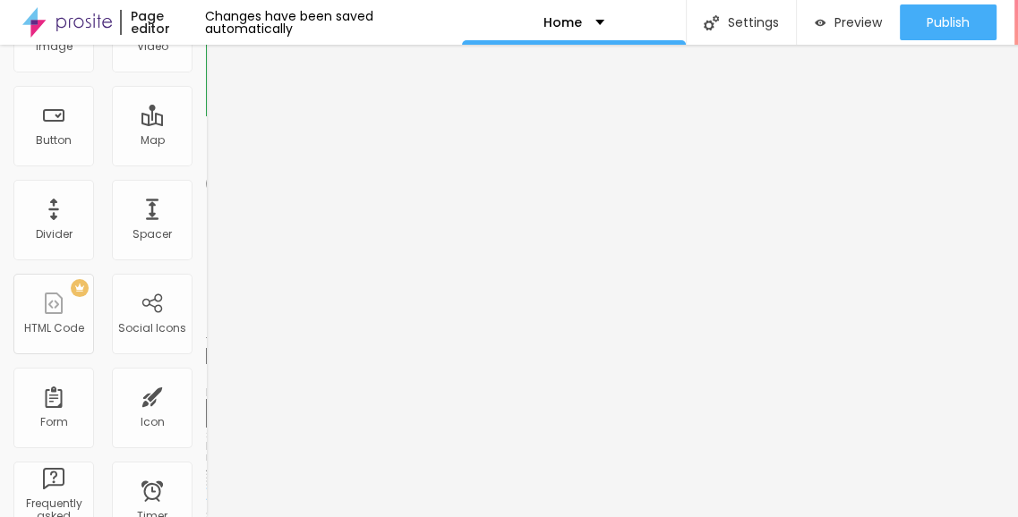
scroll to position [0, 0]
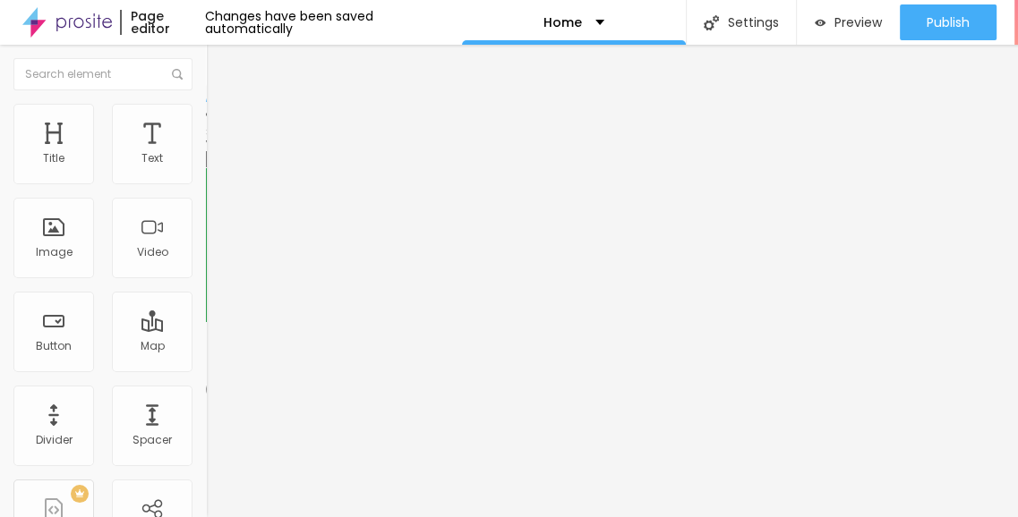
click at [206, 335] on img at bounding box center [309, 438] width 206 height 206
drag, startPoint x: 93, startPoint y: 236, endPoint x: 7, endPoint y: 230, distance: 86.1
click at [206, 230] on div "WhatsApp number * + 91 Text button Conversar no WhatsApp Message Hello, I came …" at bounding box center [309, 438] width 206 height 597
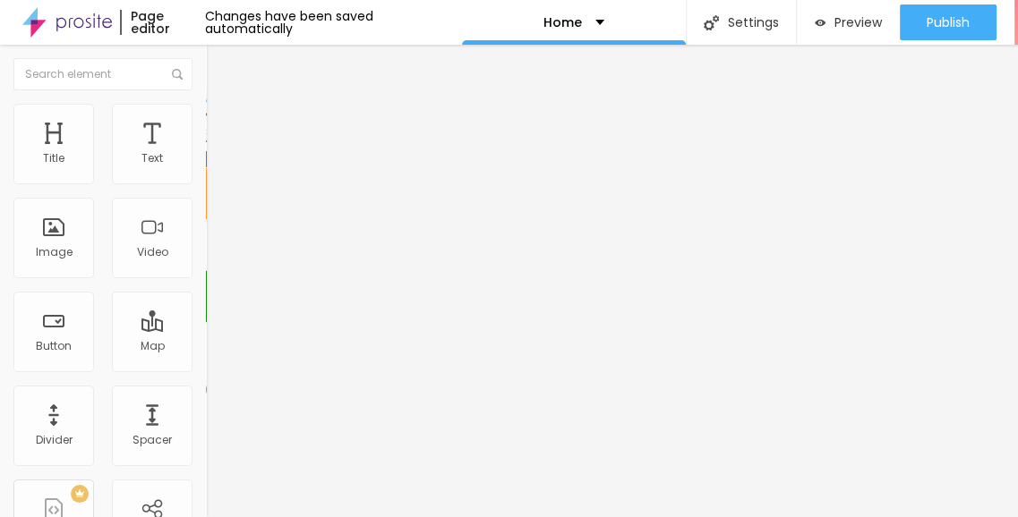
drag, startPoint x: 89, startPoint y: 290, endPoint x: 136, endPoint y: 304, distance: 48.7
paste textarea "Godrej Palm Retreat Resale Ren"
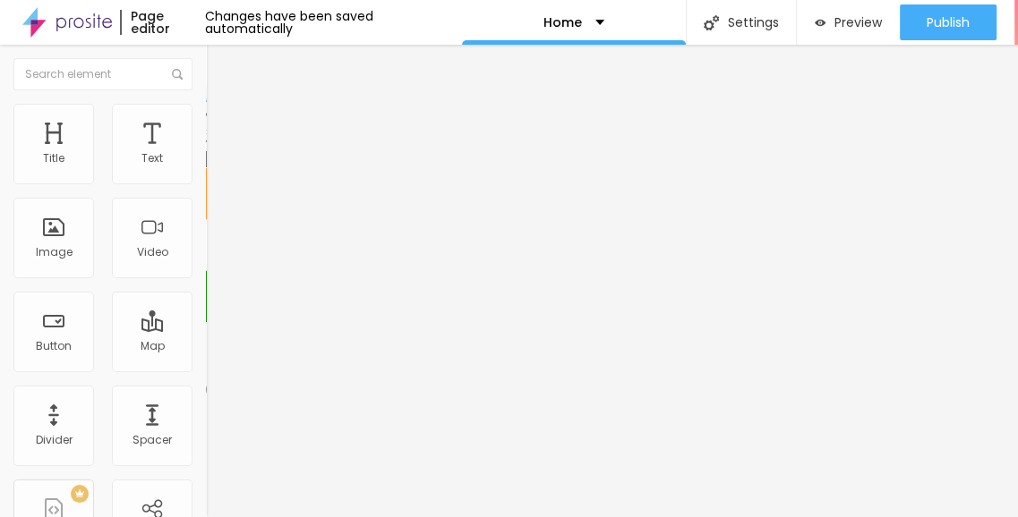
click at [206, 168] on input "text" at bounding box center [313, 159] width 215 height 18
paste input "9999444220"
click at [222, 126] on span "Advanced" at bounding box center [251, 133] width 58 height 15
drag, startPoint x: 104, startPoint y: 162, endPoint x: 11, endPoint y: 163, distance: 93.1
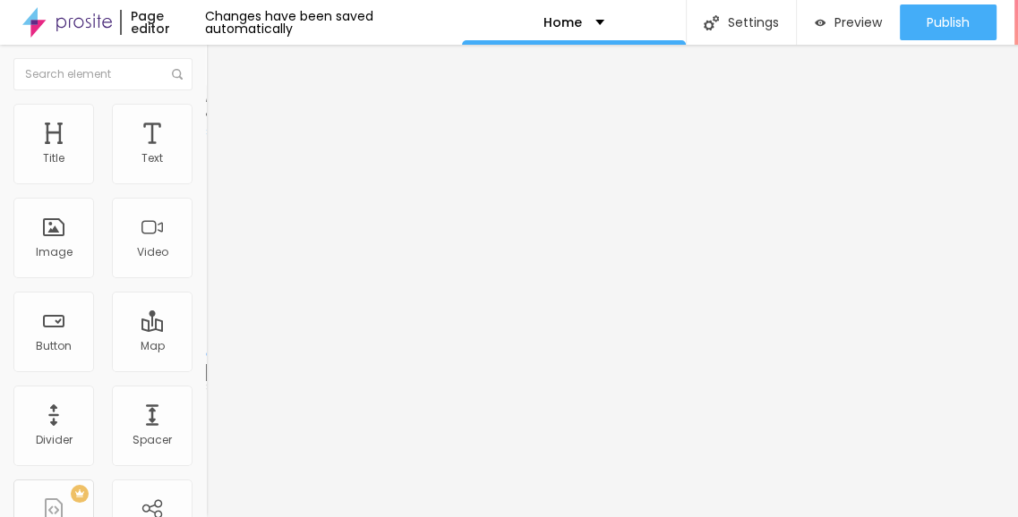
click at [206, 347] on input "range" at bounding box center [263, 354] width 115 height 14
drag, startPoint x: 41, startPoint y: 158, endPoint x: 90, endPoint y: 162, distance: 49.4
click at [206, 347] on input "range" at bounding box center [263, 354] width 115 height 14
drag, startPoint x: 36, startPoint y: 196, endPoint x: 16, endPoint y: 196, distance: 19.7
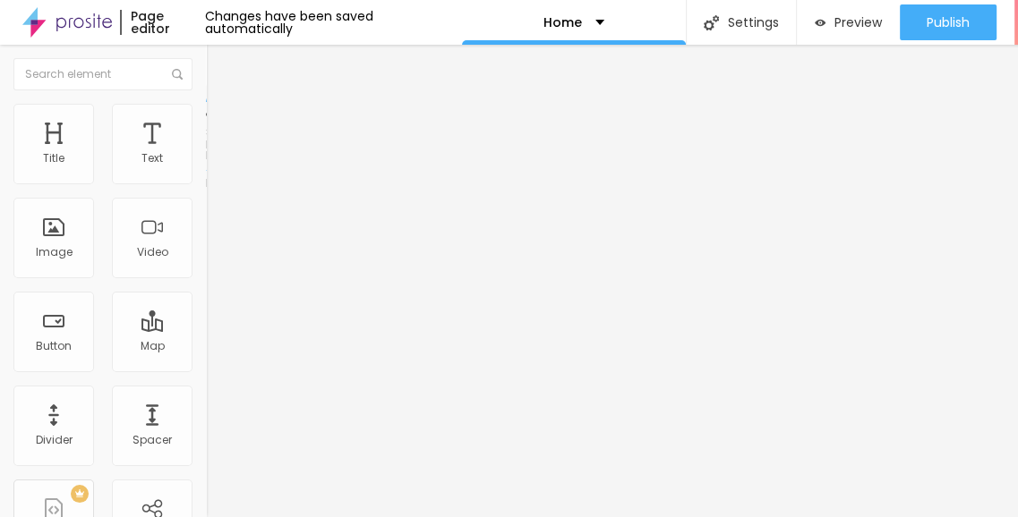
click at [222, 126] on span "Advanced" at bounding box center [251, 133] width 58 height 15
drag, startPoint x: 42, startPoint y: 195, endPoint x: 0, endPoint y: 206, distance: 43.4
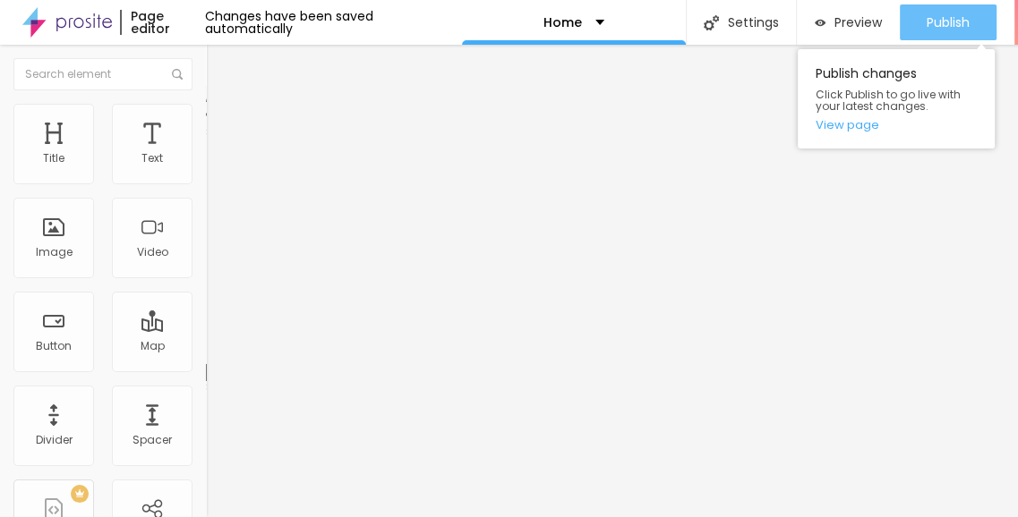
click at [918, 18] on button "Publish" at bounding box center [947, 22] width 97 height 36
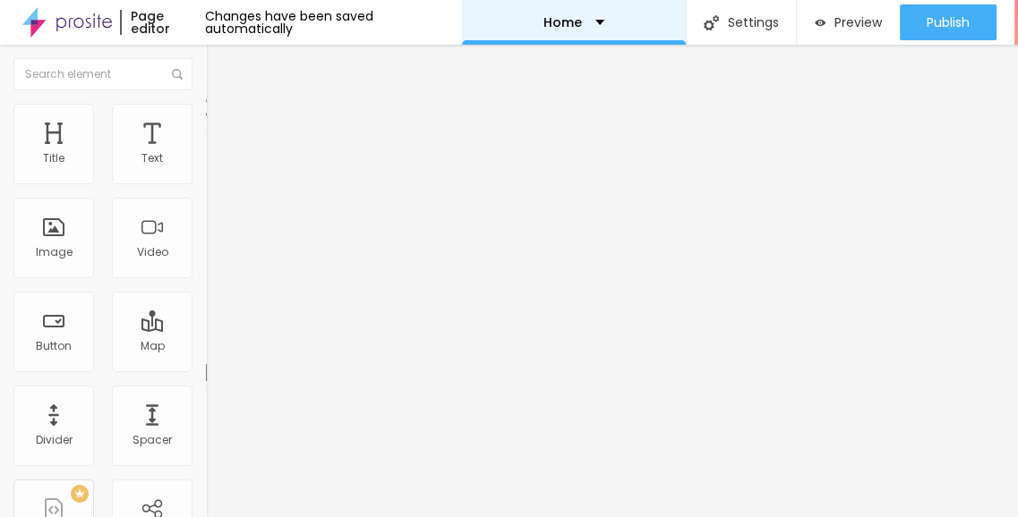
click at [569, 16] on div "Home" at bounding box center [573, 22] width 61 height 13
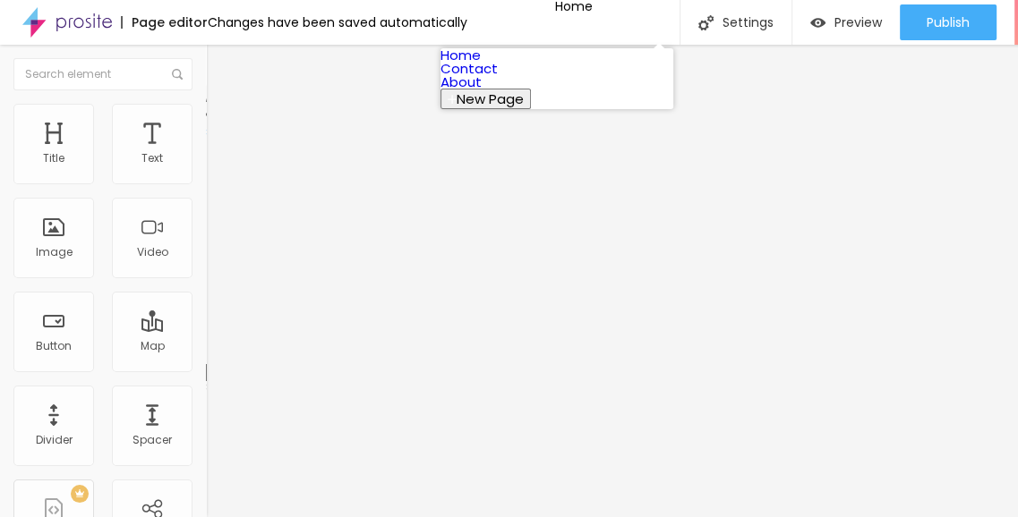
click at [498, 78] on link "Contact" at bounding box center [468, 68] width 57 height 19
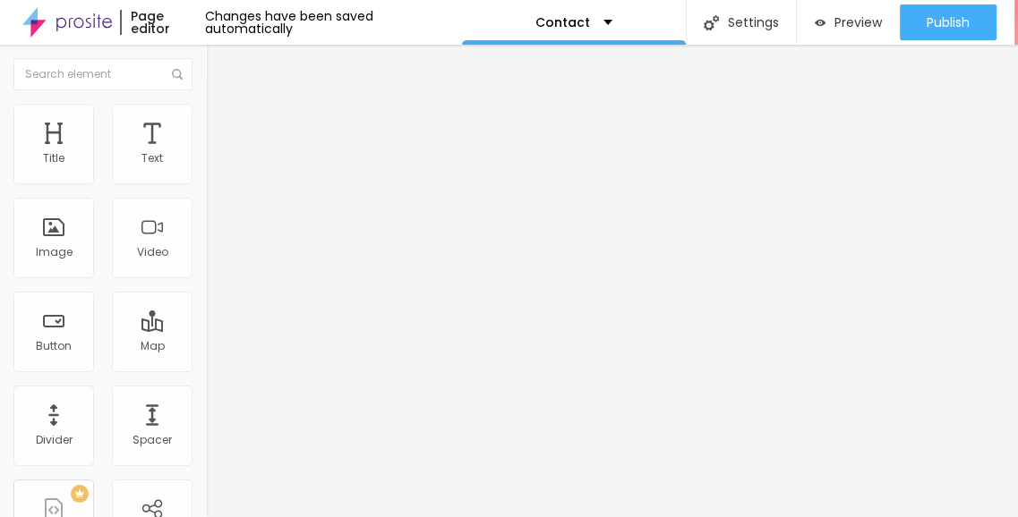
click at [75, 13] on img at bounding box center [66, 22] width 89 height 45
click at [206, 168] on input "Alboom Brasil" at bounding box center [313, 159] width 215 height 18
click at [206, 168] on input "Alboom [GEOGRAPHIC_DATA]" at bounding box center [313, 159] width 215 height 18
click at [206, 168] on input "Alboom Brasil" at bounding box center [313, 159] width 215 height 18
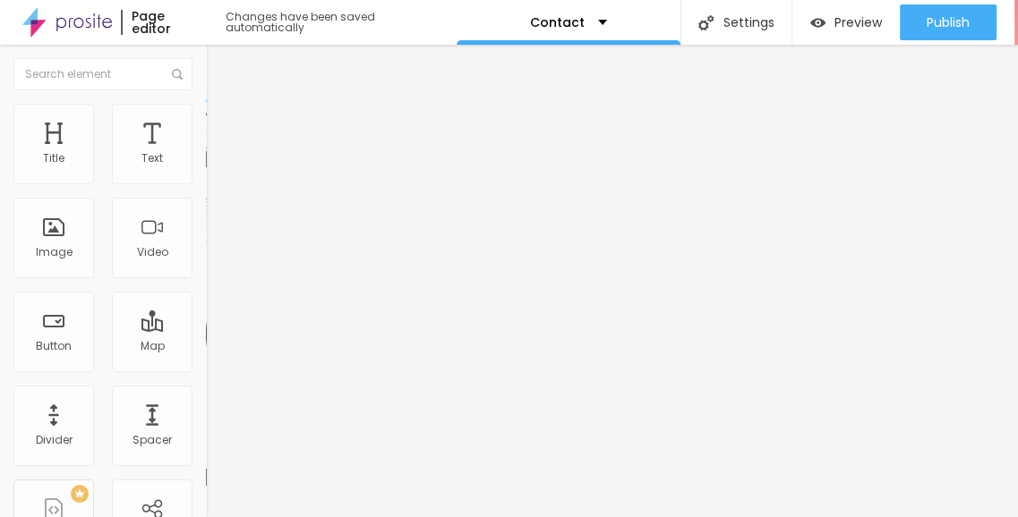
type input "Noida Sector 150"
type input "14"
type input "13"
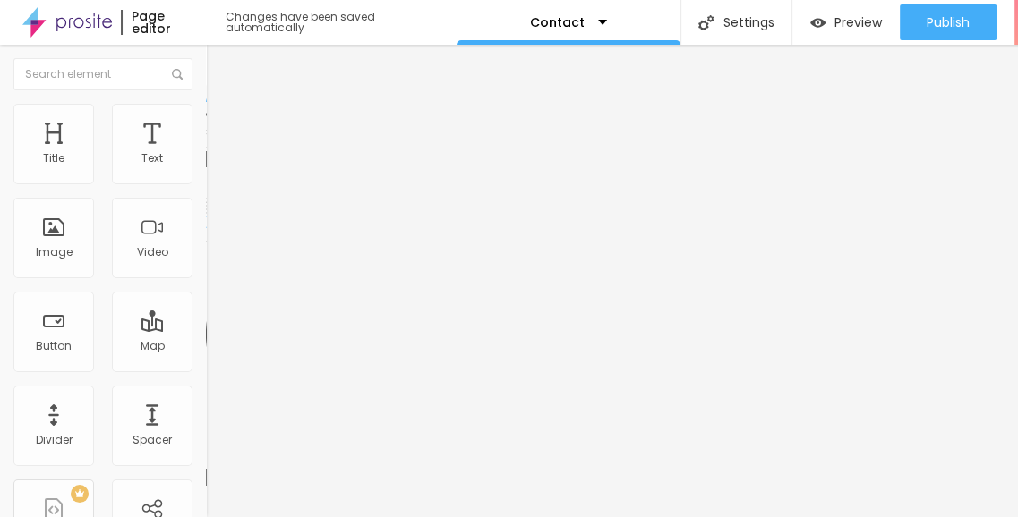
drag, startPoint x: 93, startPoint y: 279, endPoint x: 72, endPoint y: 278, distance: 21.5
type input "13"
click at [206, 452] on input "range" at bounding box center [263, 459] width 115 height 14
click at [206, 360] on div "Edit Map Content Style Advanced Address Noida Sector 150 Align 13 Zoom" at bounding box center [309, 281] width 206 height 473
click at [219, 66] on img "button" at bounding box center [226, 65] width 14 height 14
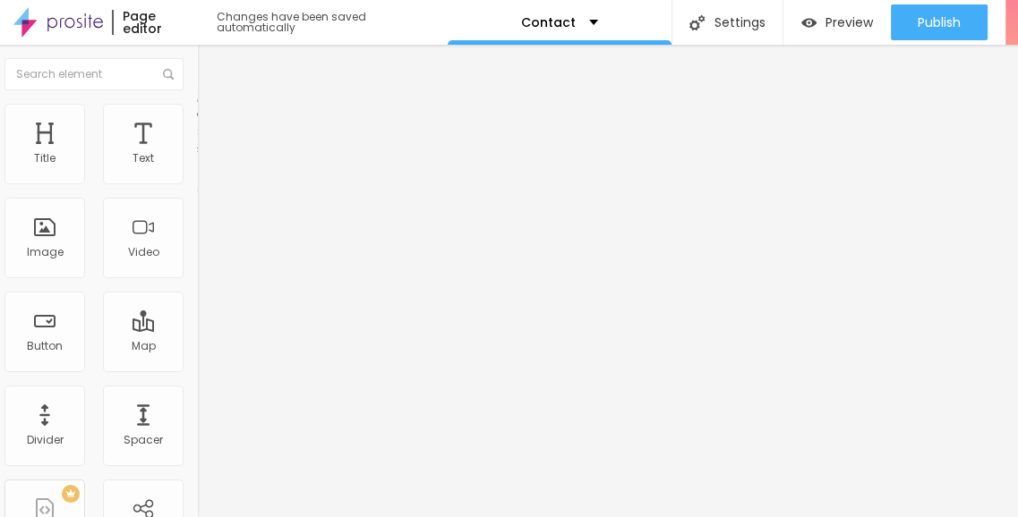
scroll to position [13, 0]
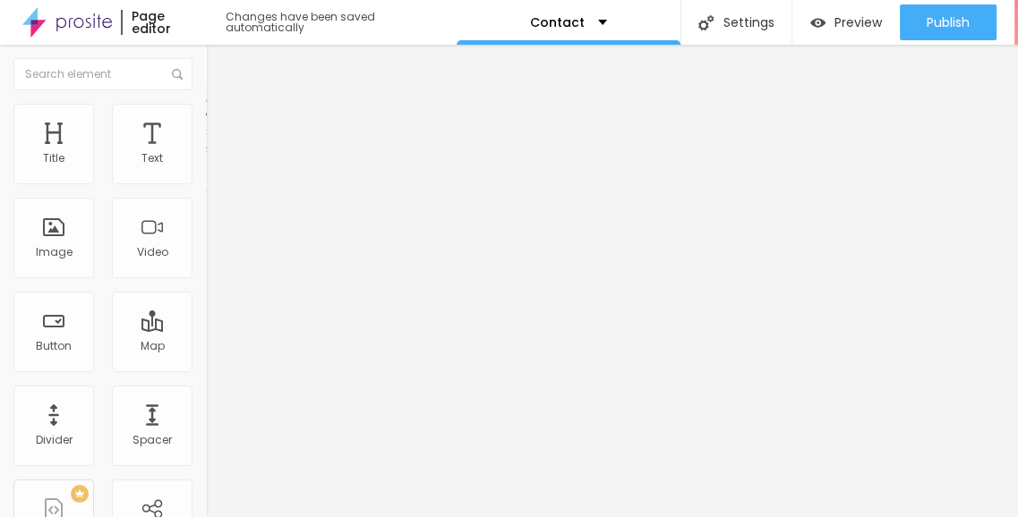
click at [206, 104] on li "Style" at bounding box center [309, 113] width 206 height 18
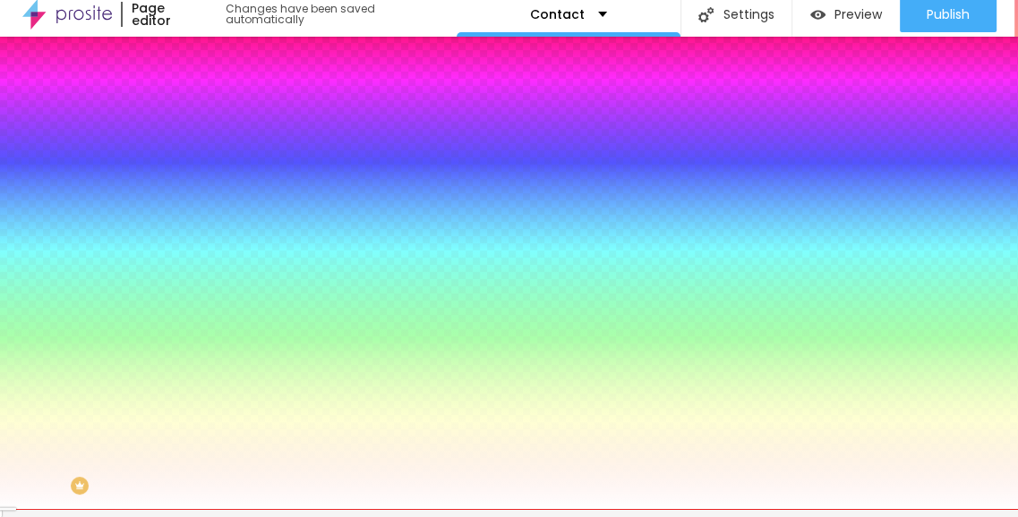
click at [206, 114] on img at bounding box center [214, 122] width 16 height 16
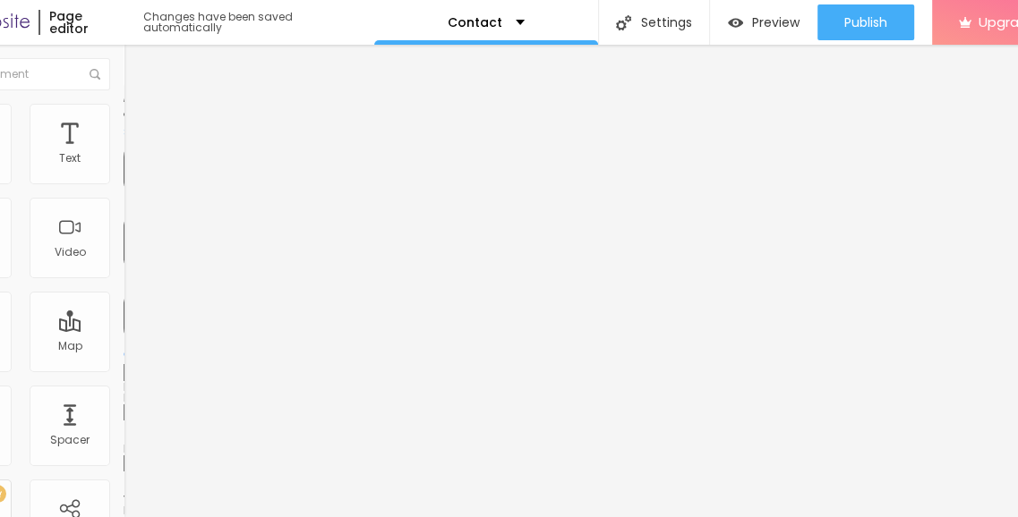
scroll to position [0, 128]
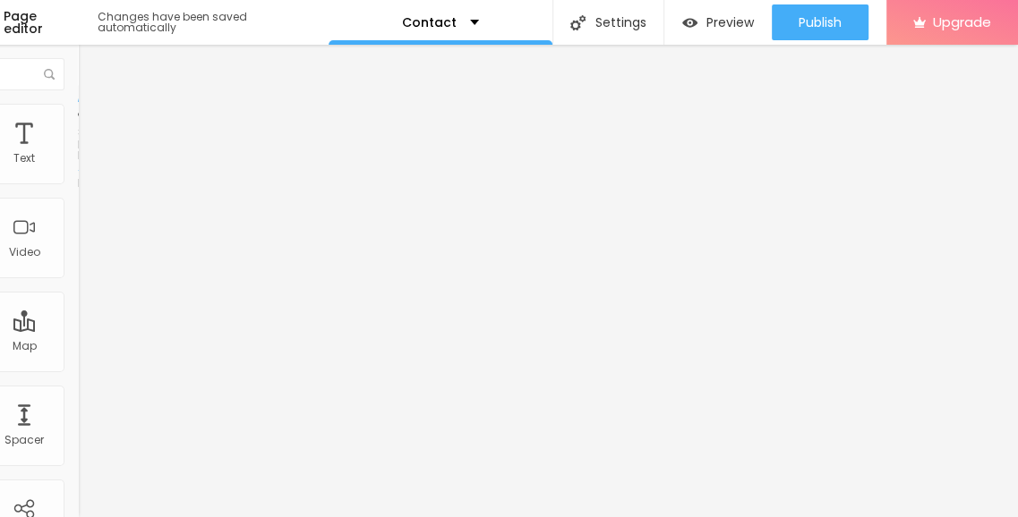
click at [78, 122] on li "Advanced" at bounding box center [181, 131] width 206 height 18
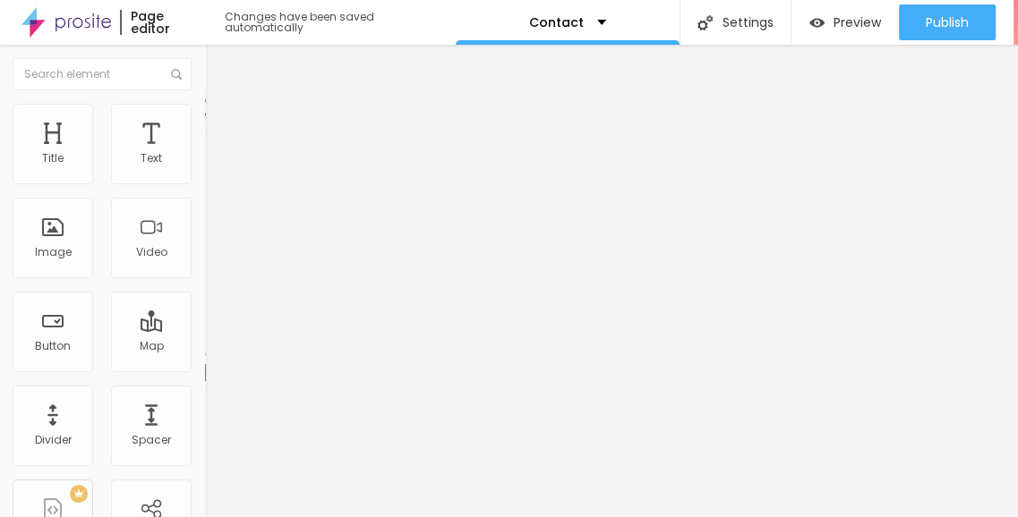
scroll to position [0, 0]
type input "45"
type input "0"
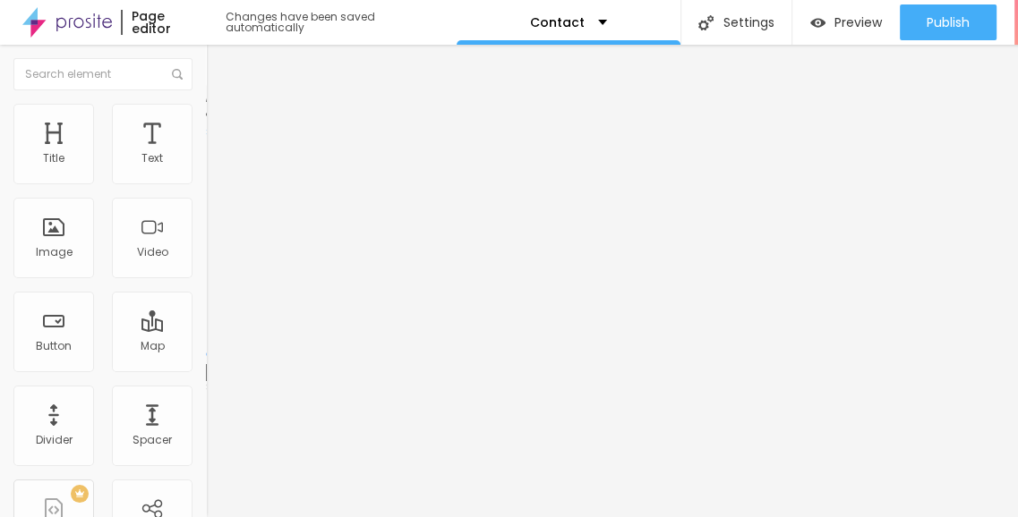
drag, startPoint x: 47, startPoint y: 209, endPoint x: 59, endPoint y: 249, distance: 41.3
type input "0"
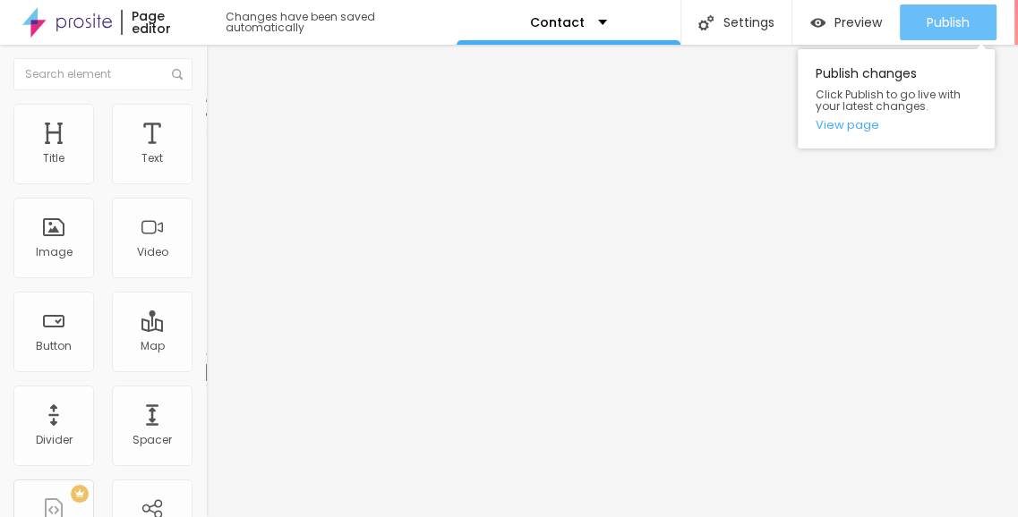
click at [926, 30] on div "Publish" at bounding box center [947, 22] width 43 height 36
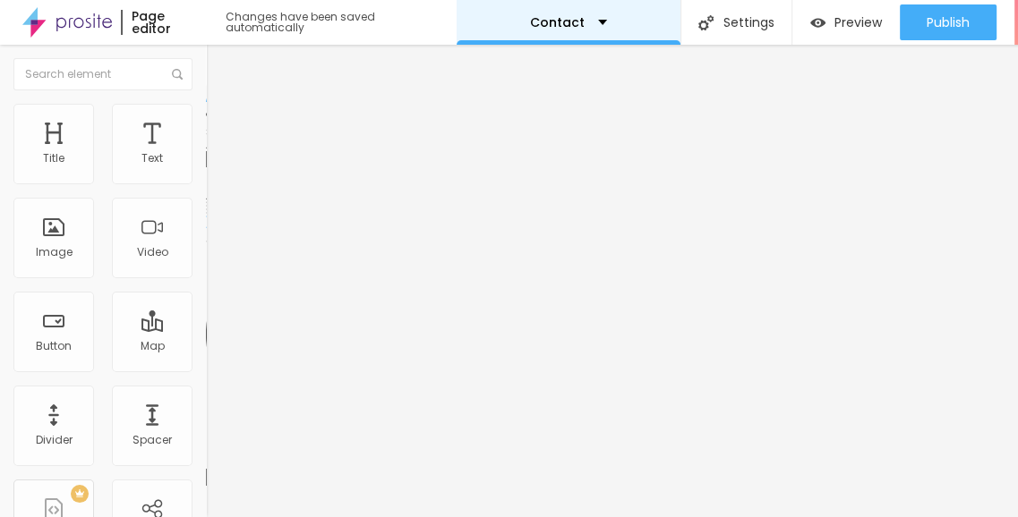
click at [582, 22] on div "Contact" at bounding box center [568, 22] width 77 height 13
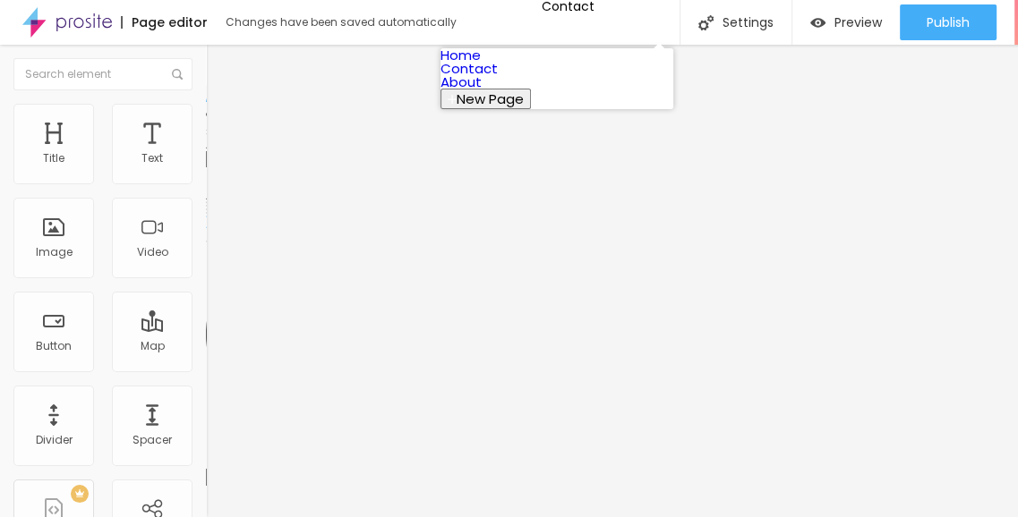
click at [481, 91] on link "About" at bounding box center [460, 81] width 41 height 19
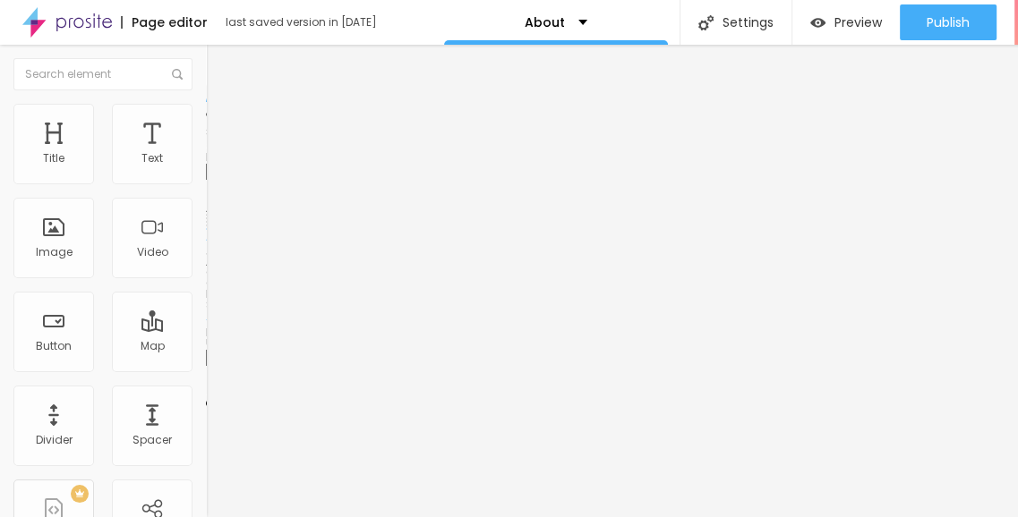
click at [206, 154] on span "Change image" at bounding box center [254, 146] width 96 height 15
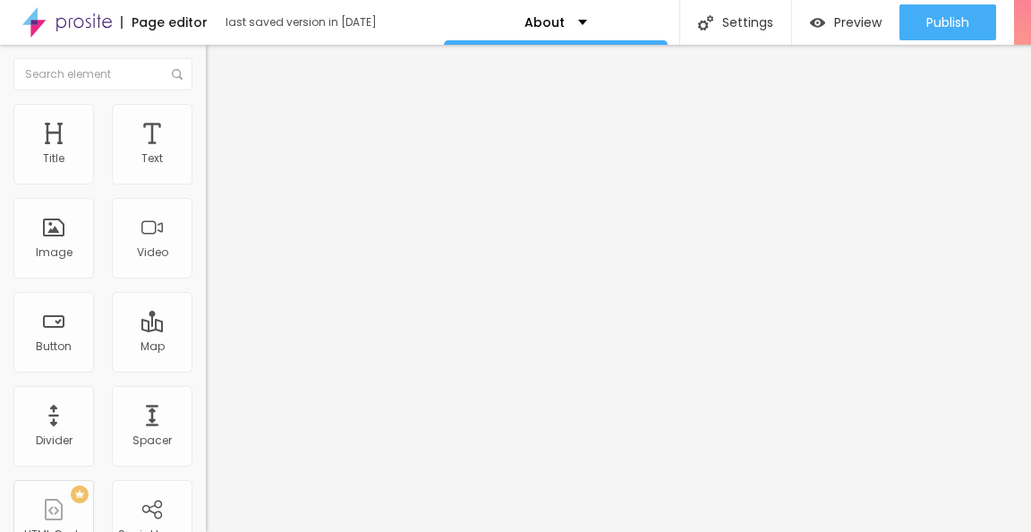
drag, startPoint x: 456, startPoint y: 388, endPoint x: 676, endPoint y: 439, distance: 226.2
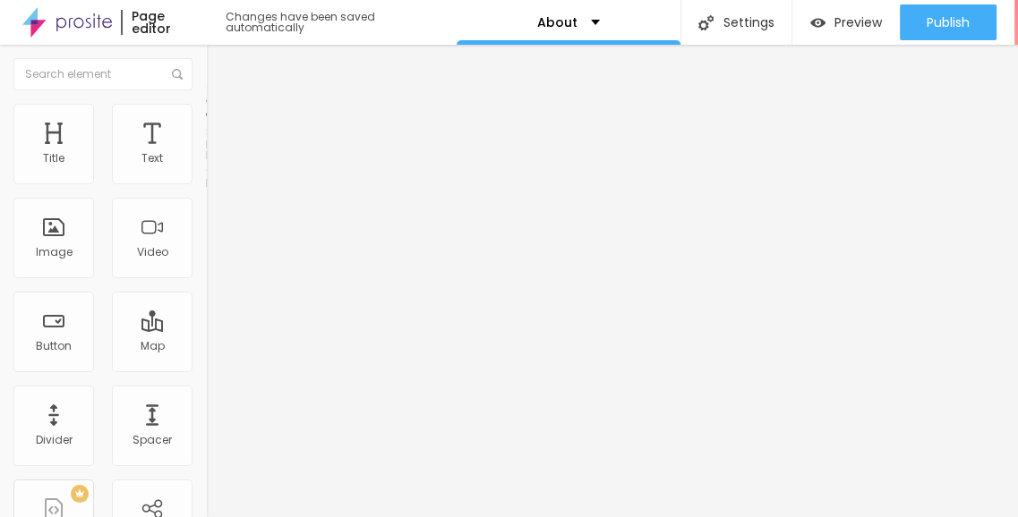
click at [222, 126] on span "Advanced" at bounding box center [251, 133] width 58 height 15
type input "164"
type input "145"
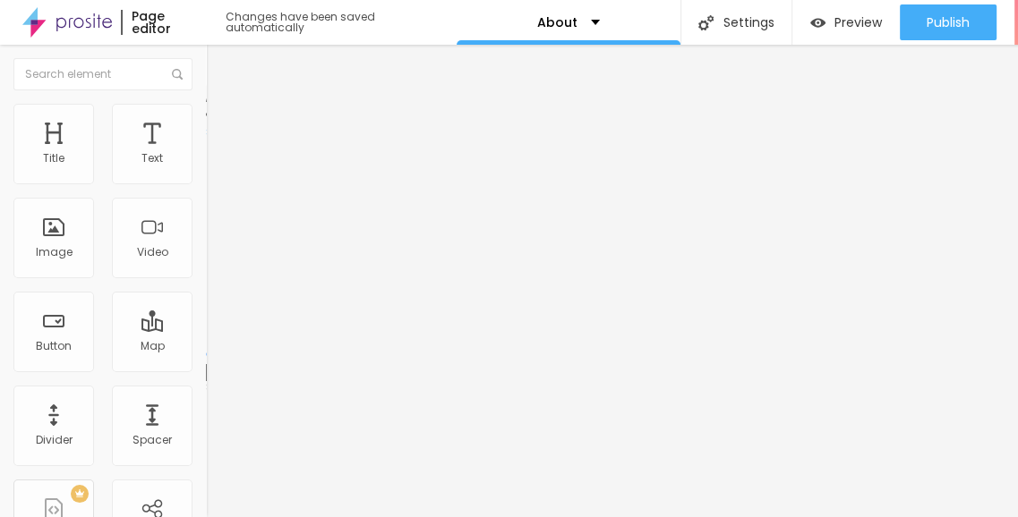
type input "20"
type input "5"
type input "0"
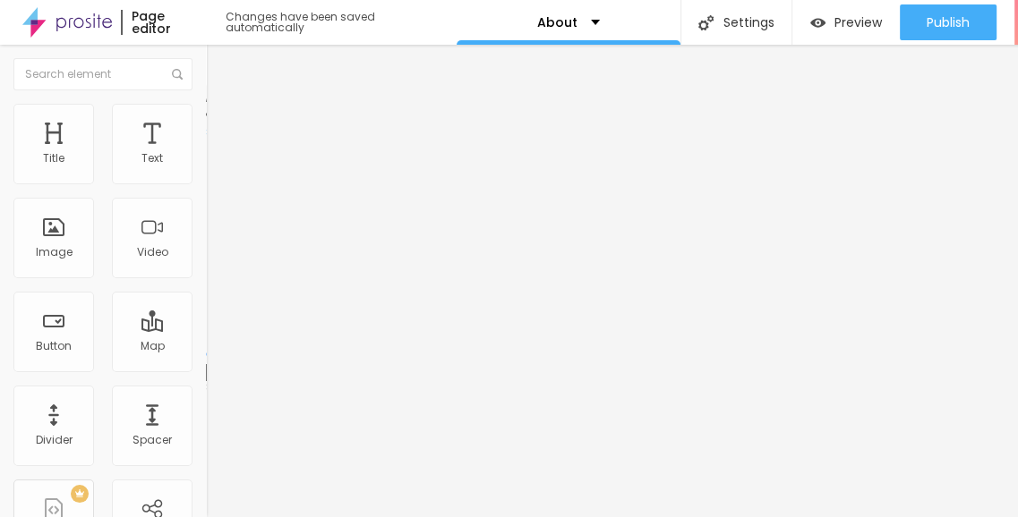
type input "0"
drag, startPoint x: 64, startPoint y: 207, endPoint x: 25, endPoint y: 226, distance: 43.2
type input "0"
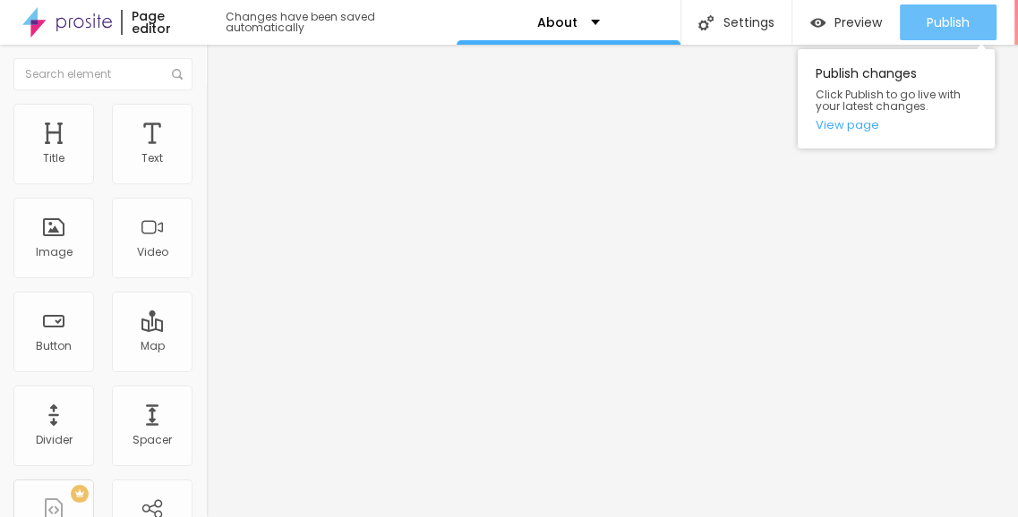
click at [955, 27] on span "Publish" at bounding box center [947, 22] width 43 height 14
click at [935, 15] on span "Publish" at bounding box center [947, 22] width 43 height 14
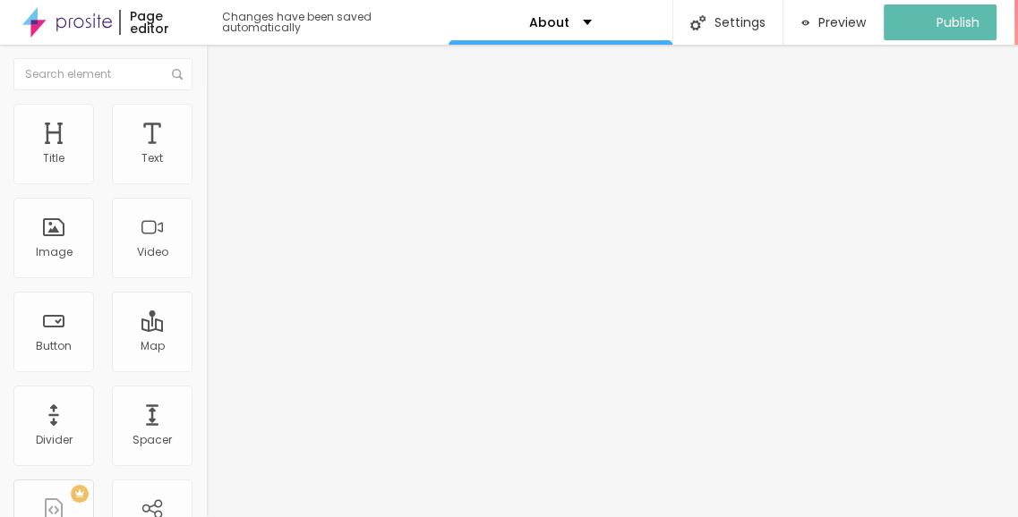
click at [75, 22] on img at bounding box center [66, 22] width 89 height 45
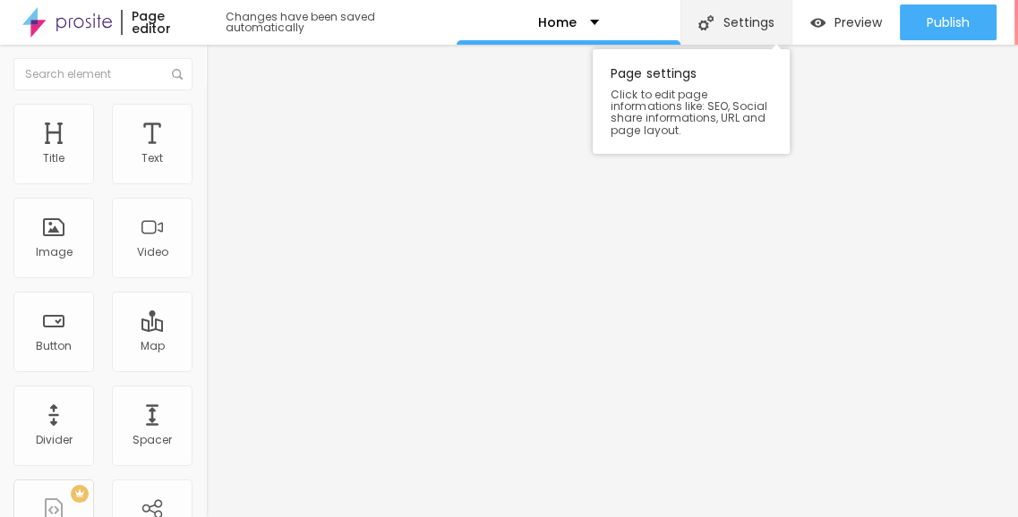
click at [762, 21] on div "Settings" at bounding box center [736, 22] width 112 height 45
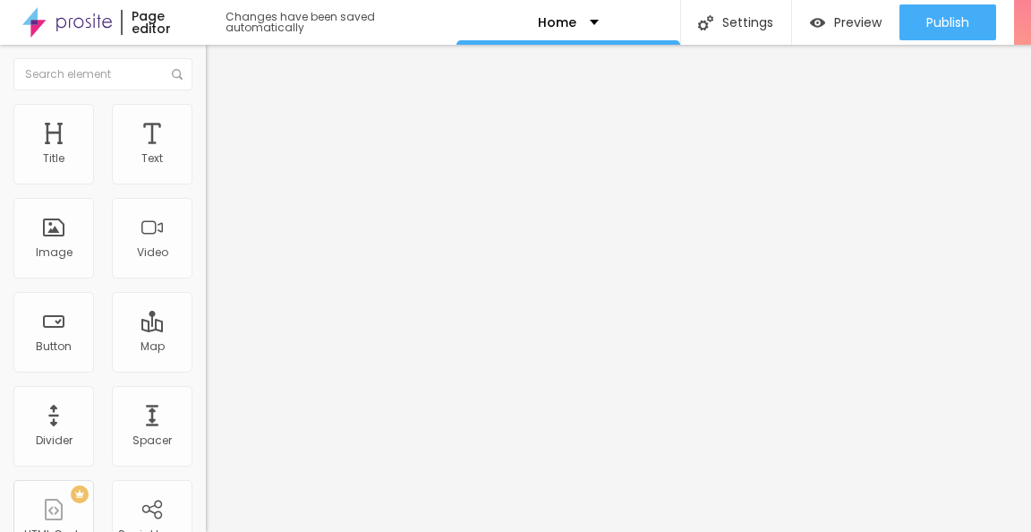
paste input "Godrej Palm Retreat Resale Price & Rent Listings"
type input "Godrej Palm Retreat Resale Price & Rent Listings"
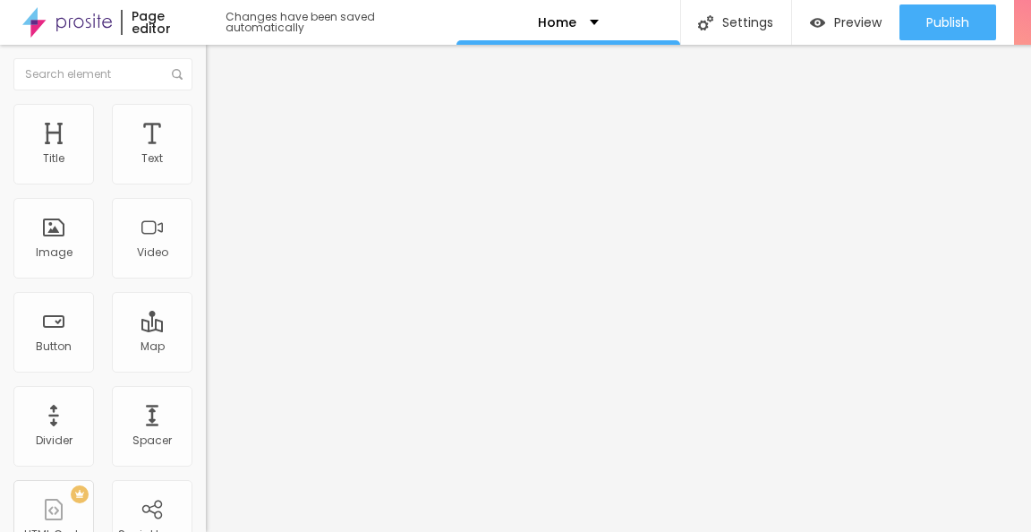
paste textarea "Explore Godrej Palm Retreat resale & rent flats in [GEOGRAPHIC_DATA] Sector 150…"
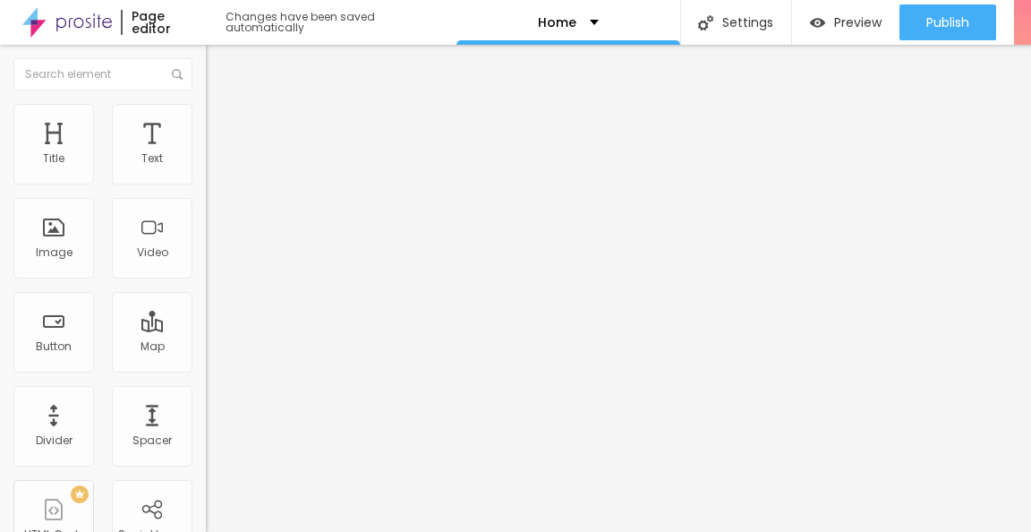
type textarea "Explore Godrej Palm Retreat resale & rent flats in [GEOGRAPHIC_DATA] Sector 150…"
paste textarea "Godrej Palm Retreat Resale Noida,Godrej Palm Retreat Resale Price, Godrej Palm …"
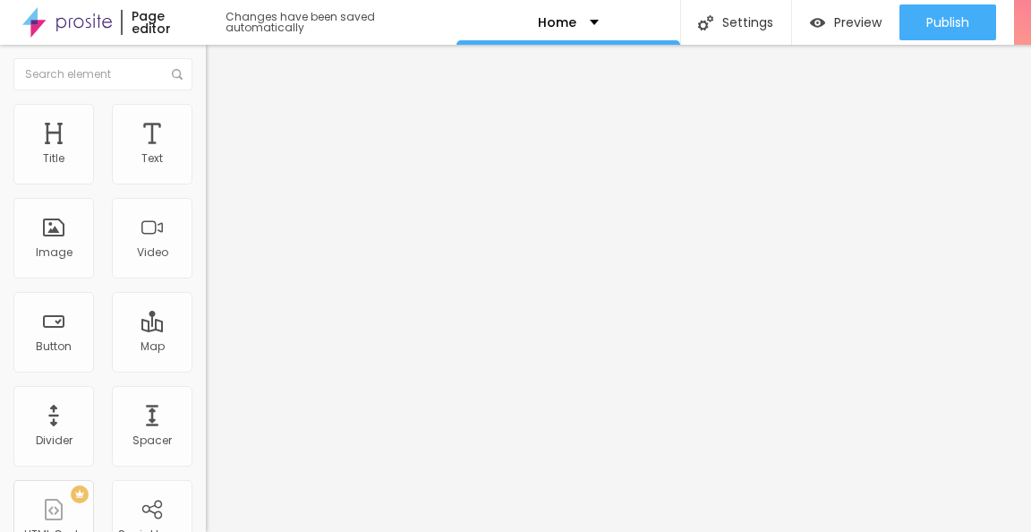
type textarea "Godrej Palm Retreat Resale Noida,Godrej Palm Retreat Resale Price, Godrej Palm …"
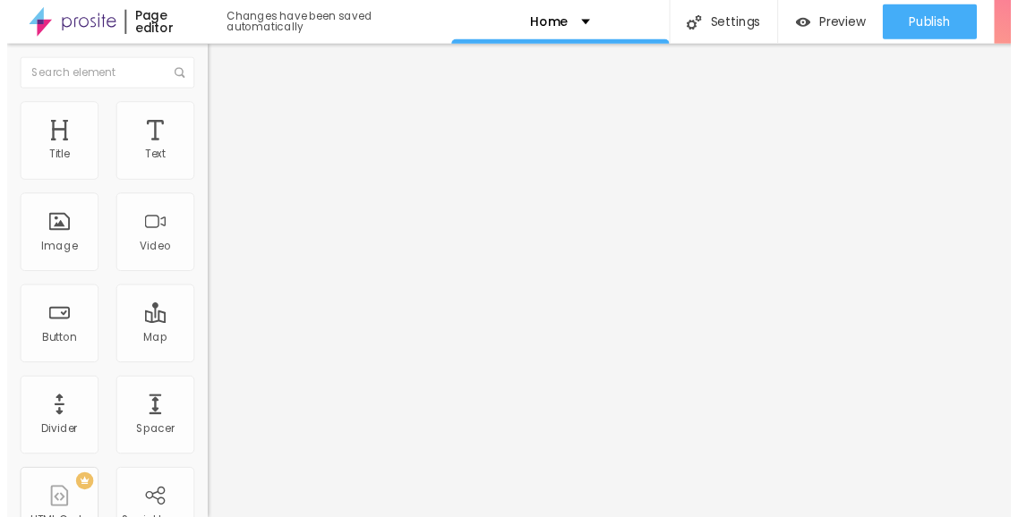
scroll to position [0, 0]
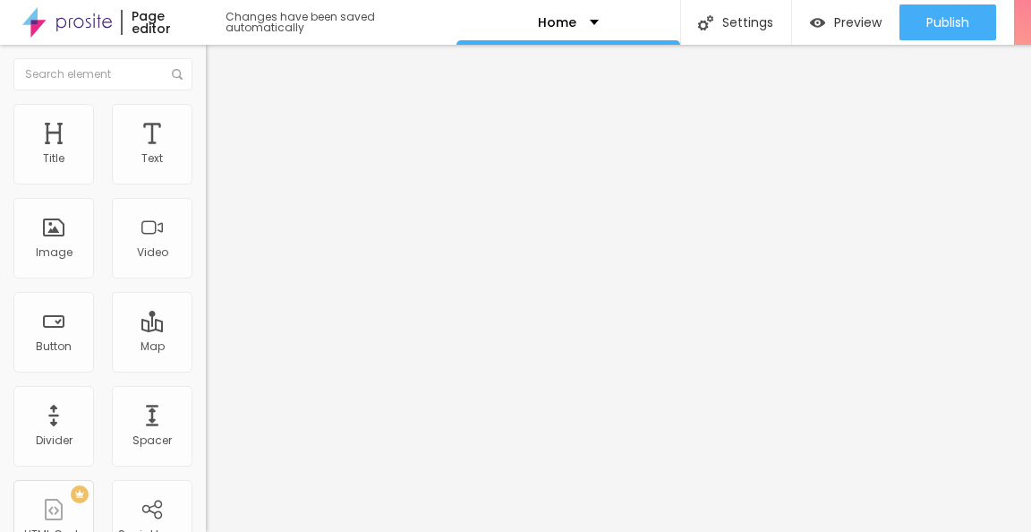
drag, startPoint x: 902, startPoint y: 482, endPoint x: 892, endPoint y: 481, distance: 9.9
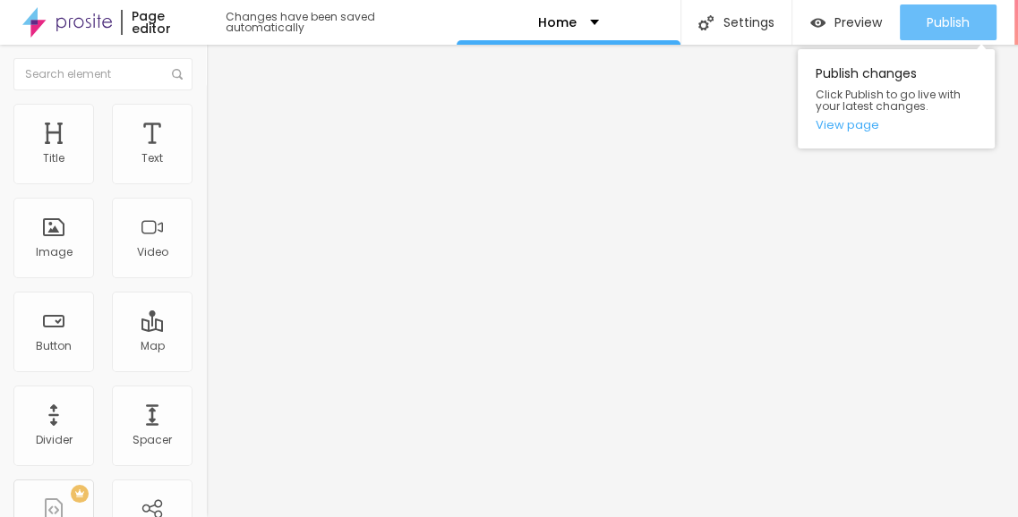
click at [941, 15] on span "Publish" at bounding box center [947, 22] width 43 height 14
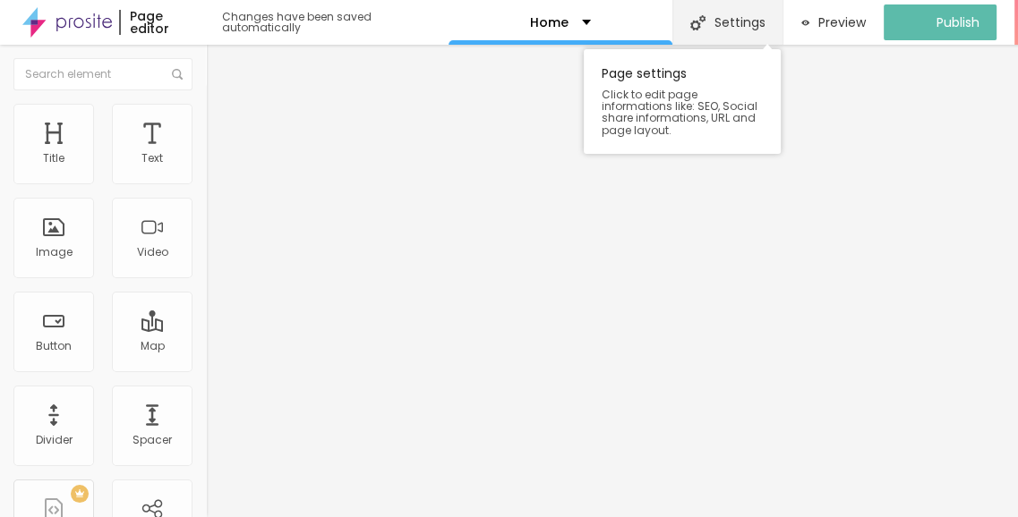
click at [749, 34] on div "Settings" at bounding box center [727, 22] width 110 height 45
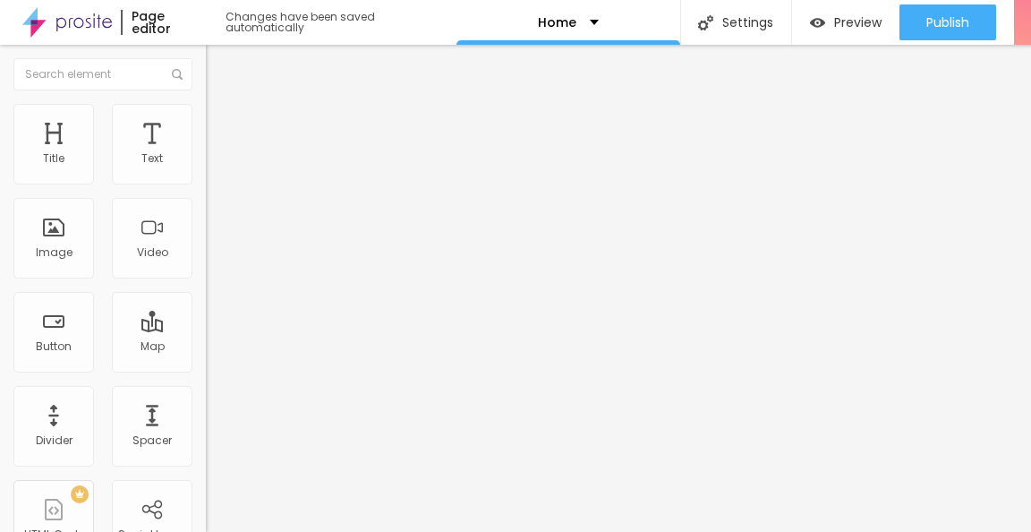
scroll to position [89, 0]
type input "Godrej Palm Retreat Resale Price & Rent Listings"
paste textarea "Godrej Palm Retreat Resale Noida,Godrej Palm Retreat Resale Price, Godrej Palm …"
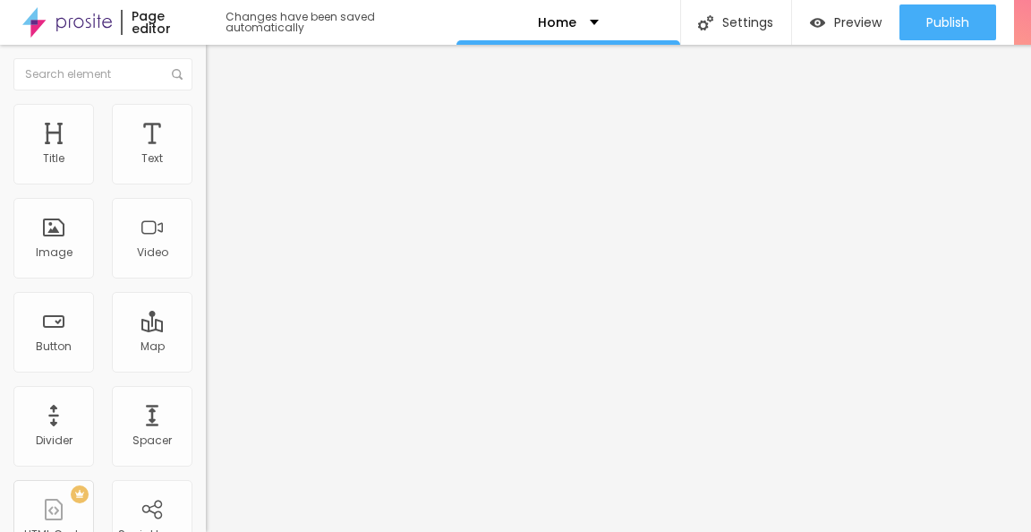
paste textarea "Explore Godrej Palm Retreat resale & rent flats in Noida Sector 150. Find 2BHK,…"
drag, startPoint x: 383, startPoint y: 391, endPoint x: 344, endPoint y: 389, distance: 39.4
type textarea "Explore Godrej Palm Retreat resale & rent flats in Noida Sector 150. Find 3BHK …"
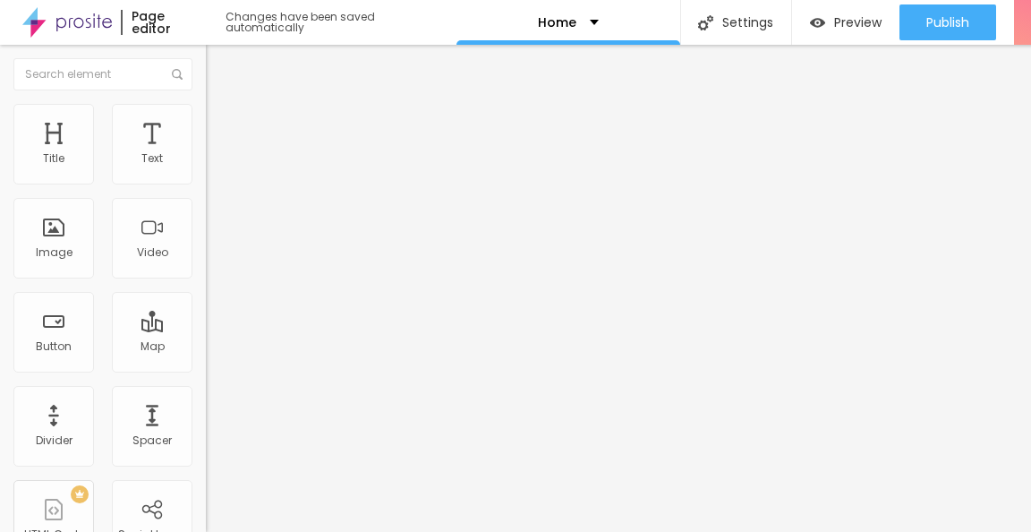
paste textarea "Godrej Palm Retreat Resale Noida,Godrej Palm Retreat Resale Price, Godrej Palm …"
type textarea "Godrej Palm Retreat Resale Noida,Godrej Palm Retreat Resale Price, Godrej Palm …"
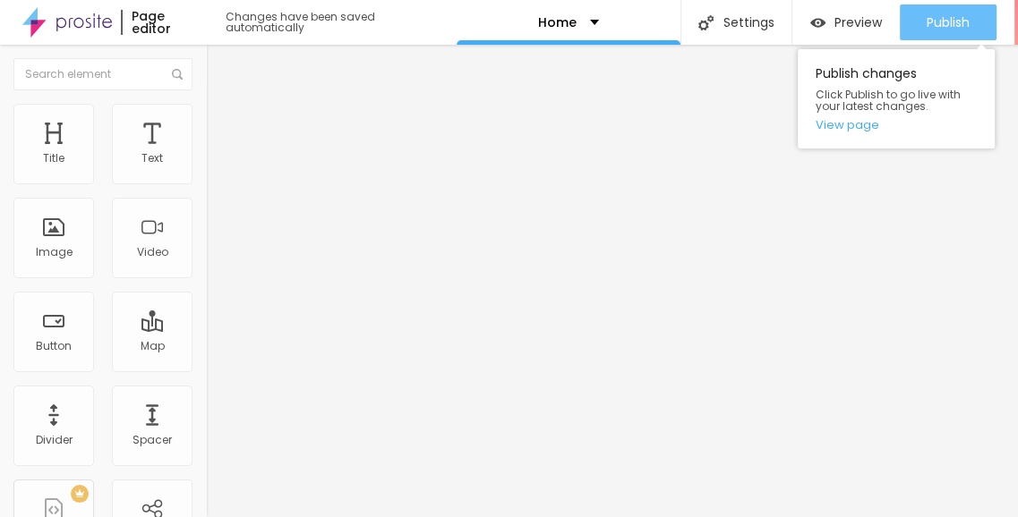
click at [958, 18] on span "Publish" at bounding box center [947, 22] width 43 height 14
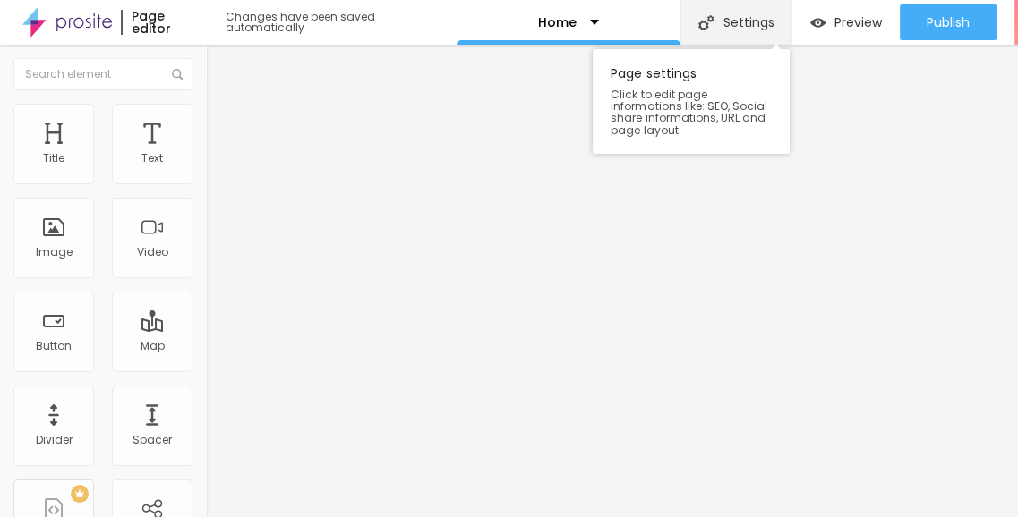
click at [708, 22] on img at bounding box center [705, 22] width 15 height 15
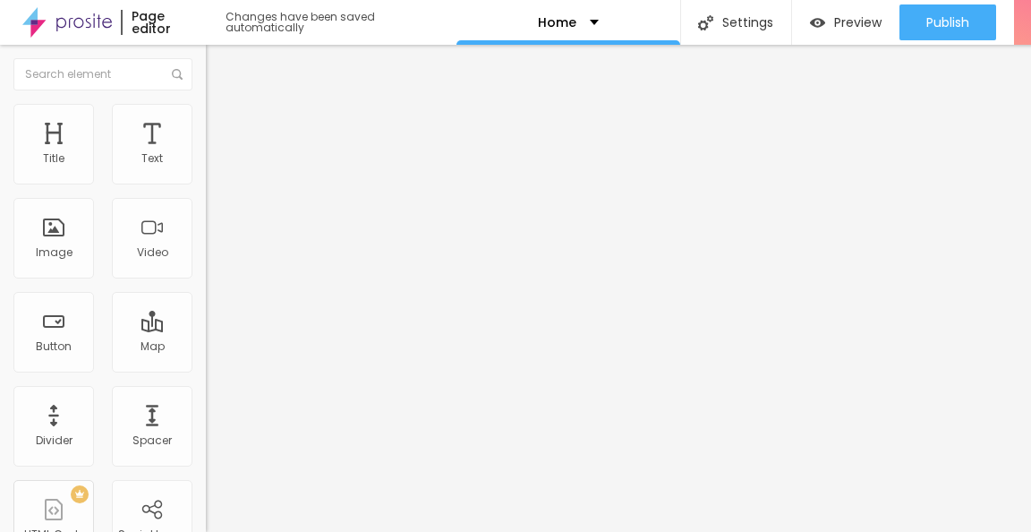
type input "Godrej Palm Retreat Resale Price & Rent Listings"
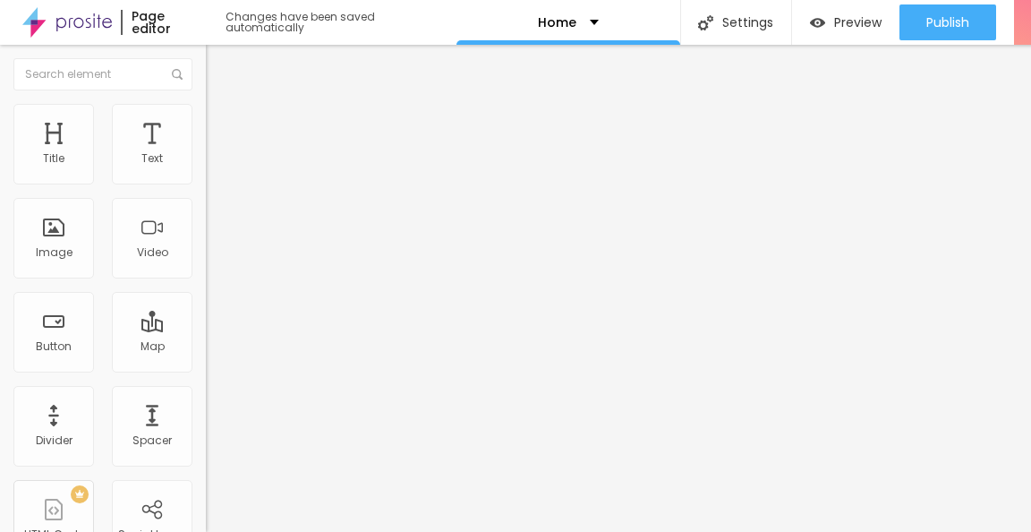
paste textarea "Explore Godrej Palm Retreat resale & rent flats in Noida Sector 150. Find 2BHK,…"
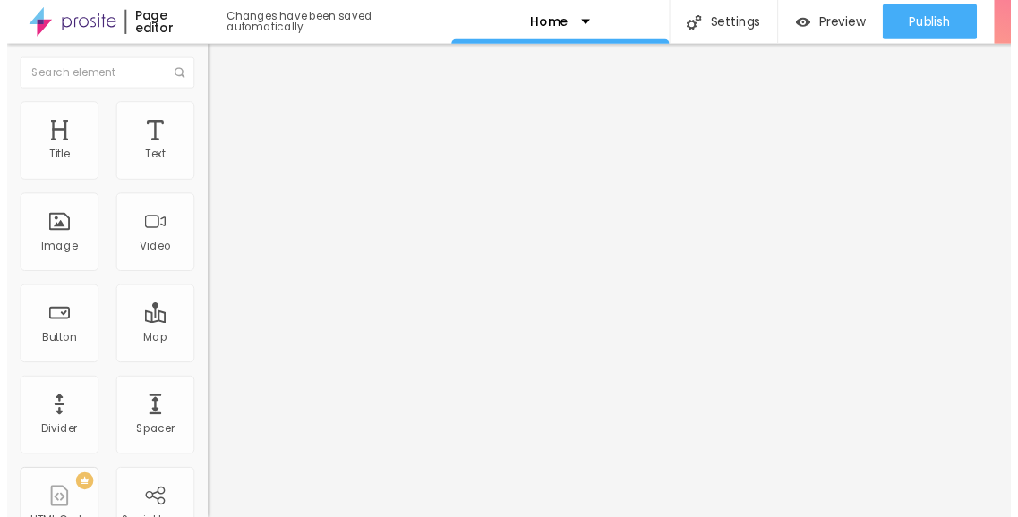
scroll to position [238, 0]
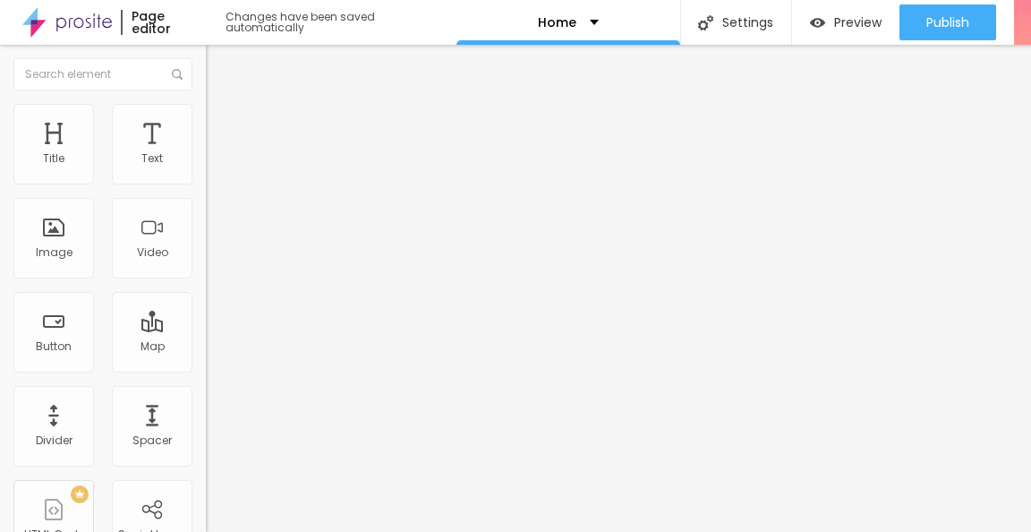
type textarea "Explore Godrej Palm Retreat resale & rent flats in Noida Sector 150. Find 3BHK …"
paste textarea "Godrej Palm Retreat Resale Noida,Godrej Palm Retreat Resale Price, Godrej Palm …"
type textarea "Godrej Palm Retreat Resale Noida,Godrej Palm Retreat Resale Price, Godrej Palm …"
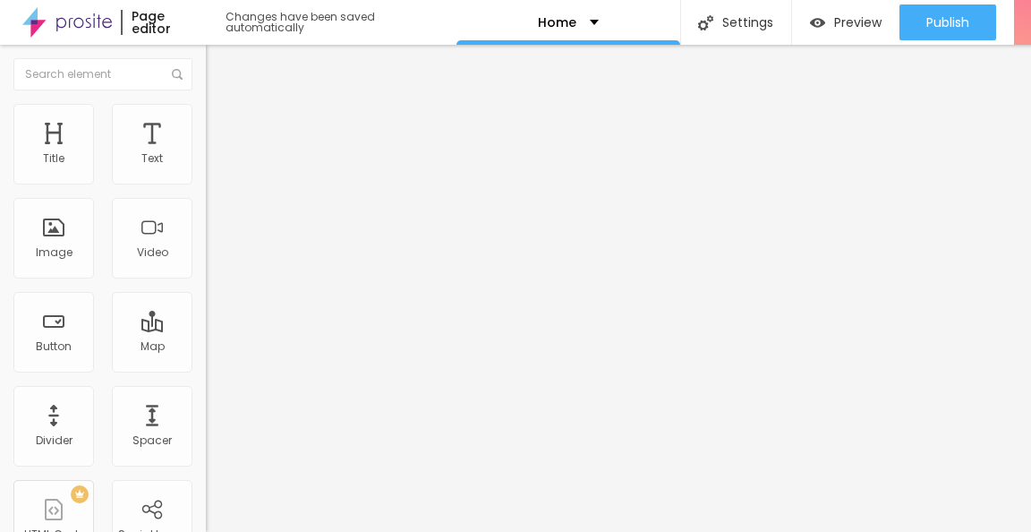
type textarea "Godrej Palm Retreat resale & rent flats in Noida Sector 150. Find 3BHK & 4BHK l…"
type textarea "Godrej Palm Retreat Resale Noida, Godrej Palm Retreat Resale Price, Godrej Palm…"
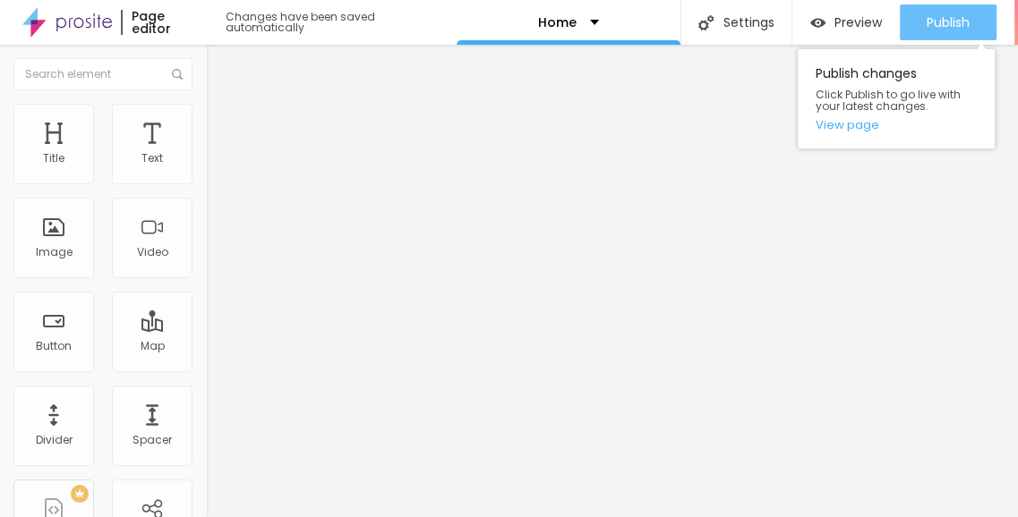
click at [938, 19] on span "Publish" at bounding box center [947, 22] width 43 height 14
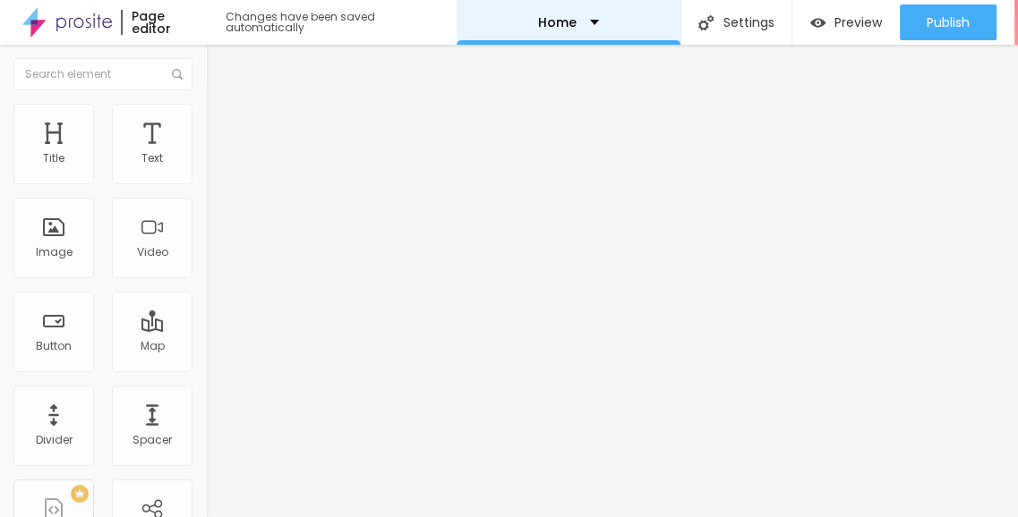
click at [590, 25] on div "Home" at bounding box center [568, 22] width 61 height 13
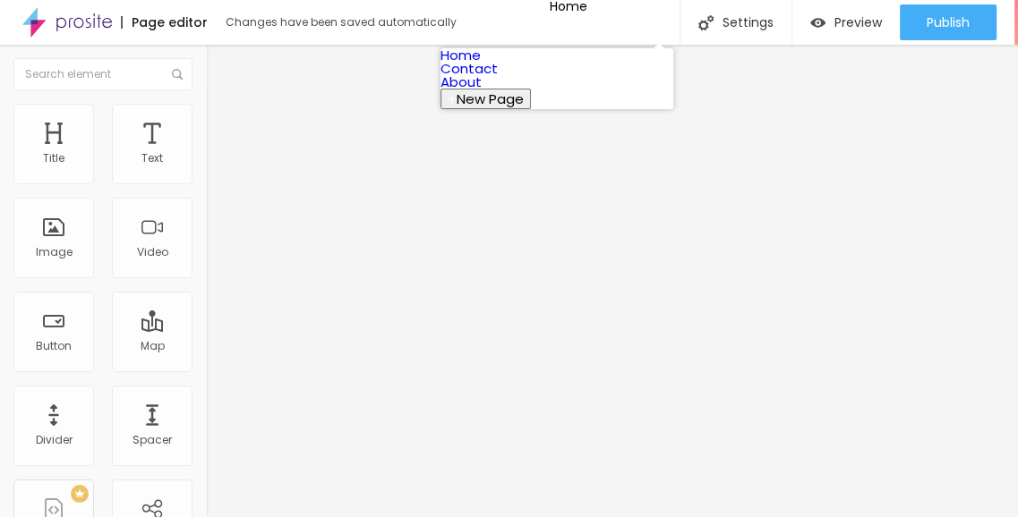
click at [481, 64] on link "Home" at bounding box center [460, 55] width 40 height 19
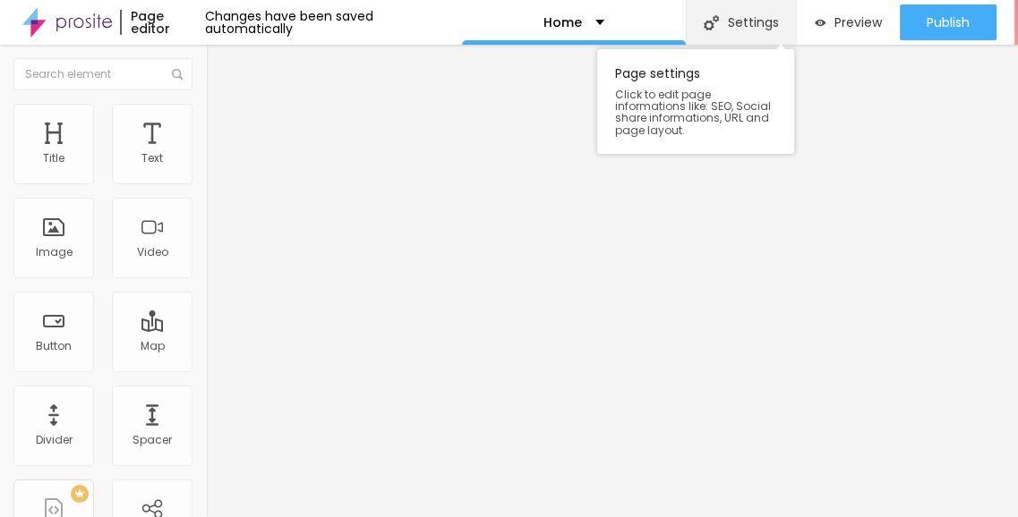
click at [737, 30] on div "Settings" at bounding box center [741, 22] width 110 height 45
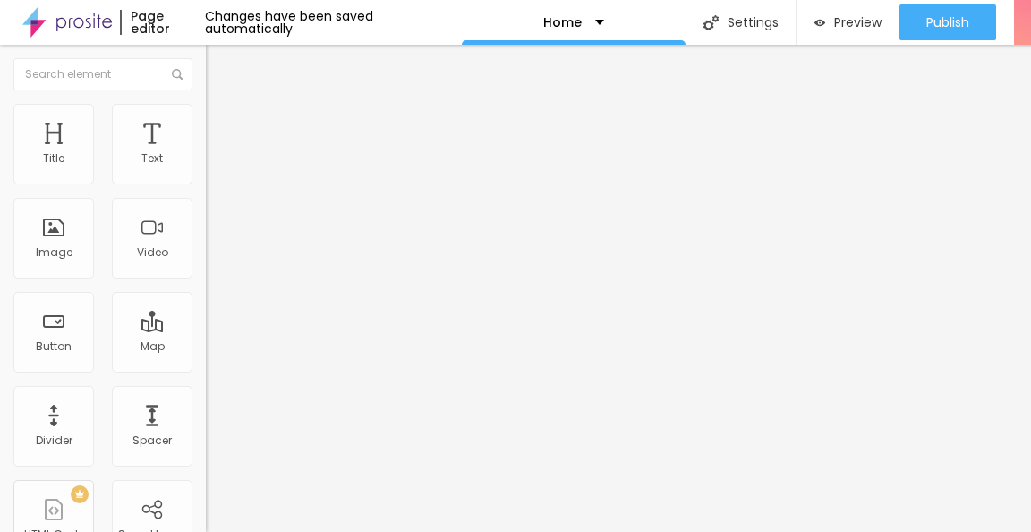
paste input "Godrej Palm Retreat Resale Noida,Godrej Palm Retreat Resale Price, Godrej Palm …"
type input "Godrej Palm Retreat Resale Noida,Godrej Palm Retreat Resale Price, Godrej Palm …"
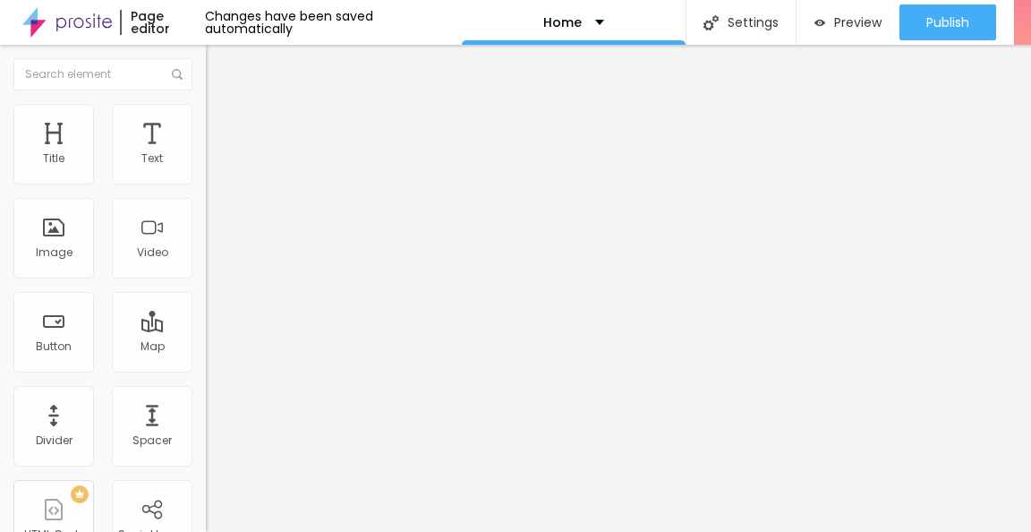
scroll to position [0, 0]
paste input "Godrej Palm Retreat Resale Price & Rent Listings"
drag, startPoint x: 602, startPoint y: 166, endPoint x: 712, endPoint y: 166, distance: 109.2
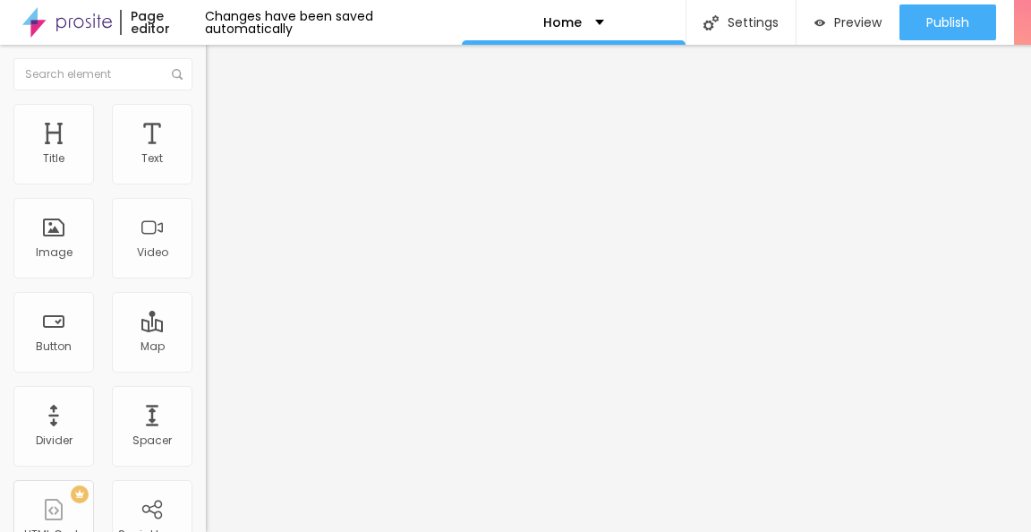
type input "Godrej Palm Retreat Resale Price & Rent"
paste textarea "Godrej Palm Retreat resale & rent flats in Noida Sector 150. Find 2BHK, 3BHK & …"
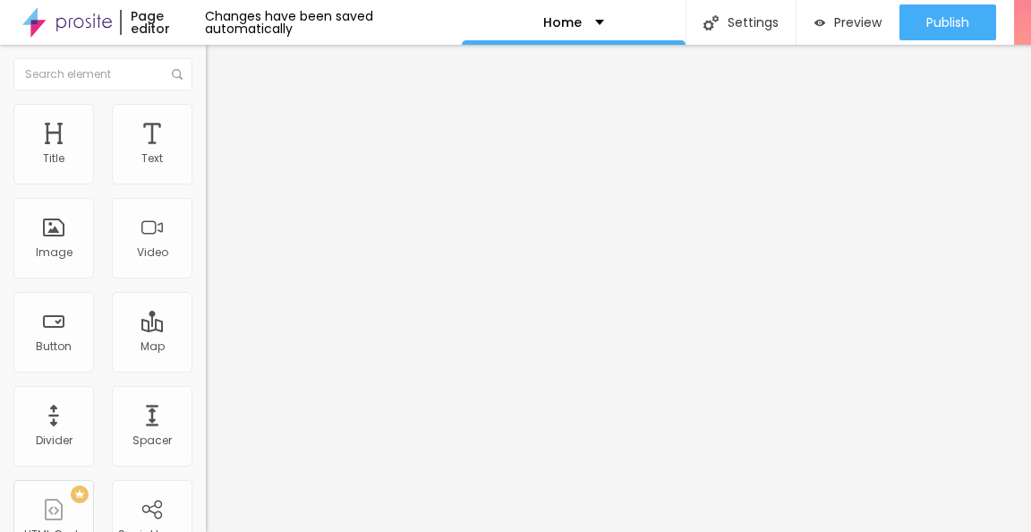
scroll to position [238, 0]
type textarea "Godrej Palm Retreat resale & rent flats in Noida Sector 150. Find 3BHK & 4BHK l…"
paste textarea "Godrej Palm Retreat Resale Noida,Godrej Palm Retreat Resale Price, Godrej Palm …"
type textarea "Godrej Palm Retreat Resale Noida,Godrej Palm Retreat Resale Price, Godrej Palm …"
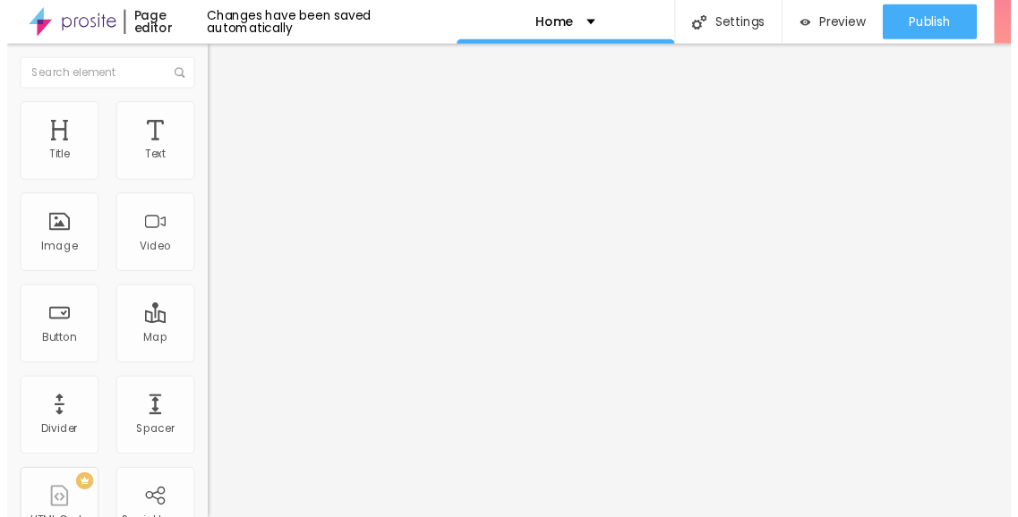
scroll to position [0, 0]
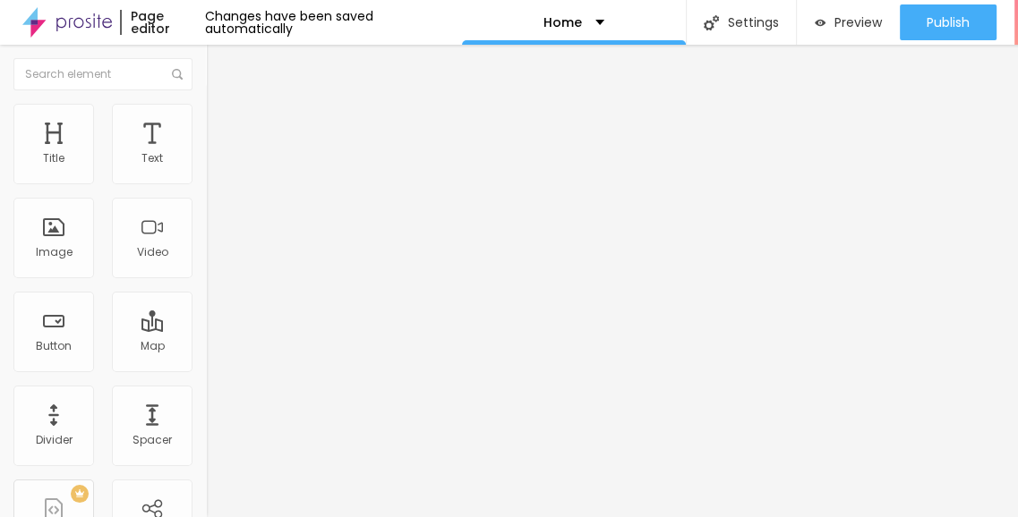
click at [97, 20] on img at bounding box center [66, 22] width 89 height 45
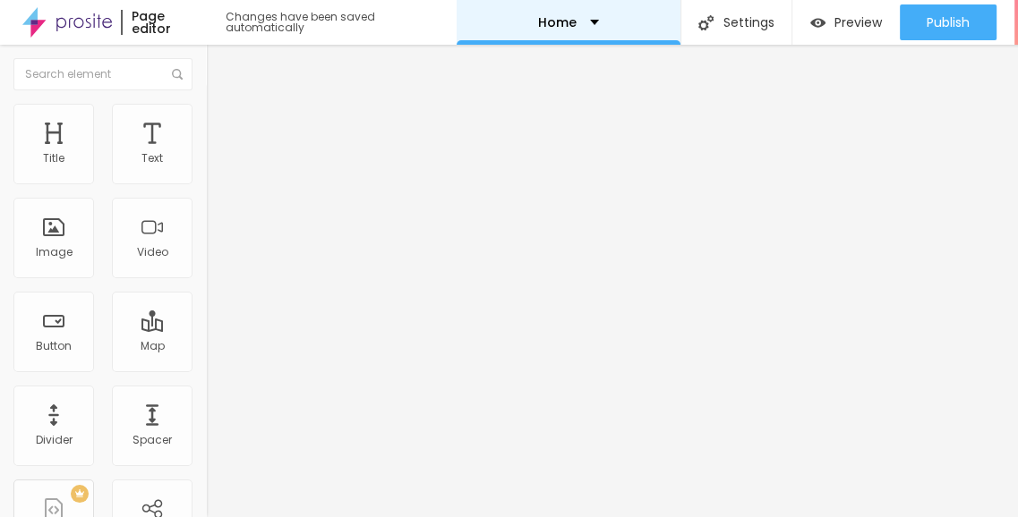
click at [591, 22] on div "Home" at bounding box center [568, 22] width 224 height 45
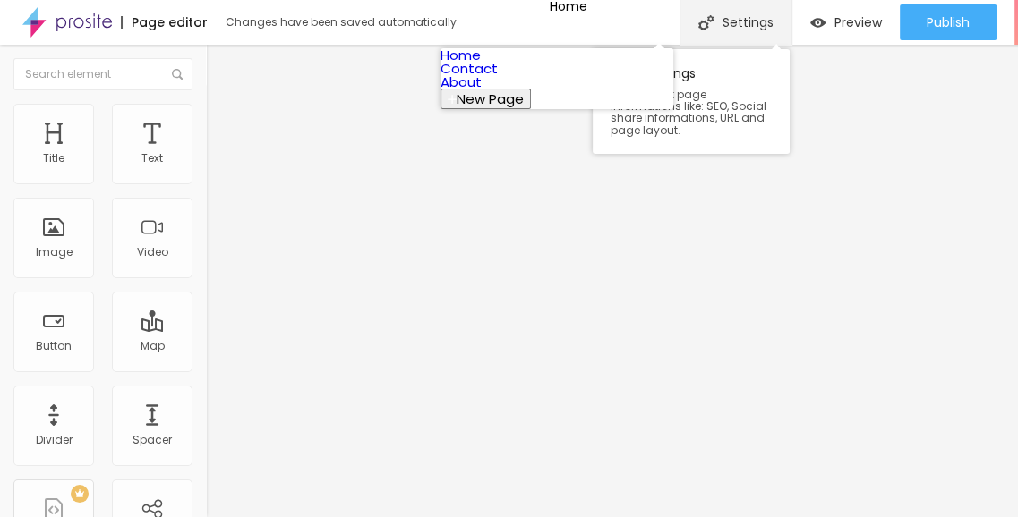
click at [734, 21] on div "Settings" at bounding box center [735, 22] width 112 height 45
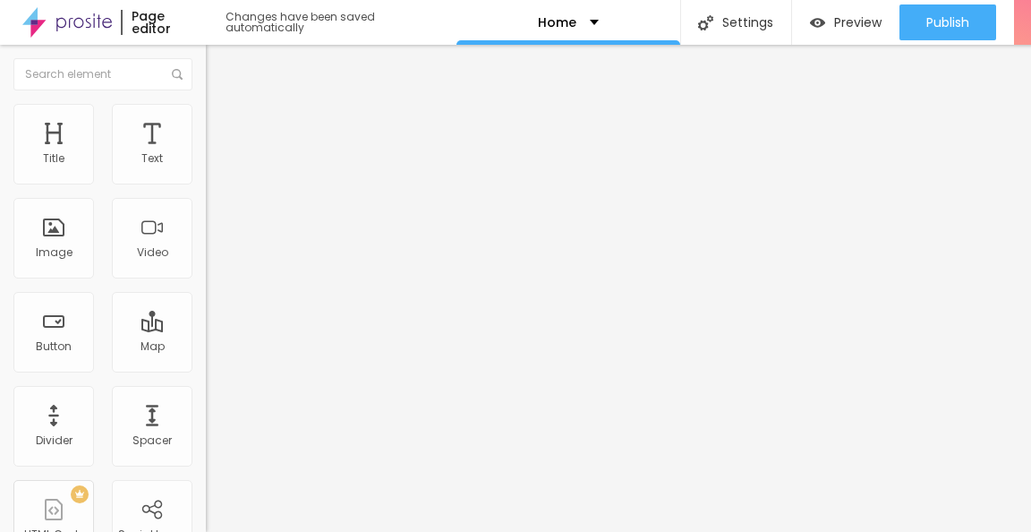
paste input "Godrej Palm Retreat Resale Noida,Godrej Palm Retreat Resale Price, Godrej Palm …"
type input "Godrej Palm Retreat Resale Noida,Godrej Palm Retreat Resale Price, Godrej Palm …"
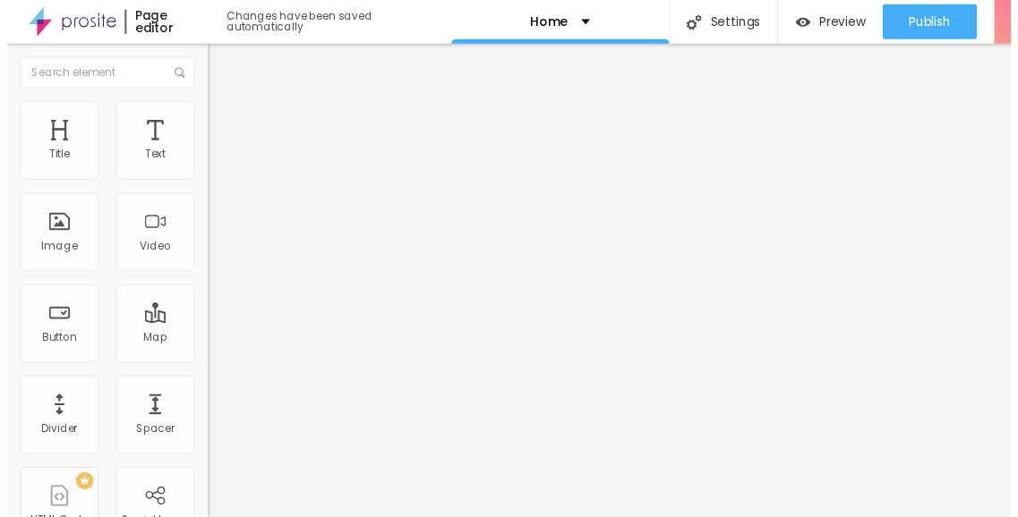
scroll to position [0, 0]
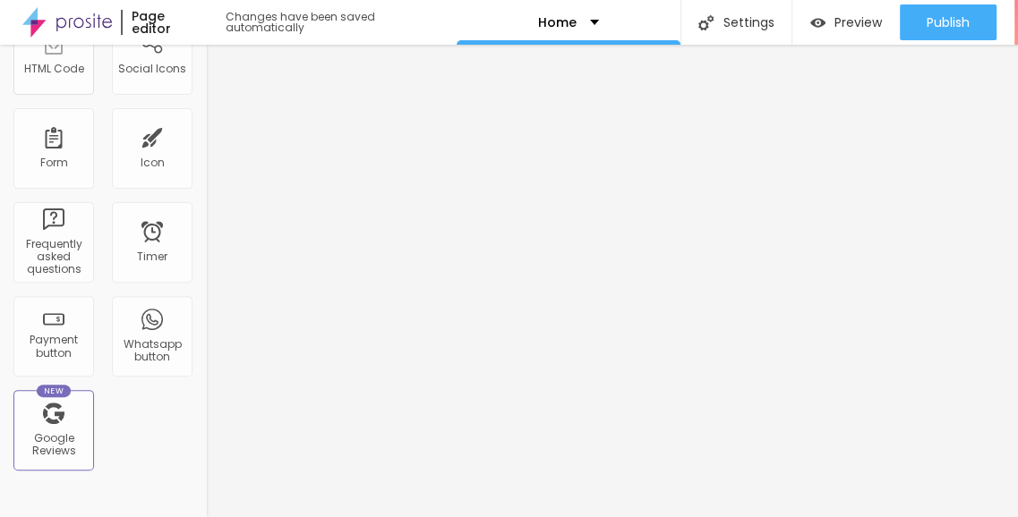
scroll to position [319, 0]
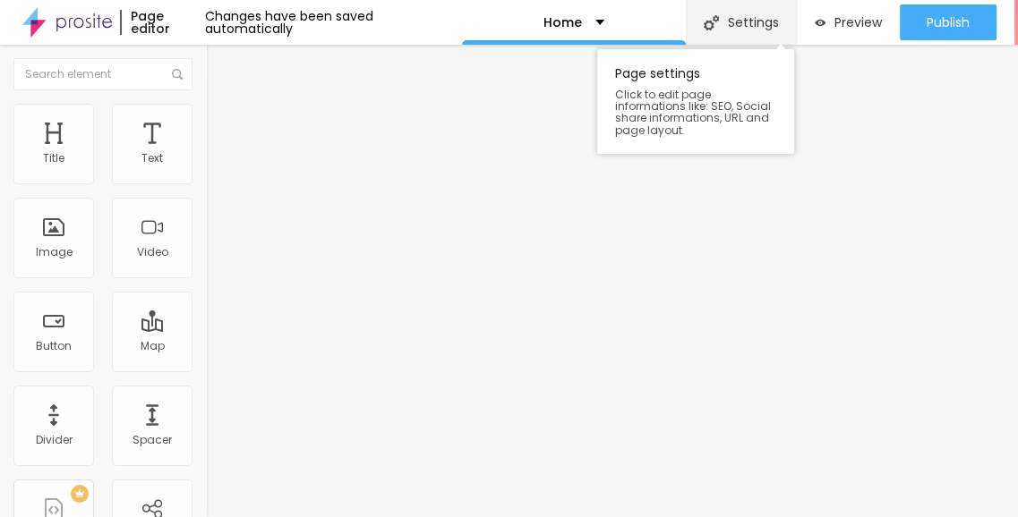
click at [744, 15] on div "Settings" at bounding box center [741, 22] width 110 height 45
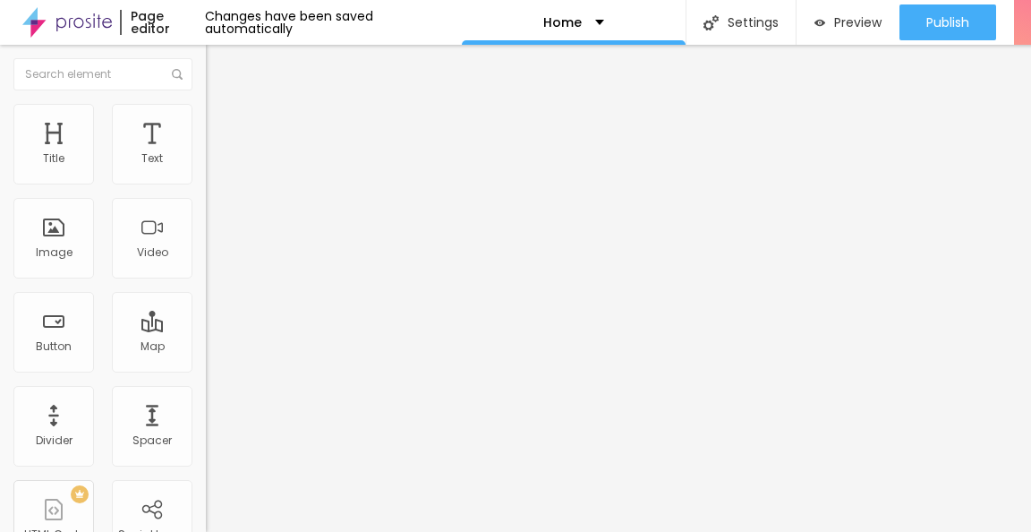
type input "Godrej Palm Retreat Resale Price & Rent Listings"
drag, startPoint x: 426, startPoint y: 173, endPoint x: 409, endPoint y: 206, distance: 37.2
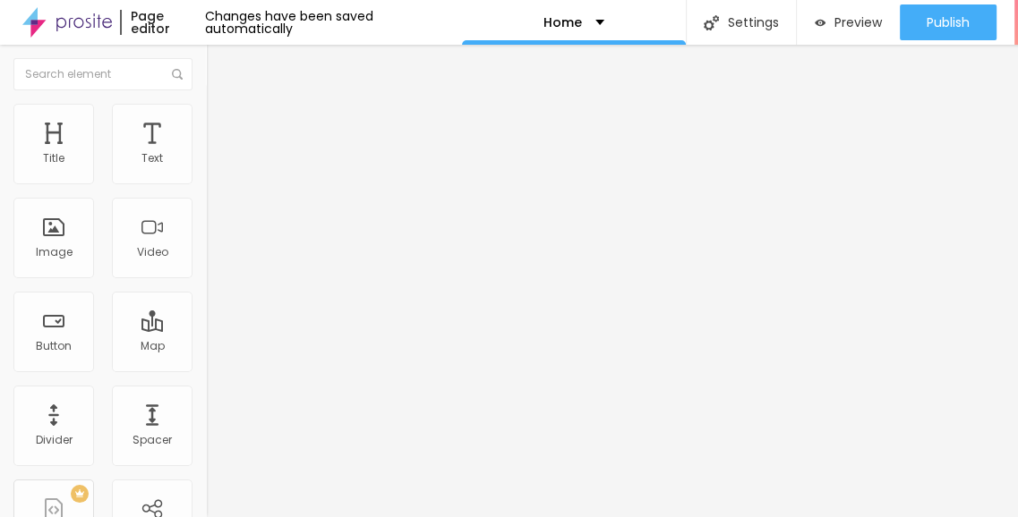
scroll to position [222, 0]
paste input "Godrej Palm Retreat Resale Noida,Godrej Palm Retreat Resale Price, Godrej Palm …"
type input "Godrej Palm Retreat Resale Noida,Godrej Palm Retreat Resale Price, Godrej Palm …"
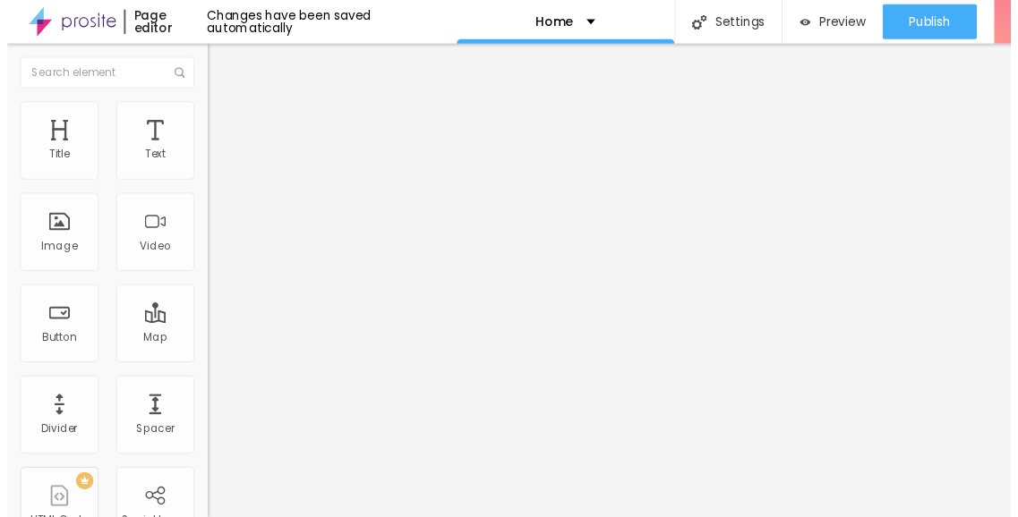
scroll to position [0, 0]
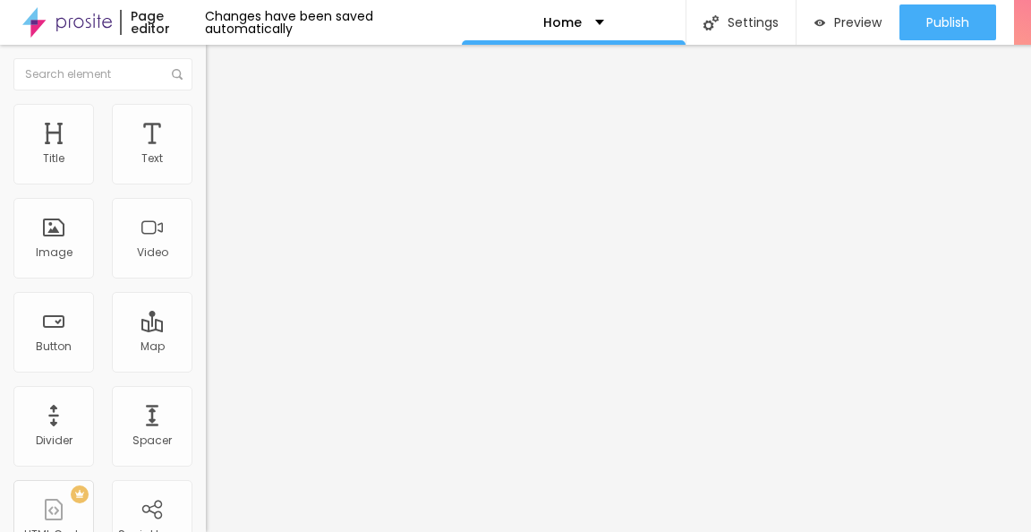
type input "Godrej Palm"
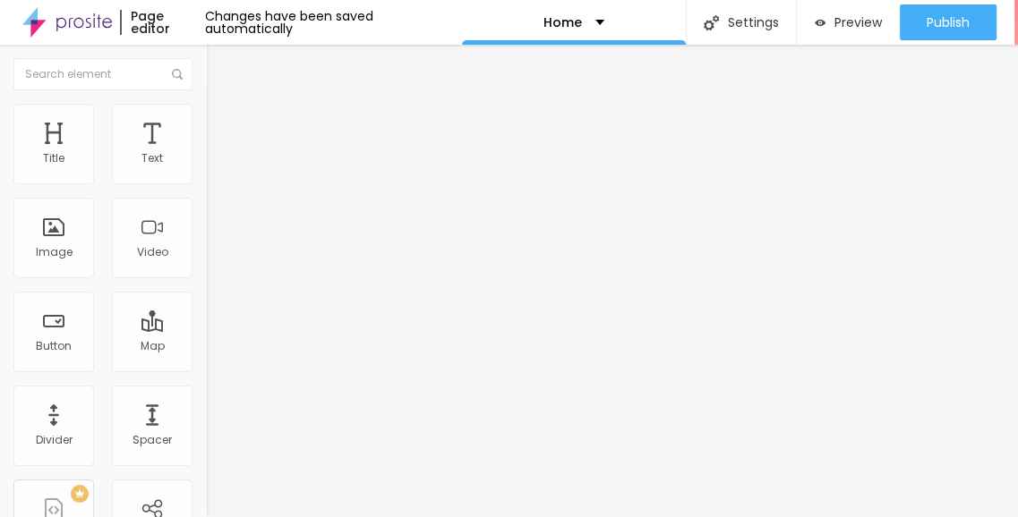
click at [89, 30] on img at bounding box center [66, 22] width 89 height 45
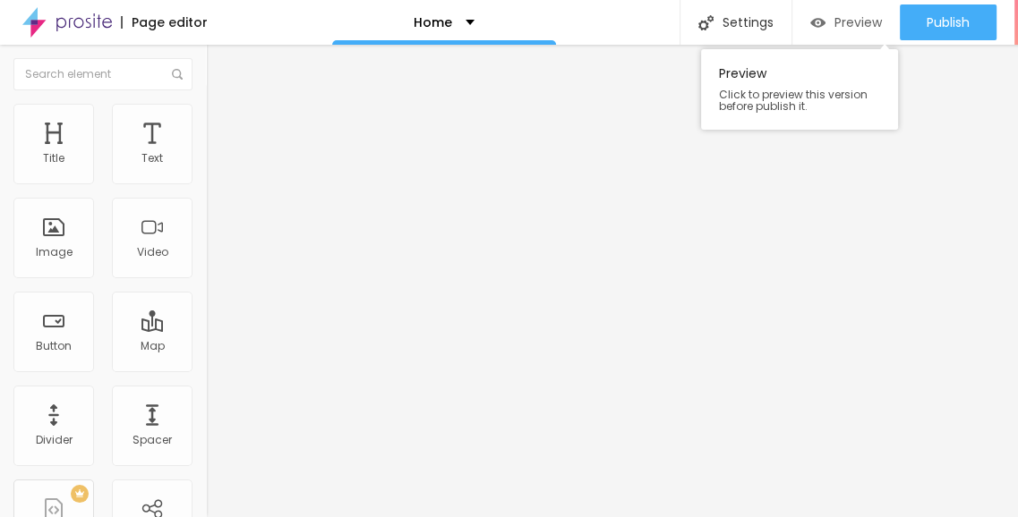
click at [853, 30] on span "Preview" at bounding box center [857, 22] width 47 height 14
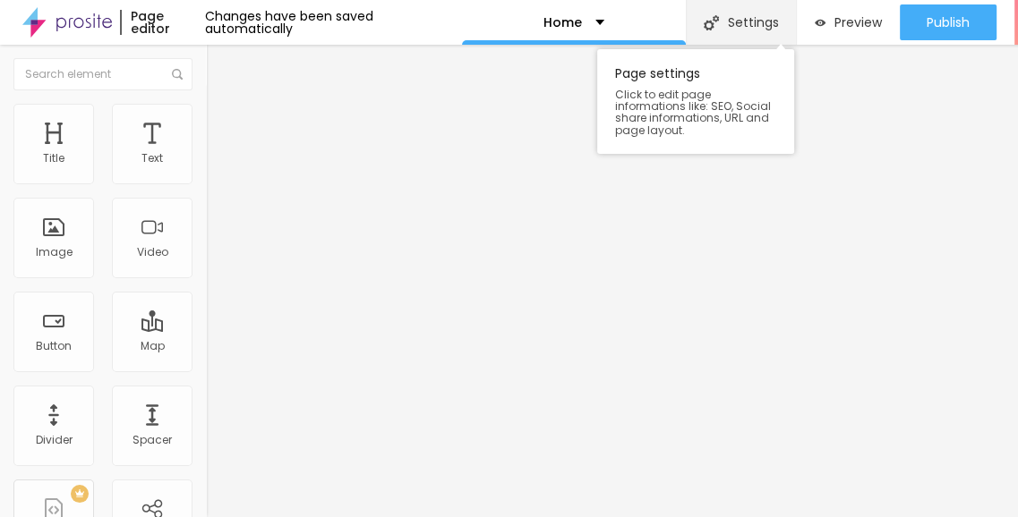
click at [744, 30] on div "Settings" at bounding box center [741, 22] width 110 height 45
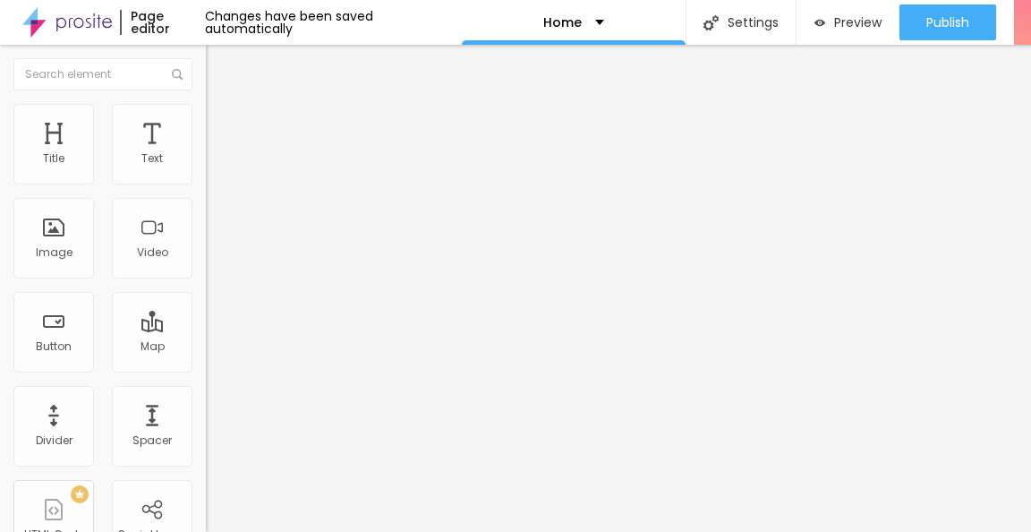
paste input "Godrej Palm Retreat resale & rent flats in Noida Sector 150. Find 2BHK, 3BHK & …"
type input "Godrej Palm Retreat resale & rent flats in Noida Sector 150. Find 2BHK, 3BHK & …"
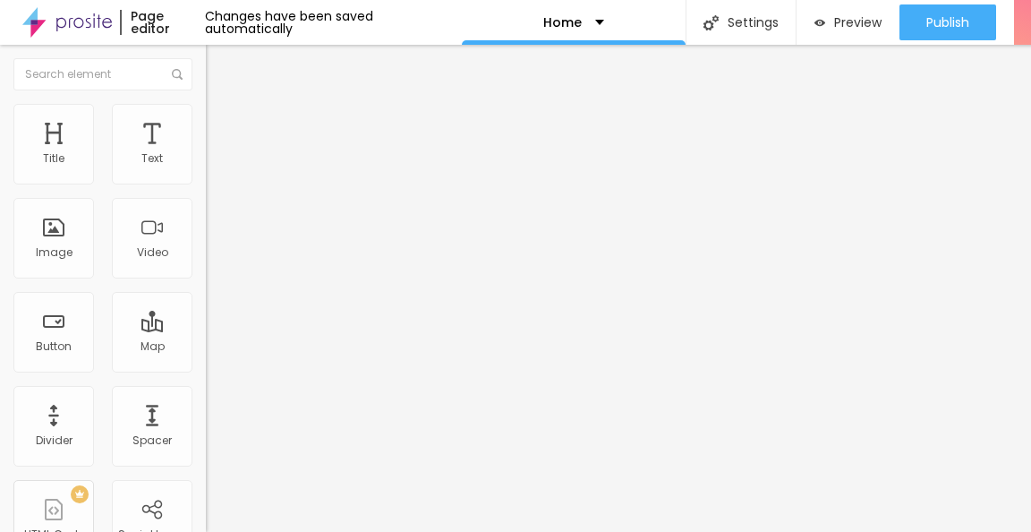
scroll to position [0, 0]
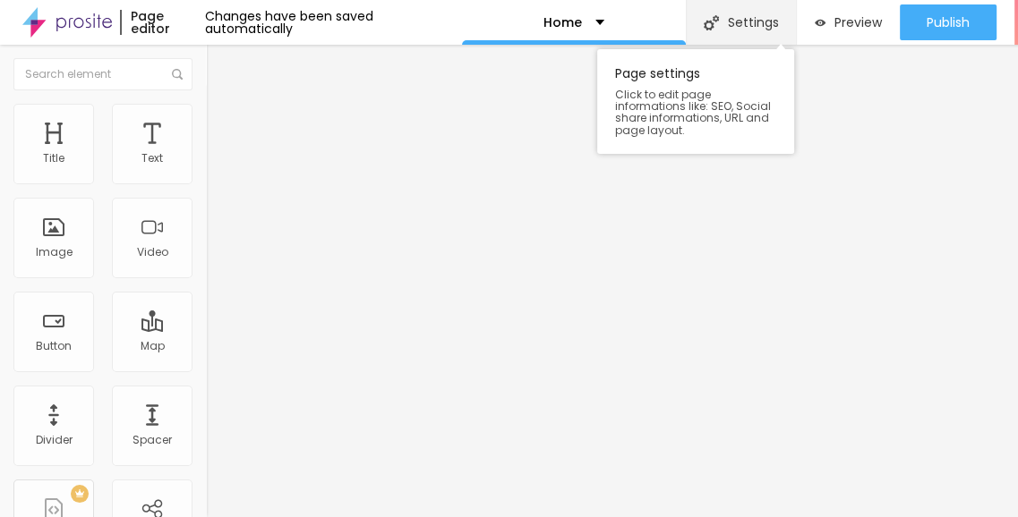
click at [729, 23] on div "Settings" at bounding box center [741, 22] width 110 height 45
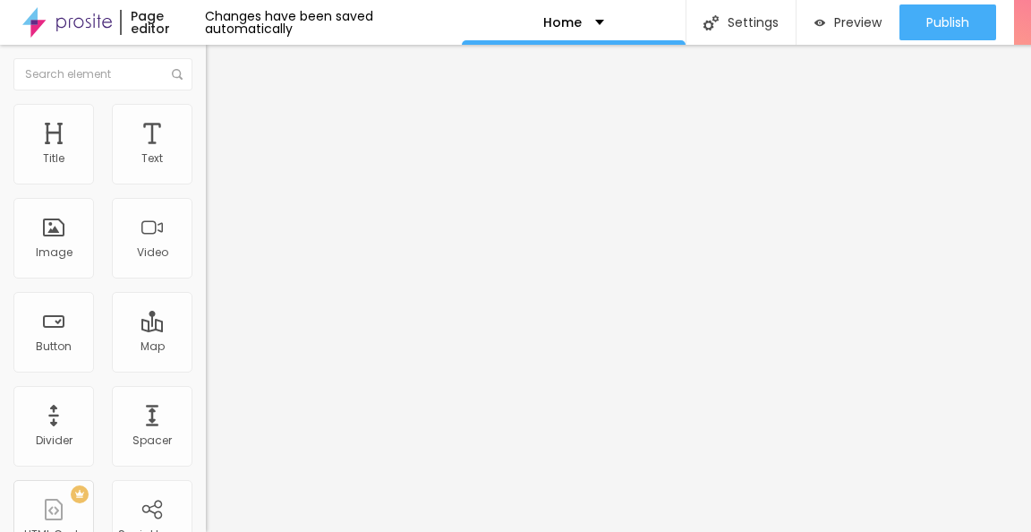
drag, startPoint x: 456, startPoint y: 169, endPoint x: 304, endPoint y: 241, distance: 168.2
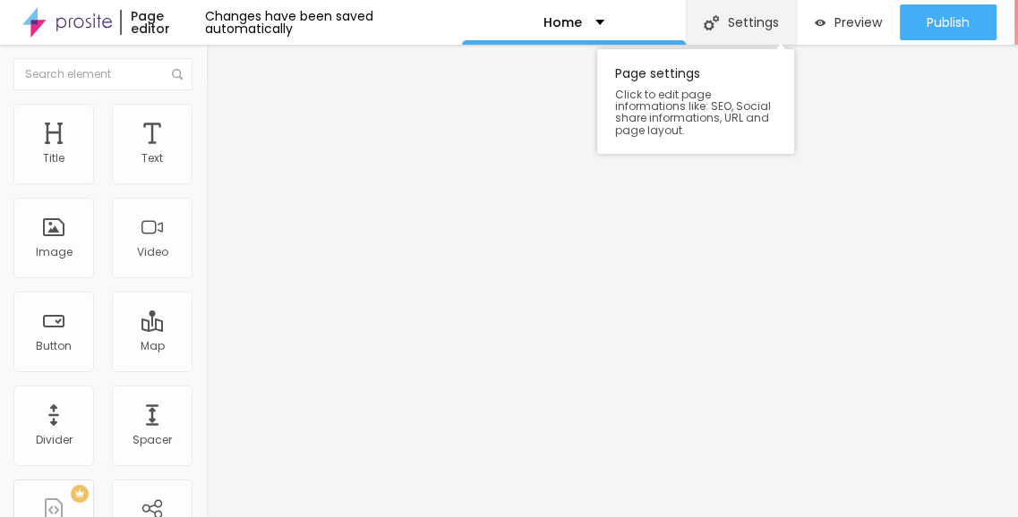
click at [746, 31] on div "Settings" at bounding box center [741, 22] width 110 height 45
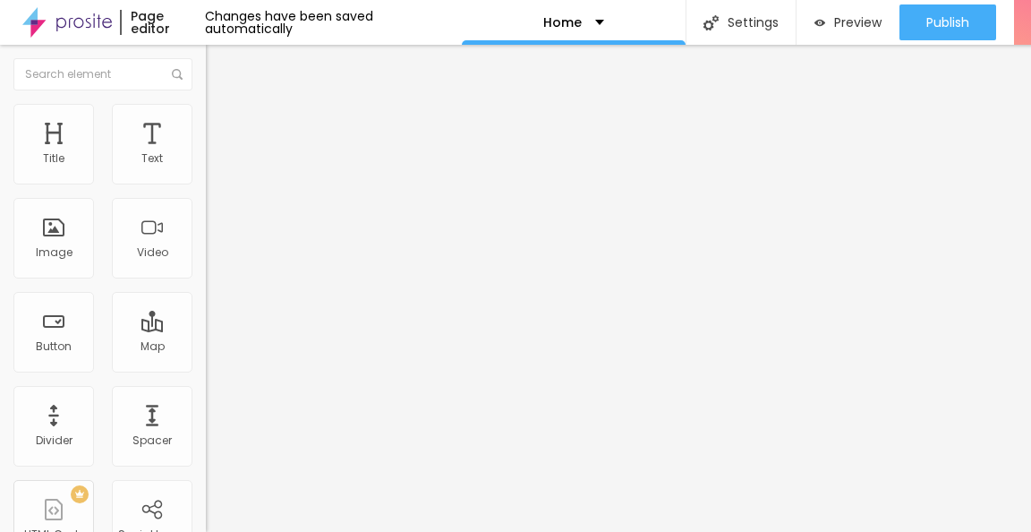
type input "Godrej Palm Retreat Resale Price & Rent Listings"
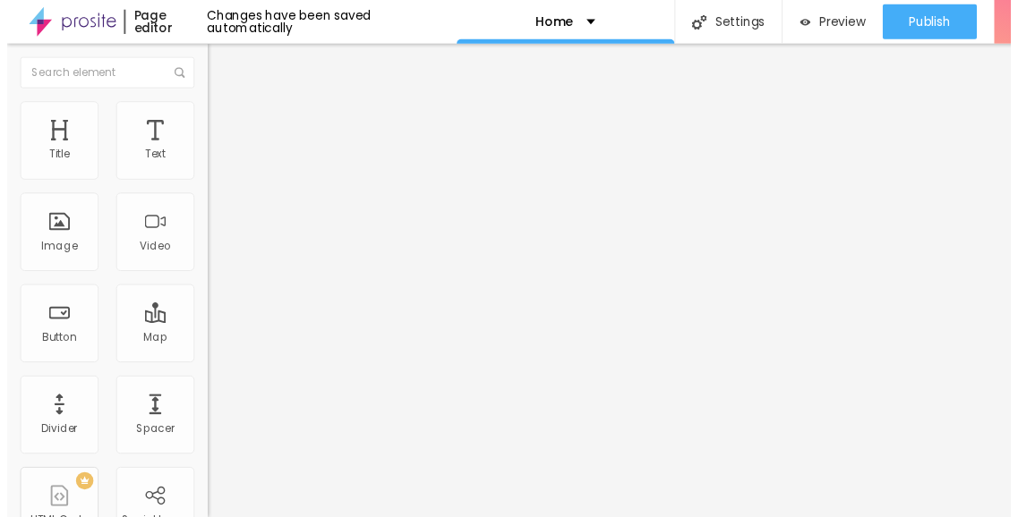
scroll to position [179, 0]
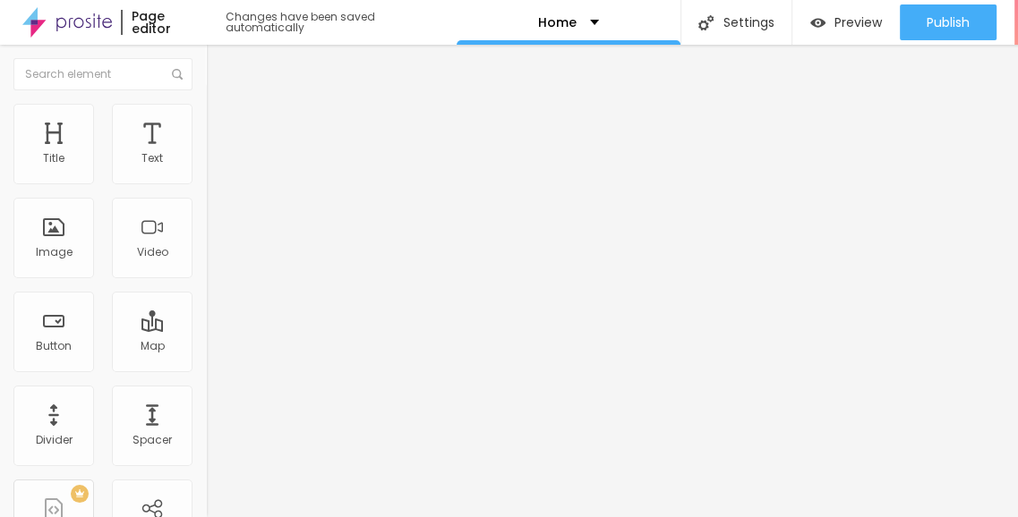
click at [98, 37] on img at bounding box center [66, 22] width 89 height 45
click at [97, 13] on img at bounding box center [66, 22] width 89 height 45
